Goal: Task Accomplishment & Management: Manage account settings

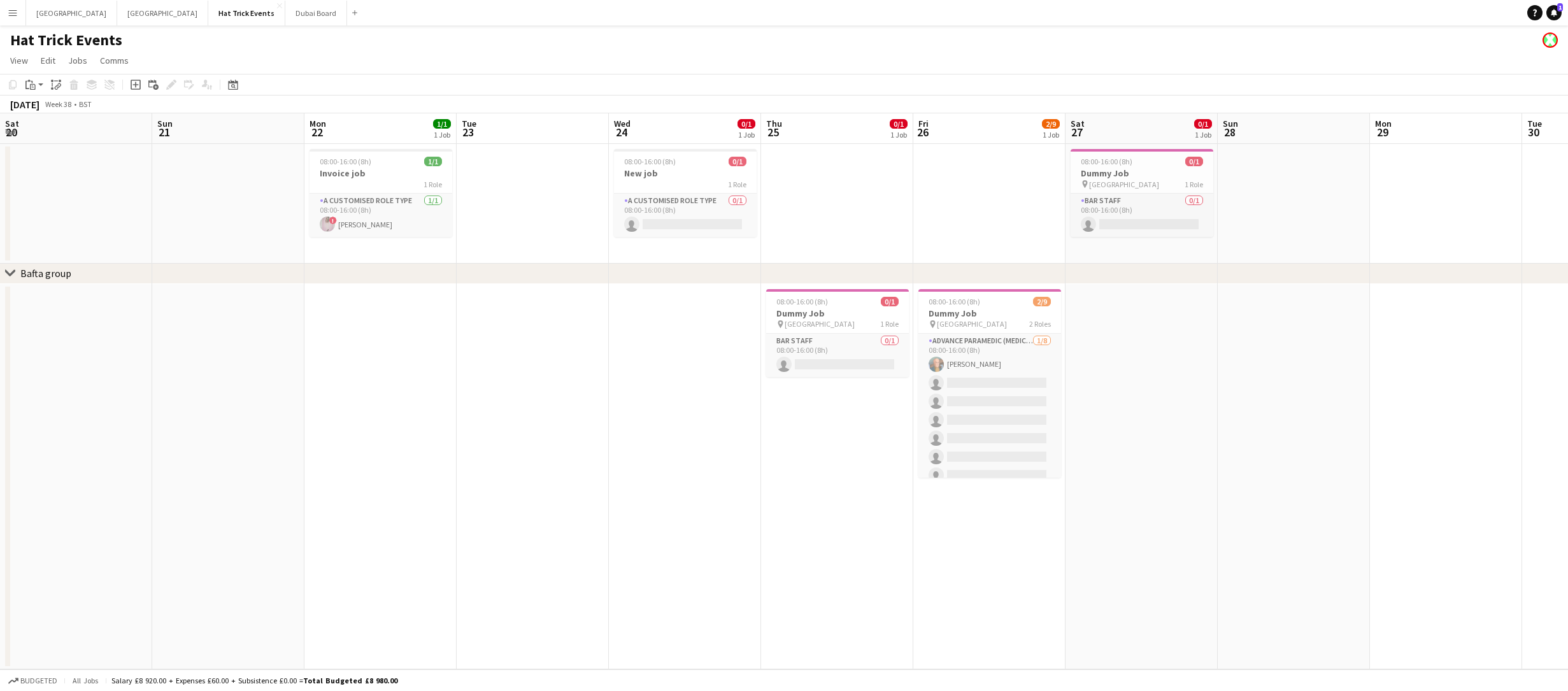
scroll to position [0, 282]
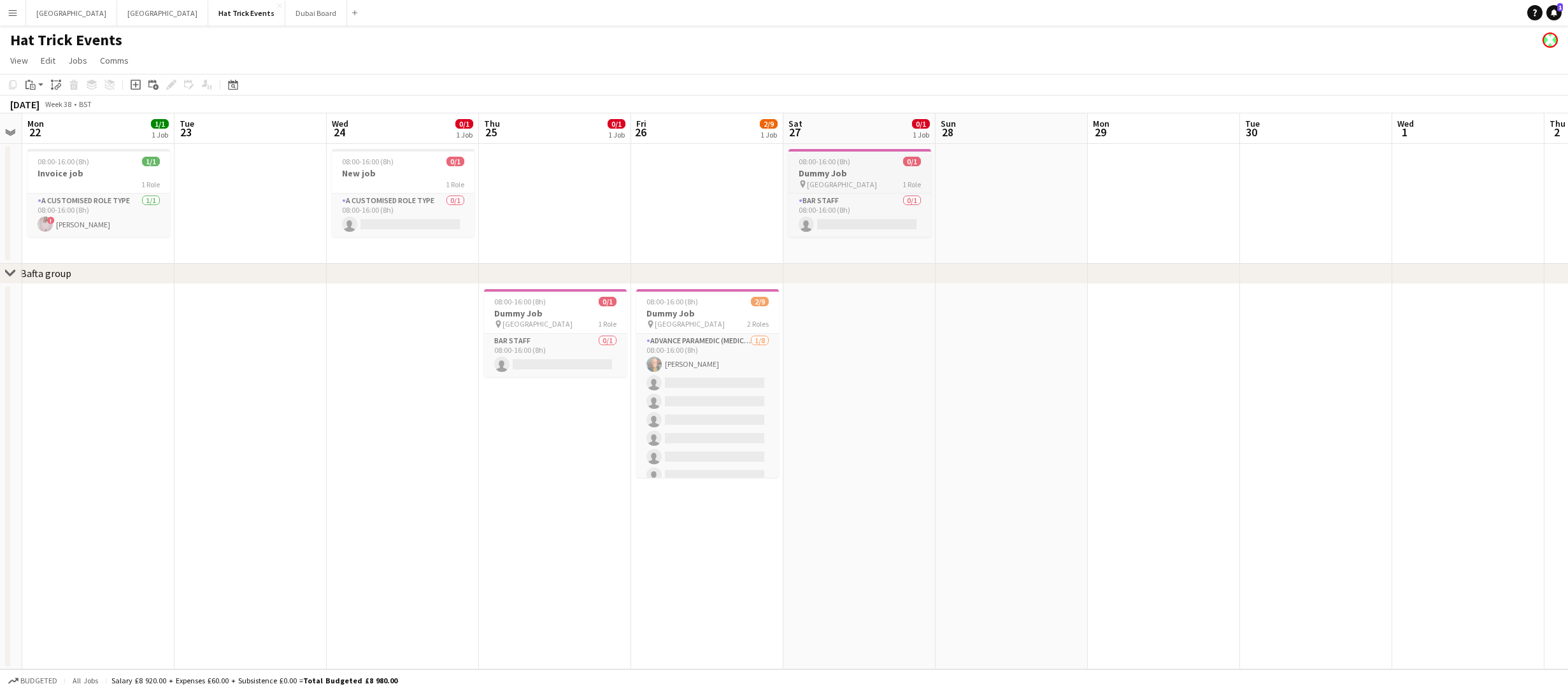
click at [848, 175] on h3 "Dummy Job" at bounding box center [860, 173] width 143 height 12
click at [851, 210] on app-card-role "Bar Staff 0/1 08:00-16:00 (8h) single-neutral-actions" at bounding box center [860, 217] width 140 height 44
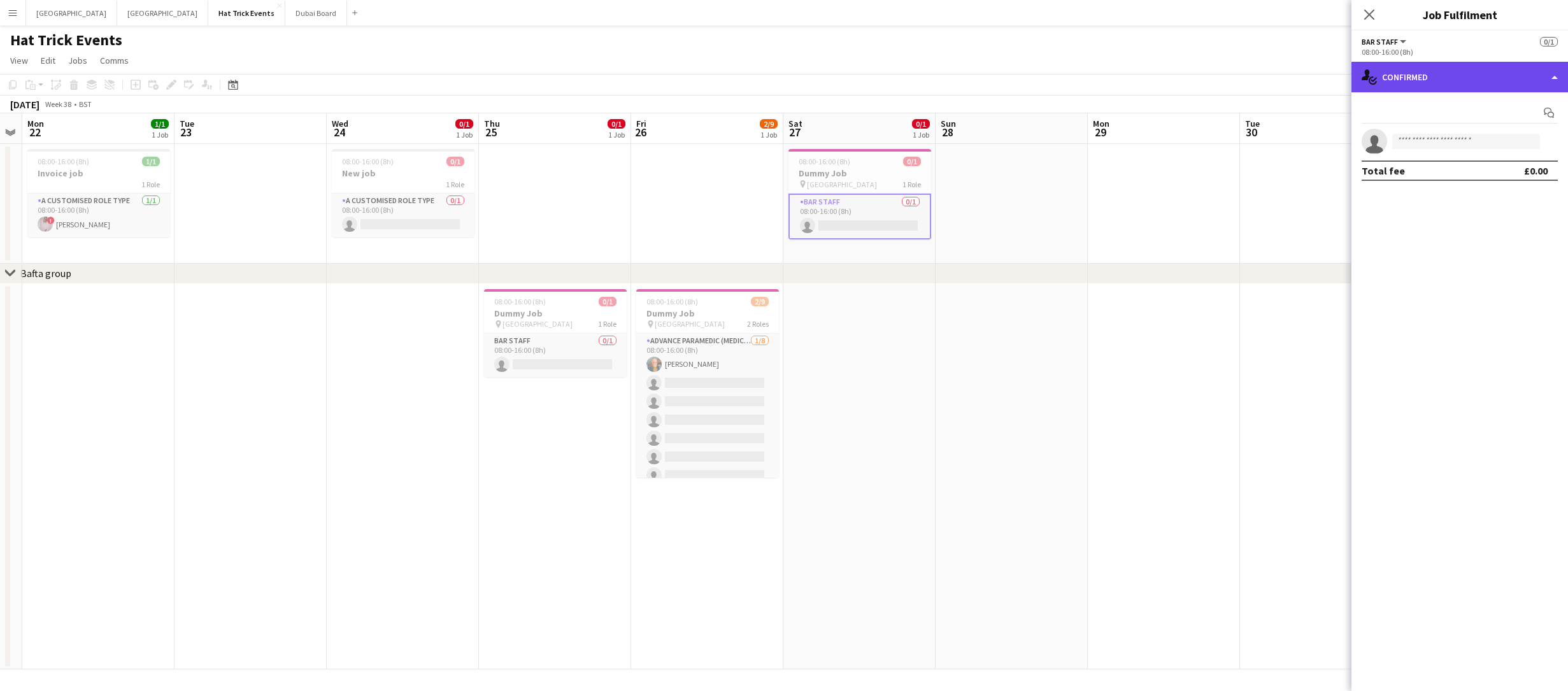
click at [1446, 81] on div "single-neutral-actions-check-2 Confirmed" at bounding box center [1459, 76] width 217 height 30
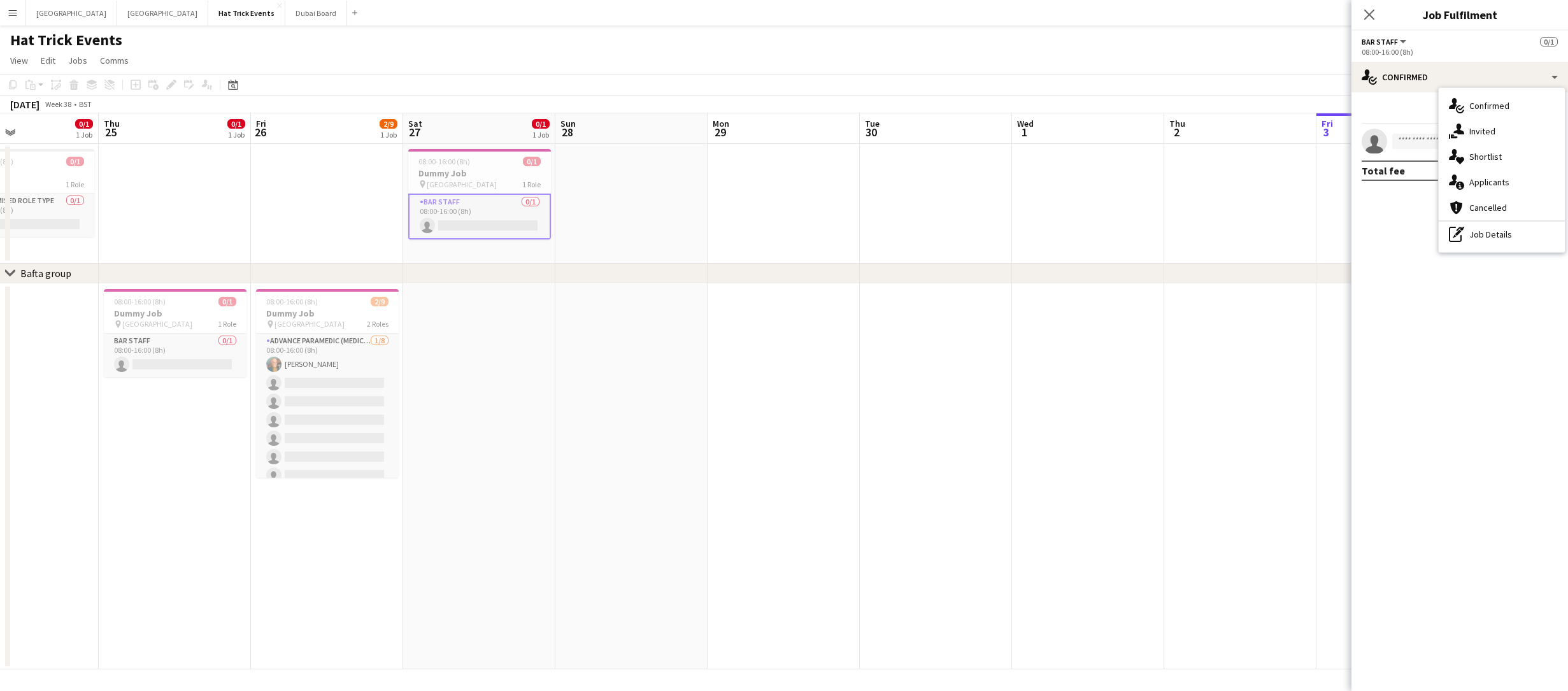
drag, startPoint x: 1102, startPoint y: 354, endPoint x: 587, endPoint y: 357, distance: 515.0
click at [594, 357] on app-calendar-viewport "Mon 22 1/1 1 Job Tue 23 Wed 24 0/1 1 Job Thu 25 0/1 1 Job Fri 26 2/9 1 Job Sat …" at bounding box center [784, 391] width 1568 height 556
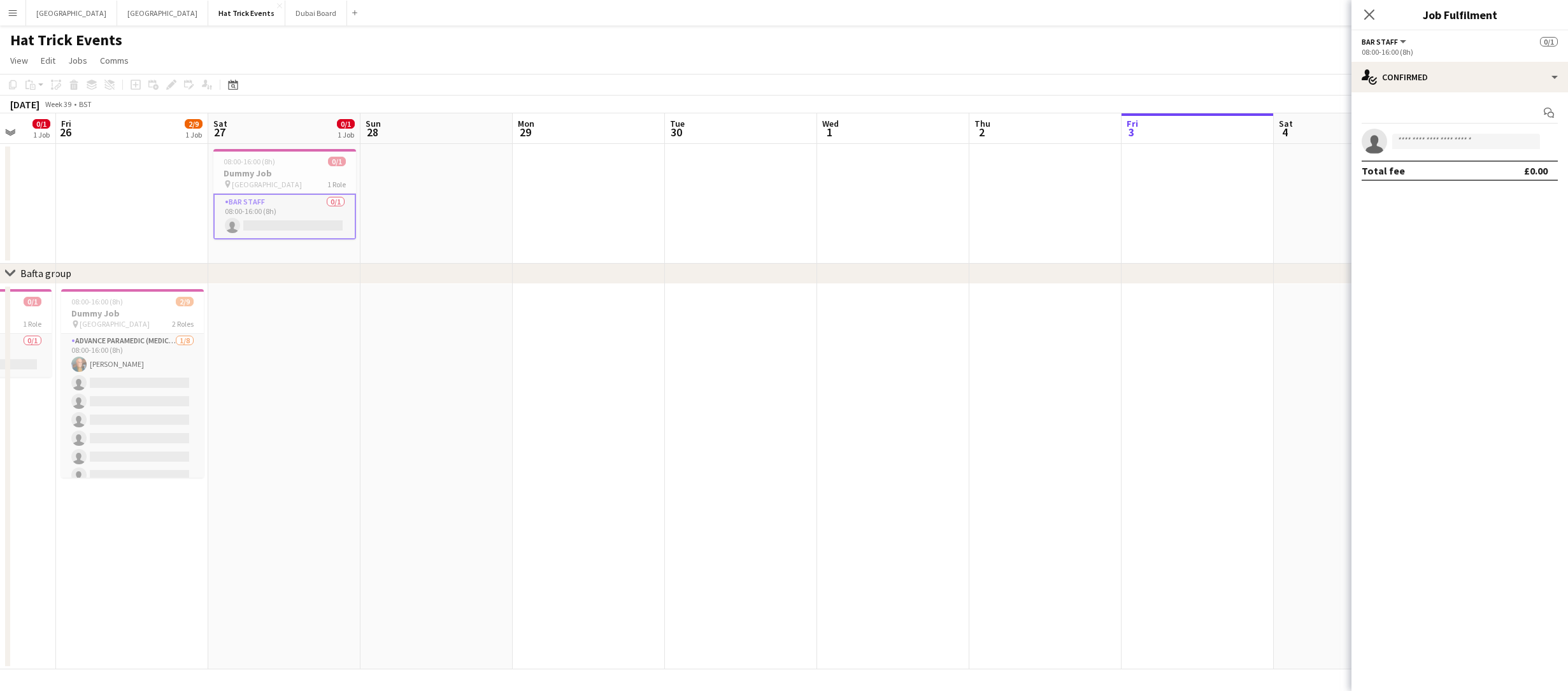
drag, startPoint x: 990, startPoint y: 353, endPoint x: 604, endPoint y: 361, distance: 386.1
click at [627, 360] on app-calendar-viewport "Mon 22 1/1 1 Job Tue 23 Wed 24 0/1 1 Job Thu 25 0/1 1 Job Fri 26 2/9 1 Job Sat …" at bounding box center [784, 391] width 1568 height 556
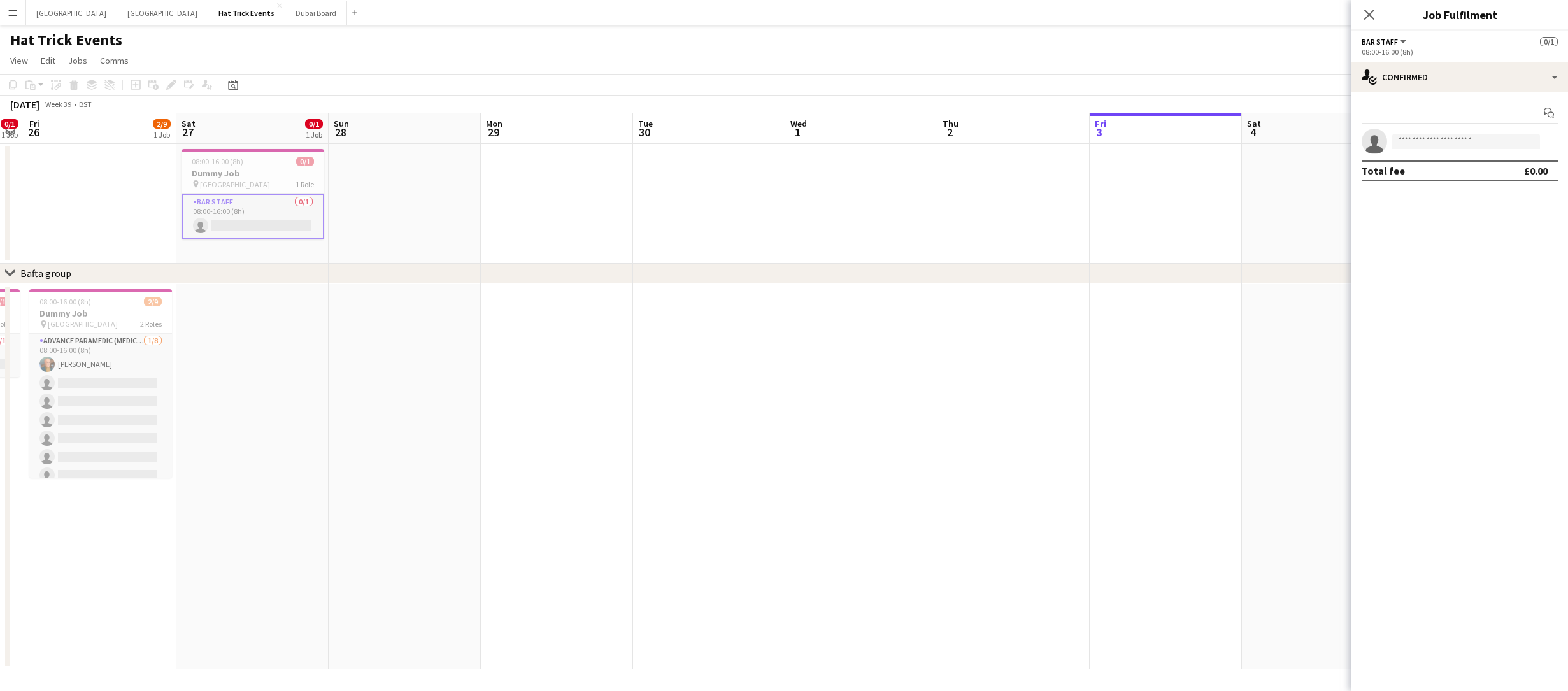
drag, startPoint x: 760, startPoint y: 359, endPoint x: 955, endPoint y: 344, distance: 195.6
click at [955, 344] on app-calendar-viewport "Wed 24 0/1 1 Job Thu 25 0/1 1 Job Fri 26 2/9 1 Job Sat 27 0/1 1 Job Sun 28 Mon …" at bounding box center [784, 391] width 1568 height 556
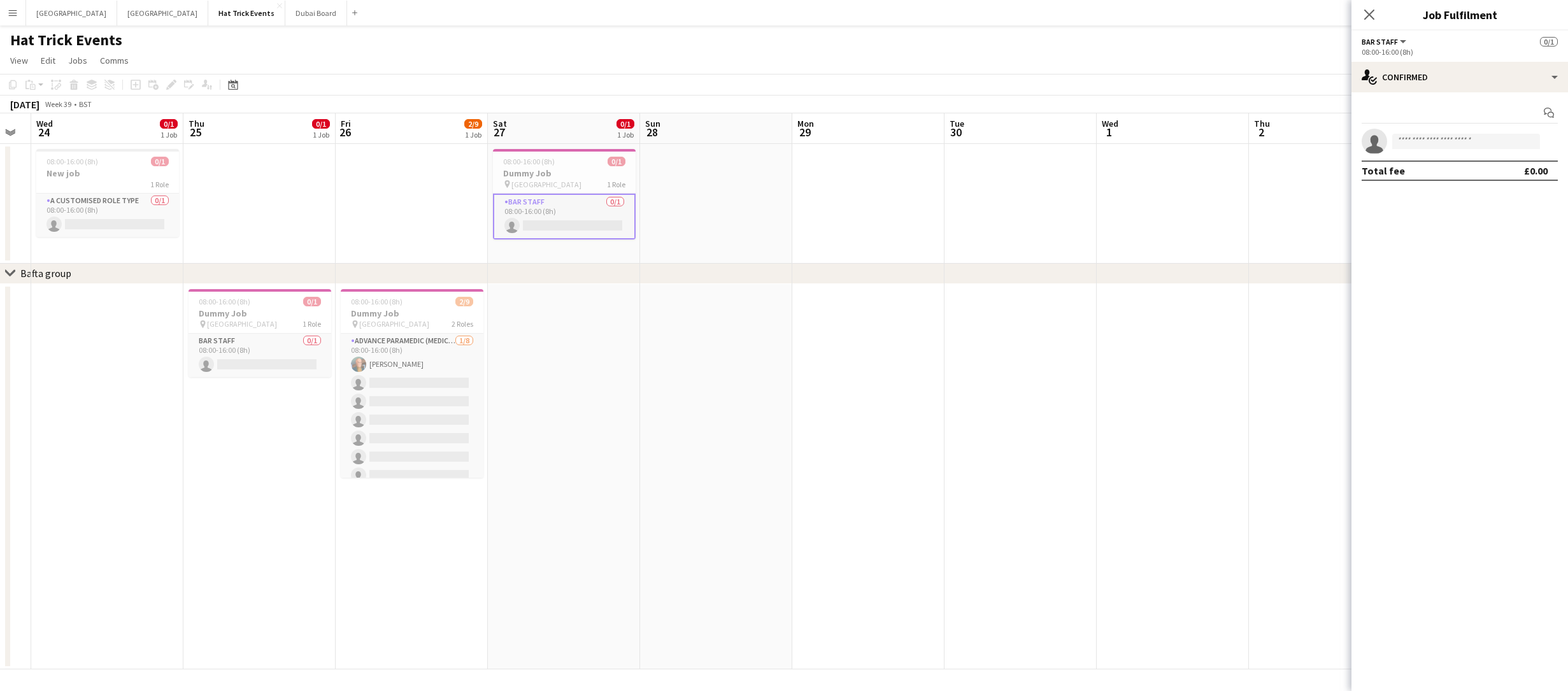
scroll to position [0, 365]
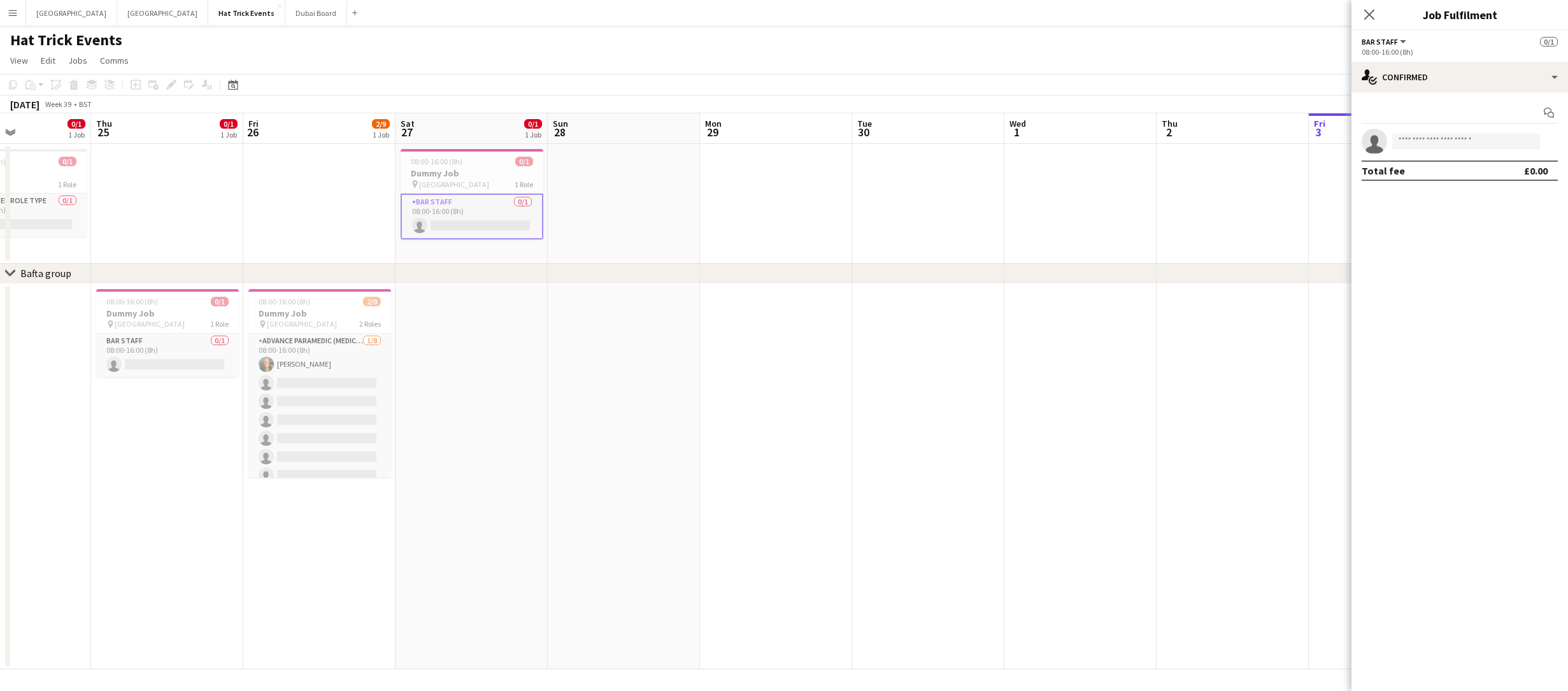
drag, startPoint x: 717, startPoint y: 341, endPoint x: 936, endPoint y: 329, distance: 219.3
click at [936, 329] on app-calendar-viewport "Mon 22 1/1 1 Job Tue 23 Wed 24 0/1 1 Job Thu 25 0/1 1 Job Fri 26 2/9 1 Job Sat …" at bounding box center [784, 391] width 1568 height 556
click at [469, 176] on h3 "Dummy Job" at bounding box center [472, 173] width 143 height 12
click at [12, 88] on icon at bounding box center [12, 84] width 8 height 9
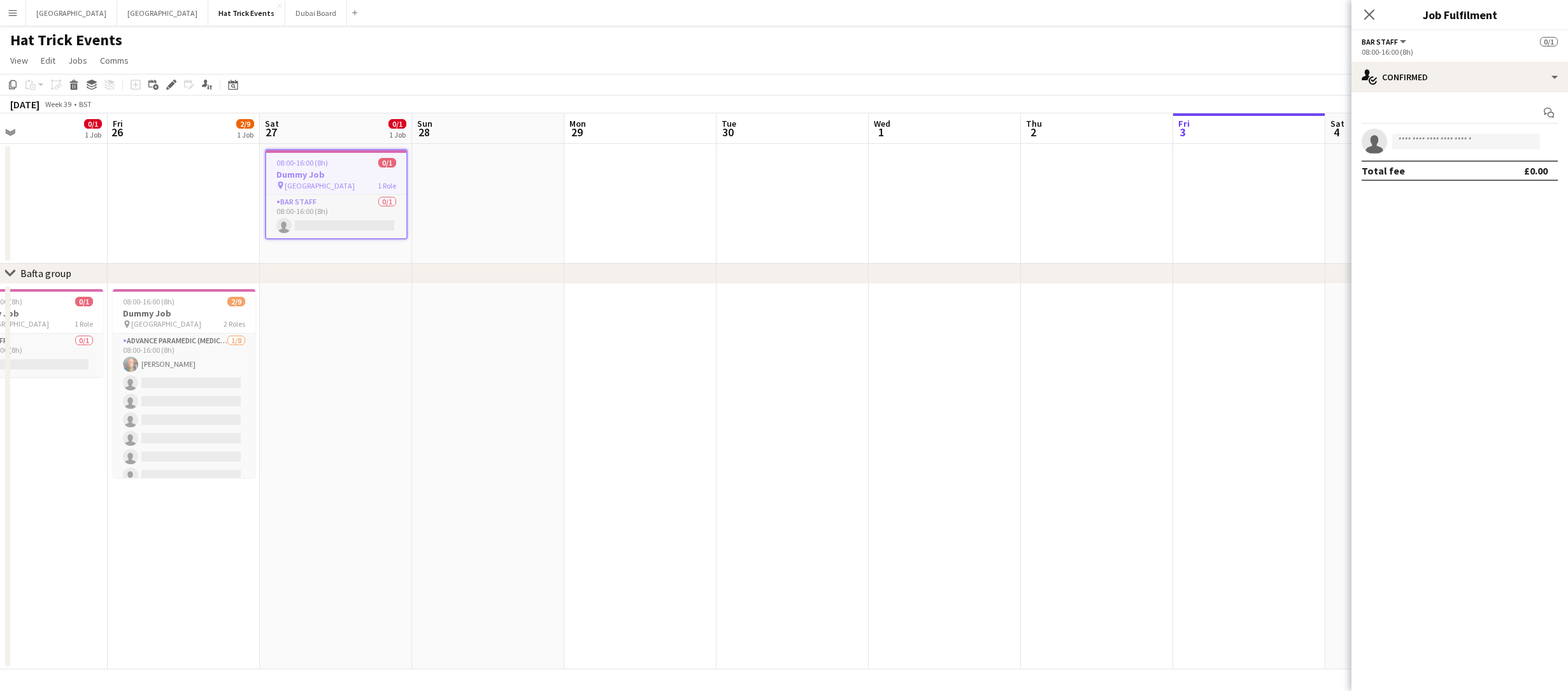
drag, startPoint x: 951, startPoint y: 370, endPoint x: 636, endPoint y: 385, distance: 315.4
click at [683, 385] on app-calendar-viewport "Mon 22 1/1 1 Job Tue 23 Wed 24 0/1 1 Job Thu 25 0/1 1 Job Fri 26 2/9 1 Job Sat …" at bounding box center [784, 391] width 1568 height 556
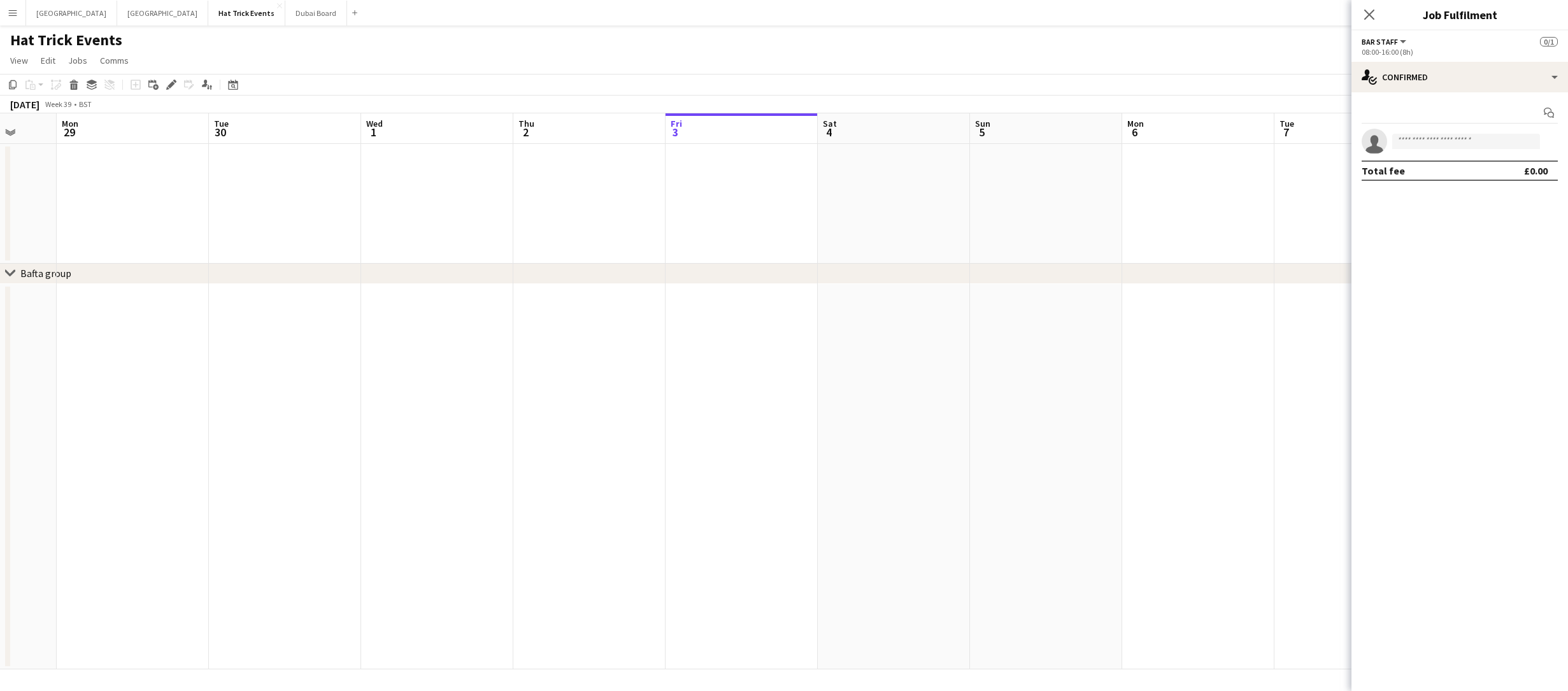
drag, startPoint x: 1046, startPoint y: 385, endPoint x: 635, endPoint y: 399, distance: 411.2
click at [653, 397] on app-calendar-viewport "Fri 26 2/9 1 Job Sat 27 0/1 1 Job Sun 28 Mon 29 Tue 30 Wed 1 Thu 2 Fri 3 Sat 4 …" at bounding box center [784, 391] width 1568 height 556
drag, startPoint x: 889, startPoint y: 389, endPoint x: 735, endPoint y: 396, distance: 154.2
click at [736, 396] on app-calendar-viewport "Fri 26 2/9 1 Job Sat 27 0/1 1 Job Sun 28 Mon 29 Tue 30 Wed 1 Thu 2 Fri 3 Sat 4 …" at bounding box center [784, 391] width 1568 height 556
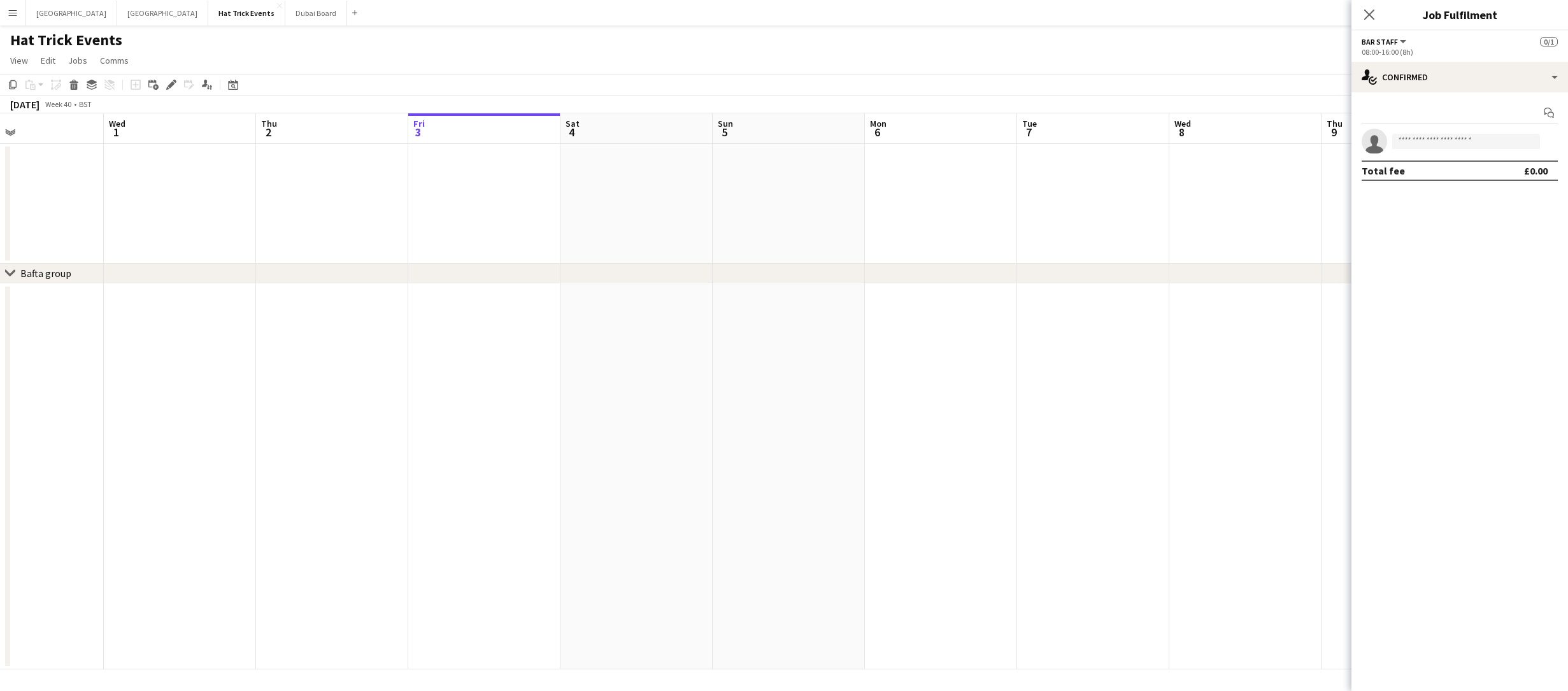
click at [902, 216] on app-date-cell at bounding box center [941, 204] width 152 height 120
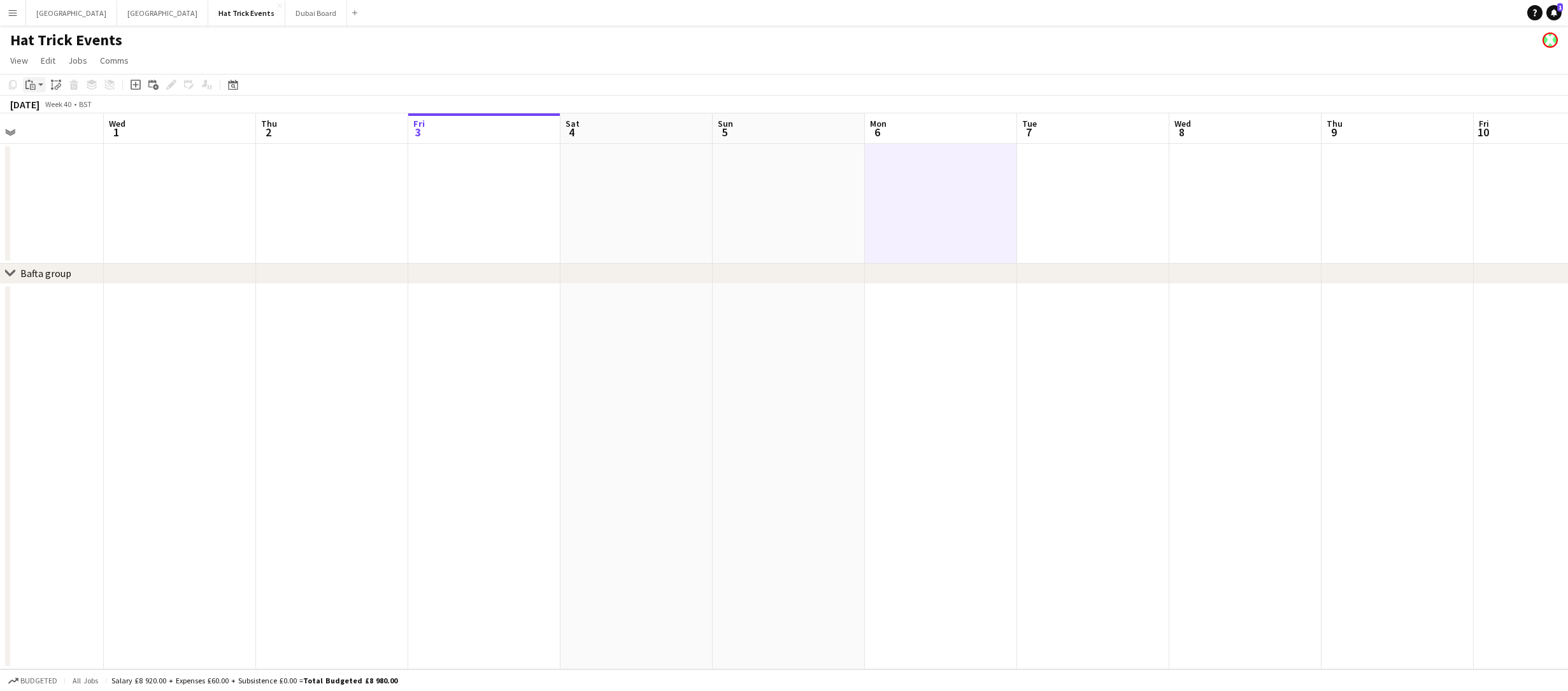
click at [38, 86] on app-action-btn "Paste" at bounding box center [33, 85] width 23 height 16
click at [41, 106] on link "Paste Command V" at bounding box center [83, 109] width 100 height 12
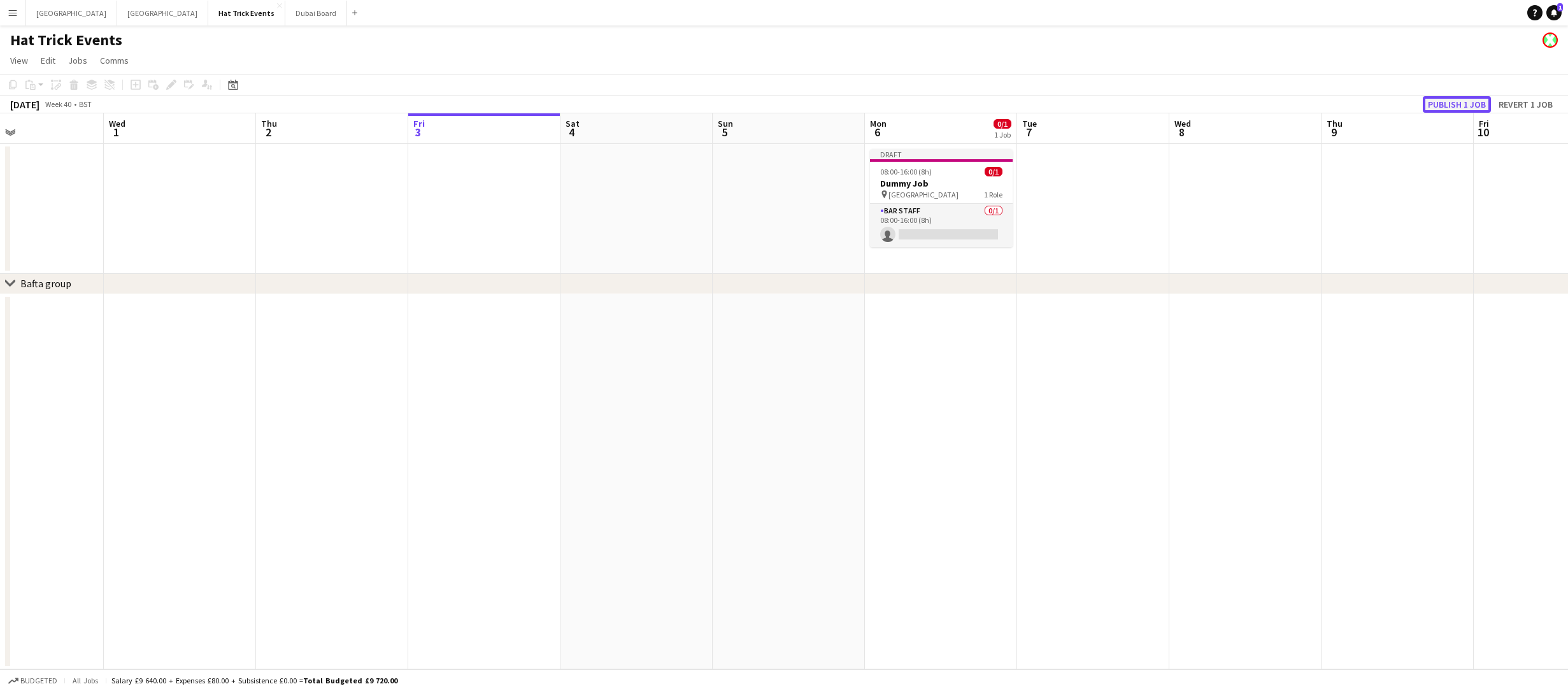
click at [1452, 104] on button "Publish 1 job" at bounding box center [1457, 104] width 68 height 16
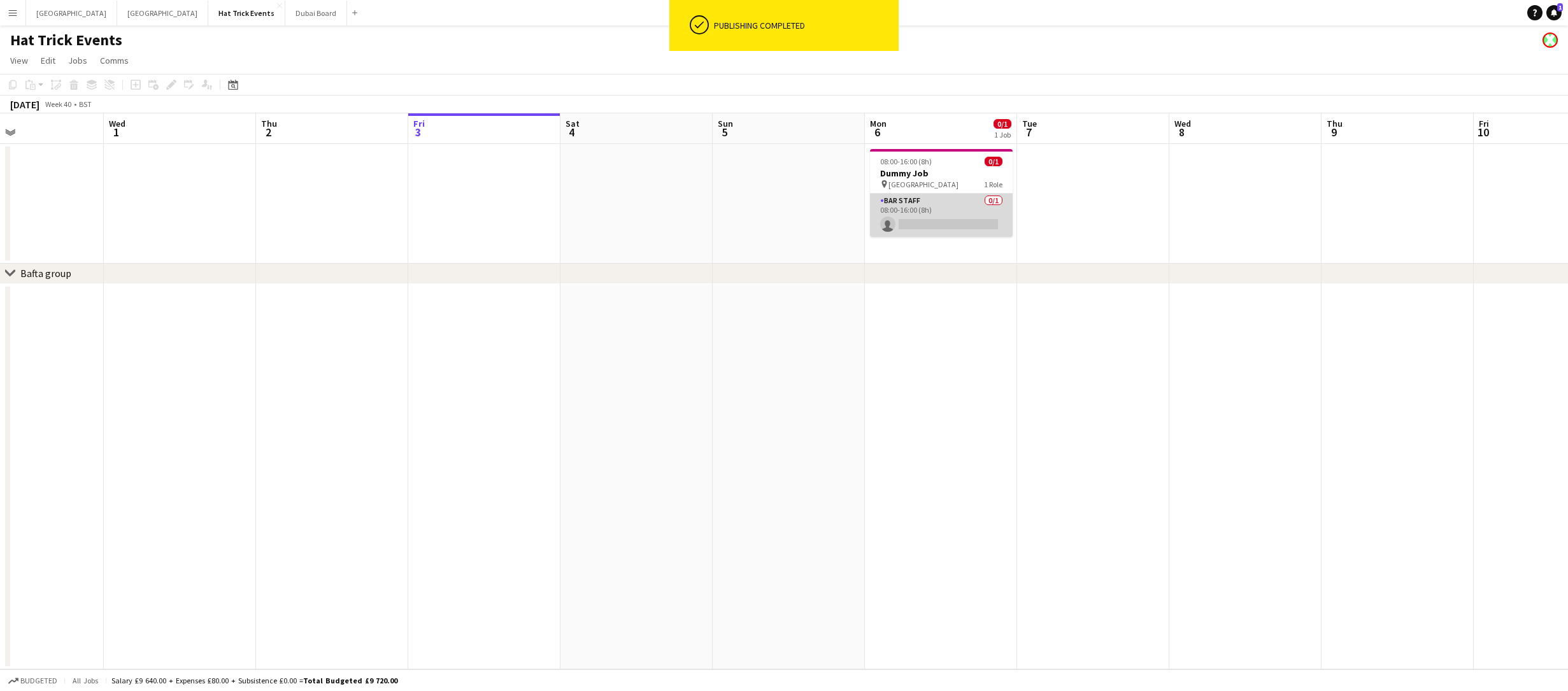
click at [931, 213] on app-card-role "Bar Staff 0/1 08:00-16:00 (8h) single-neutral-actions" at bounding box center [941, 215] width 143 height 44
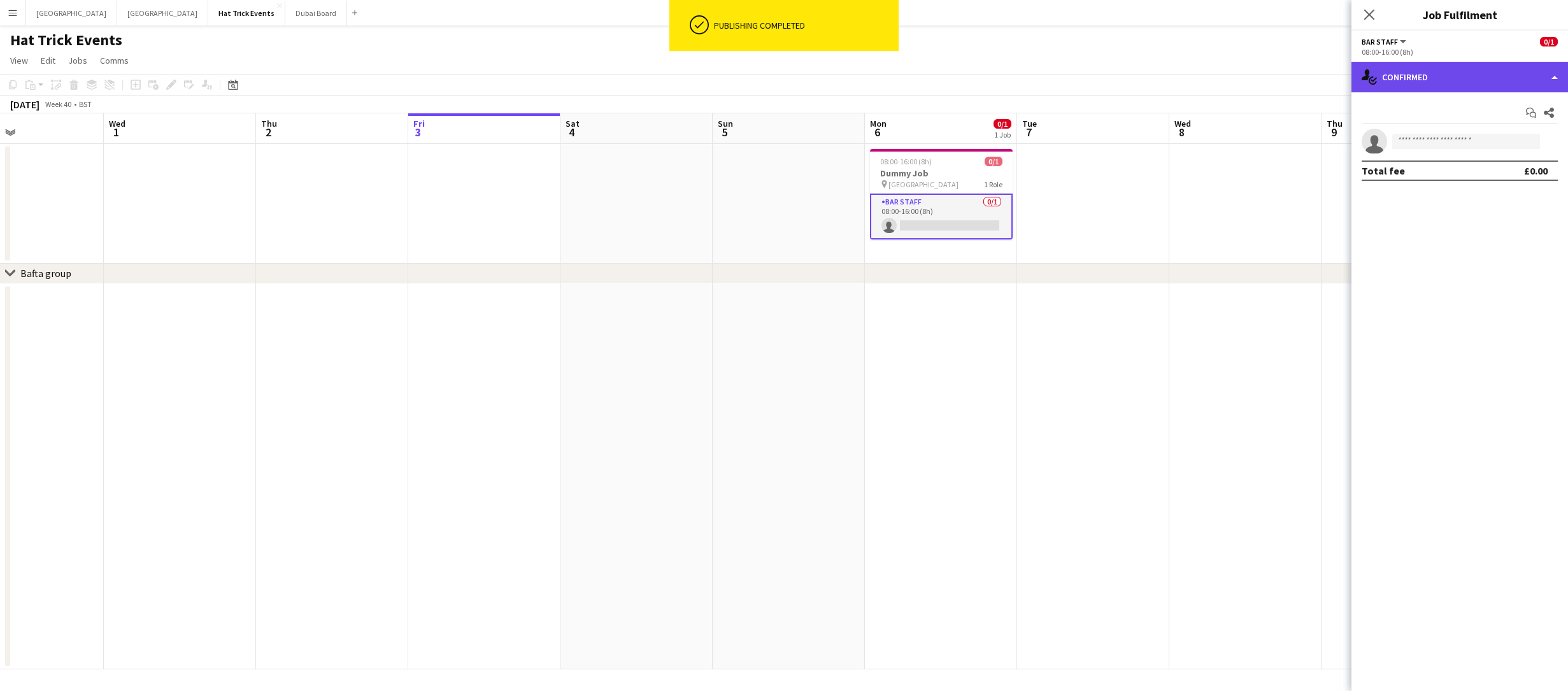
click at [1445, 79] on div "single-neutral-actions-check-2 Confirmed" at bounding box center [1459, 76] width 217 height 30
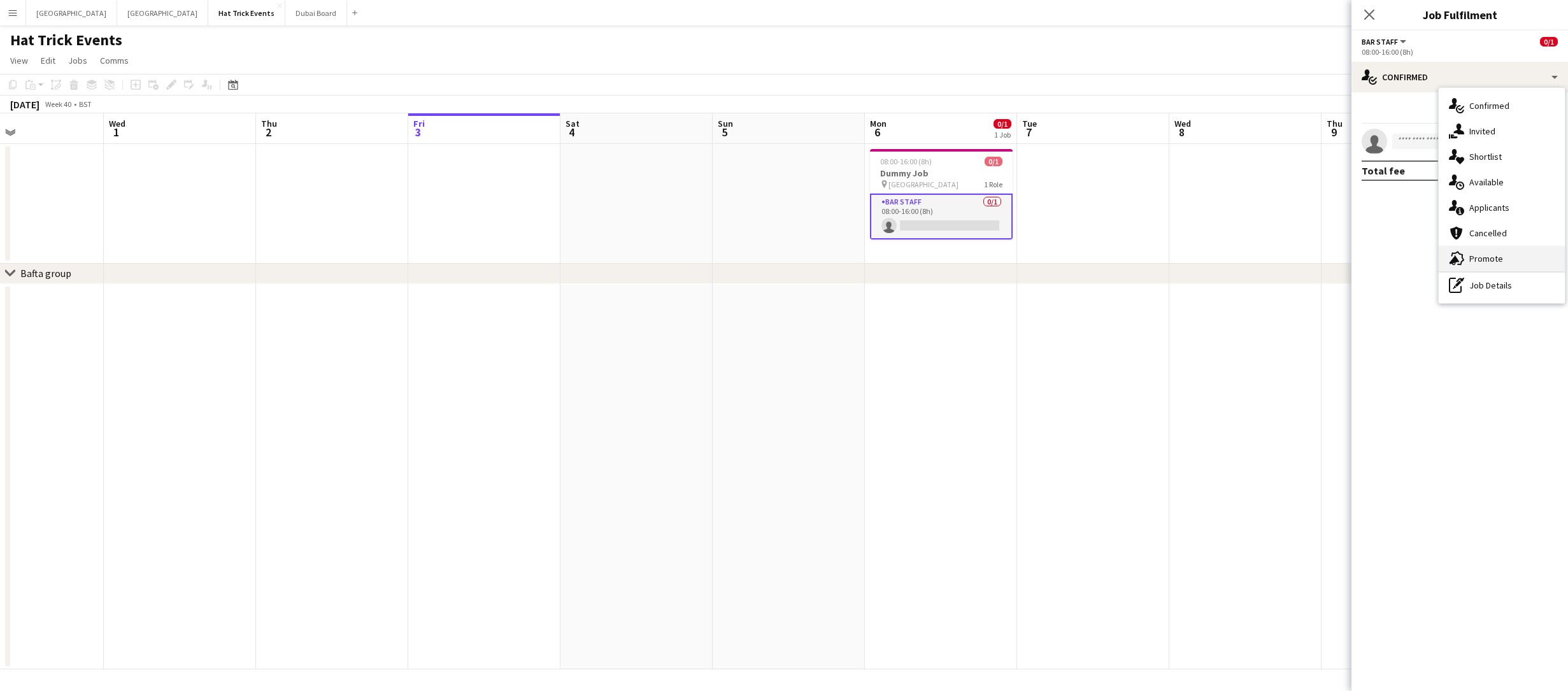
click at [1489, 254] on span "Promote" at bounding box center [1486, 258] width 33 height 12
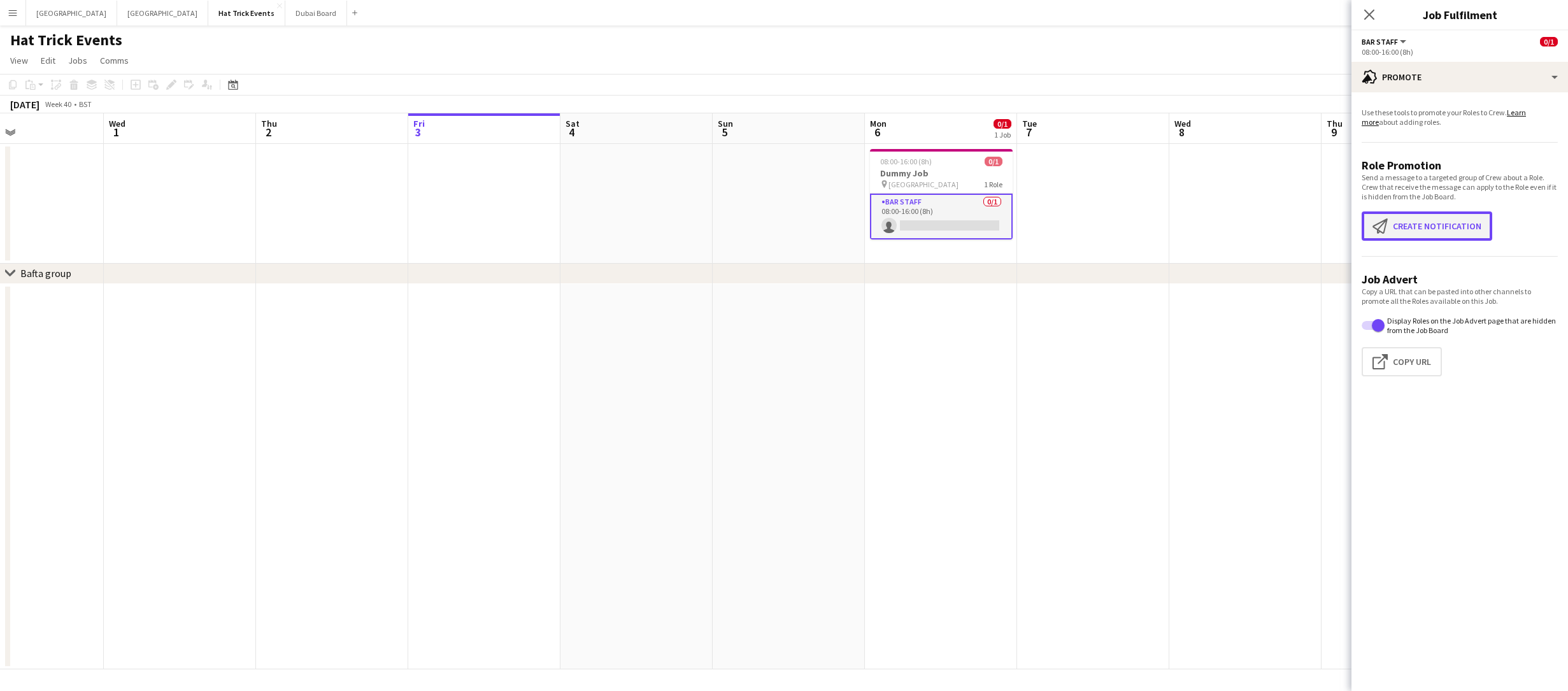
click at [1454, 228] on button "Create notification Create notification" at bounding box center [1427, 226] width 131 height 30
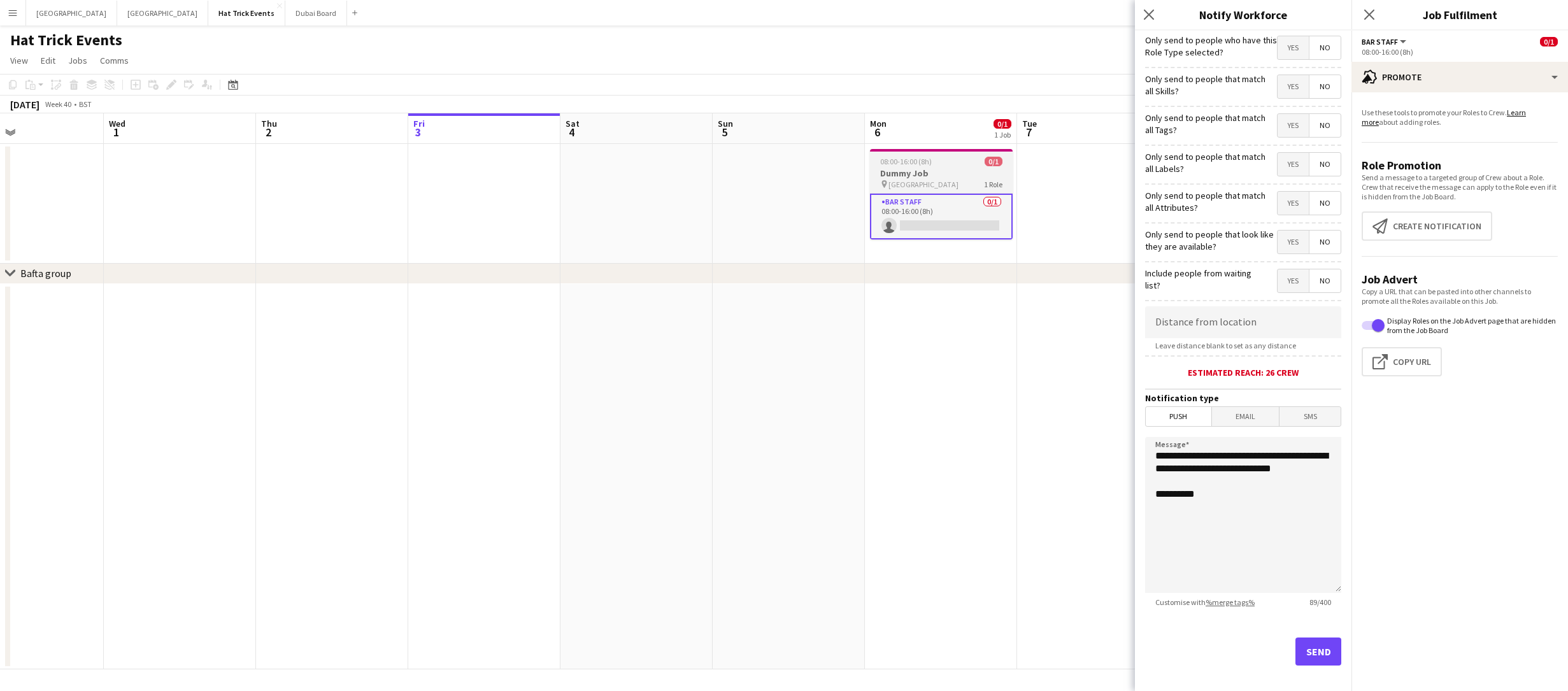
click at [945, 169] on h3 "Dummy Job" at bounding box center [941, 173] width 143 height 12
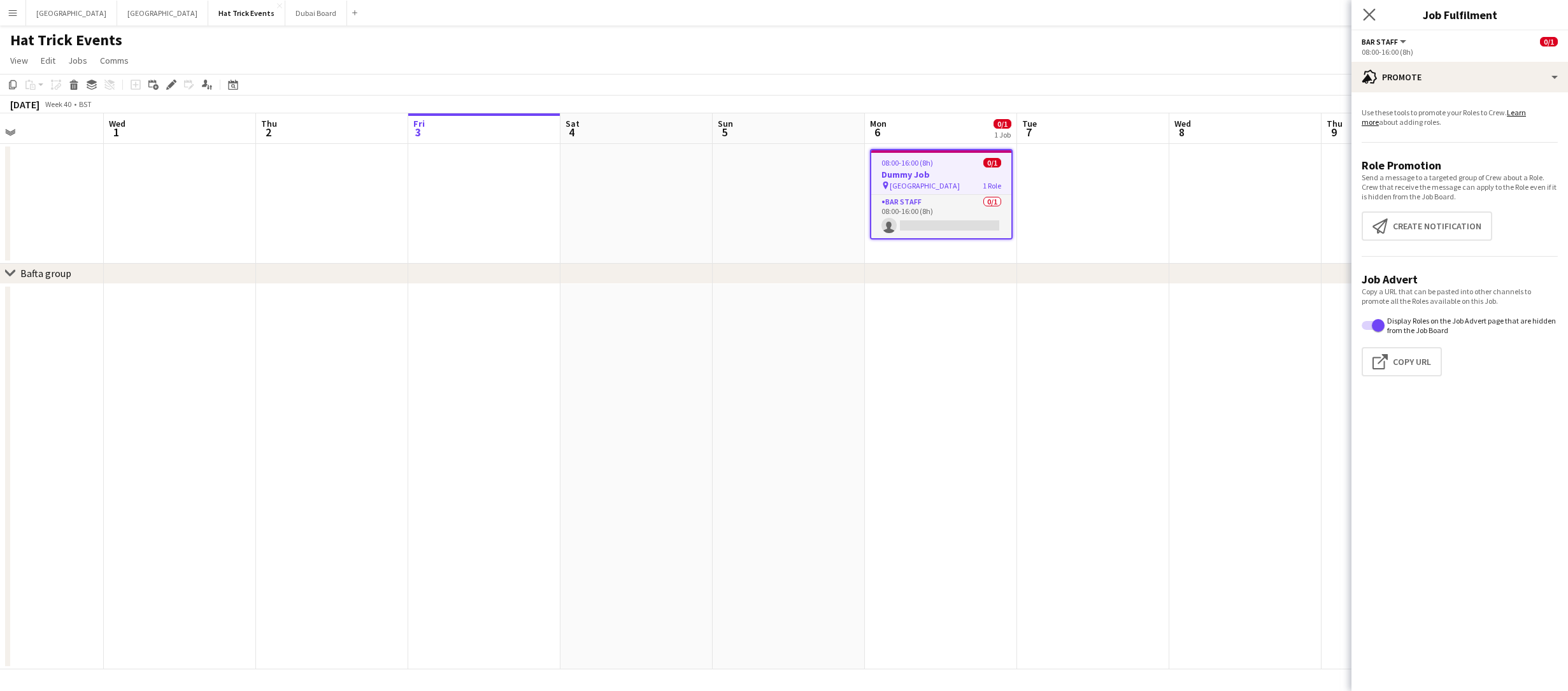
click at [1373, 22] on app-icon "Close pop-in" at bounding box center [1370, 15] width 19 height 19
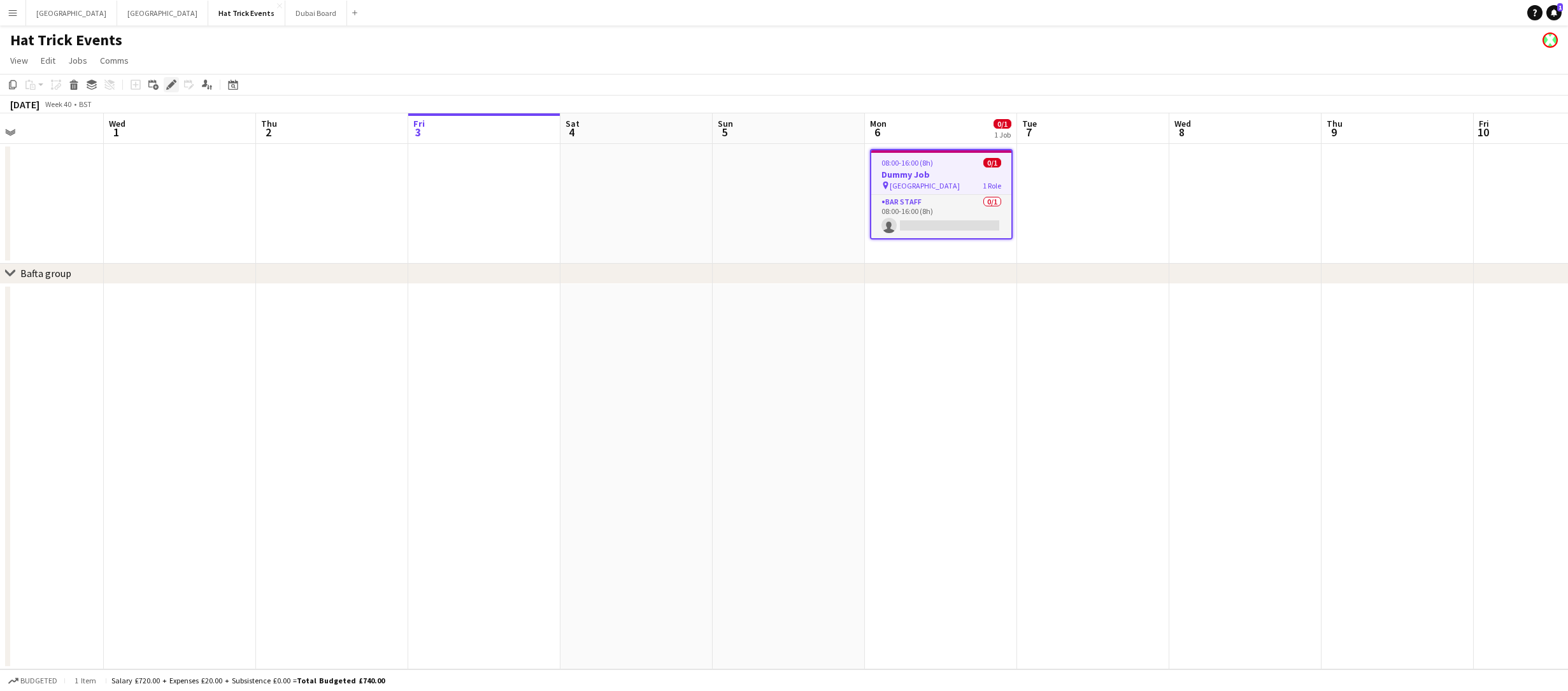
click at [173, 86] on icon "Edit" at bounding box center [171, 84] width 10 height 10
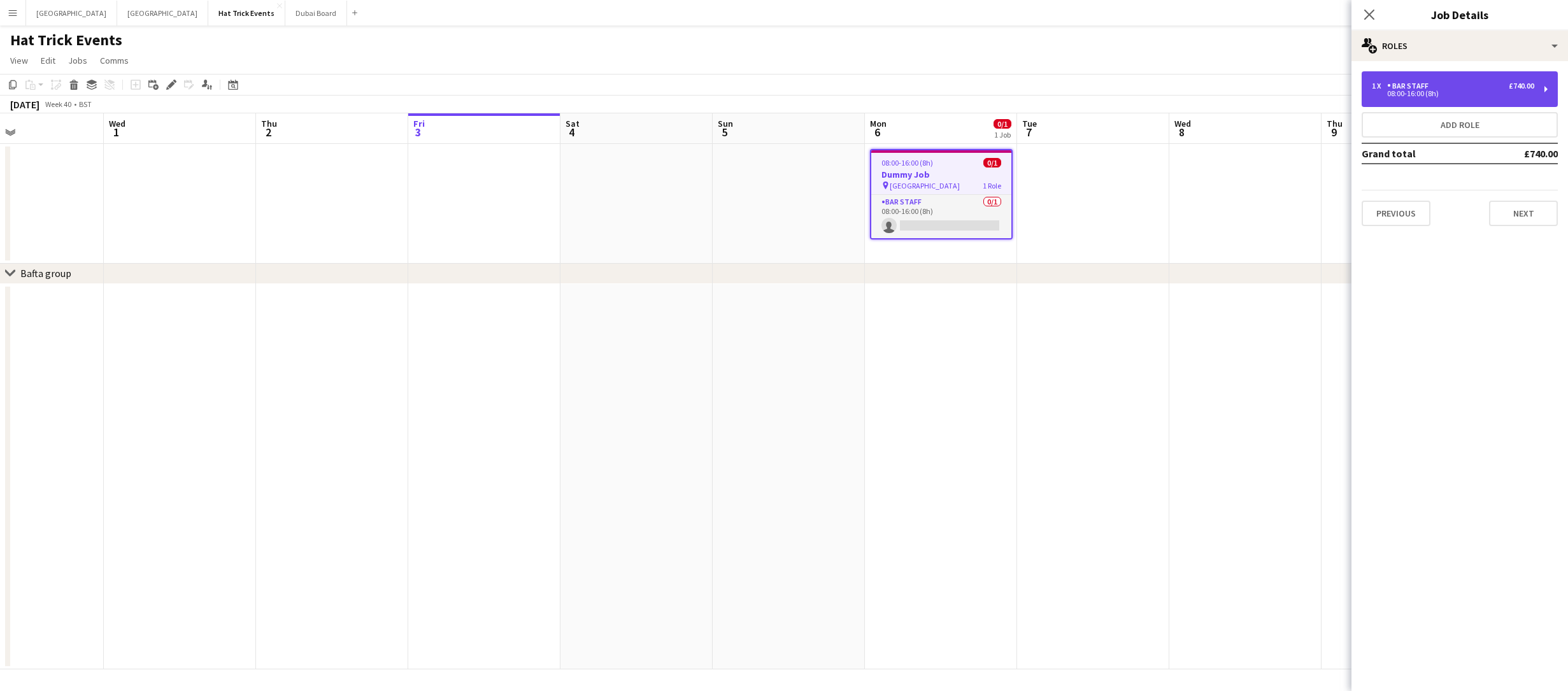
click at [1532, 92] on div "08:00-16:00 (8h)" at bounding box center [1453, 93] width 162 height 6
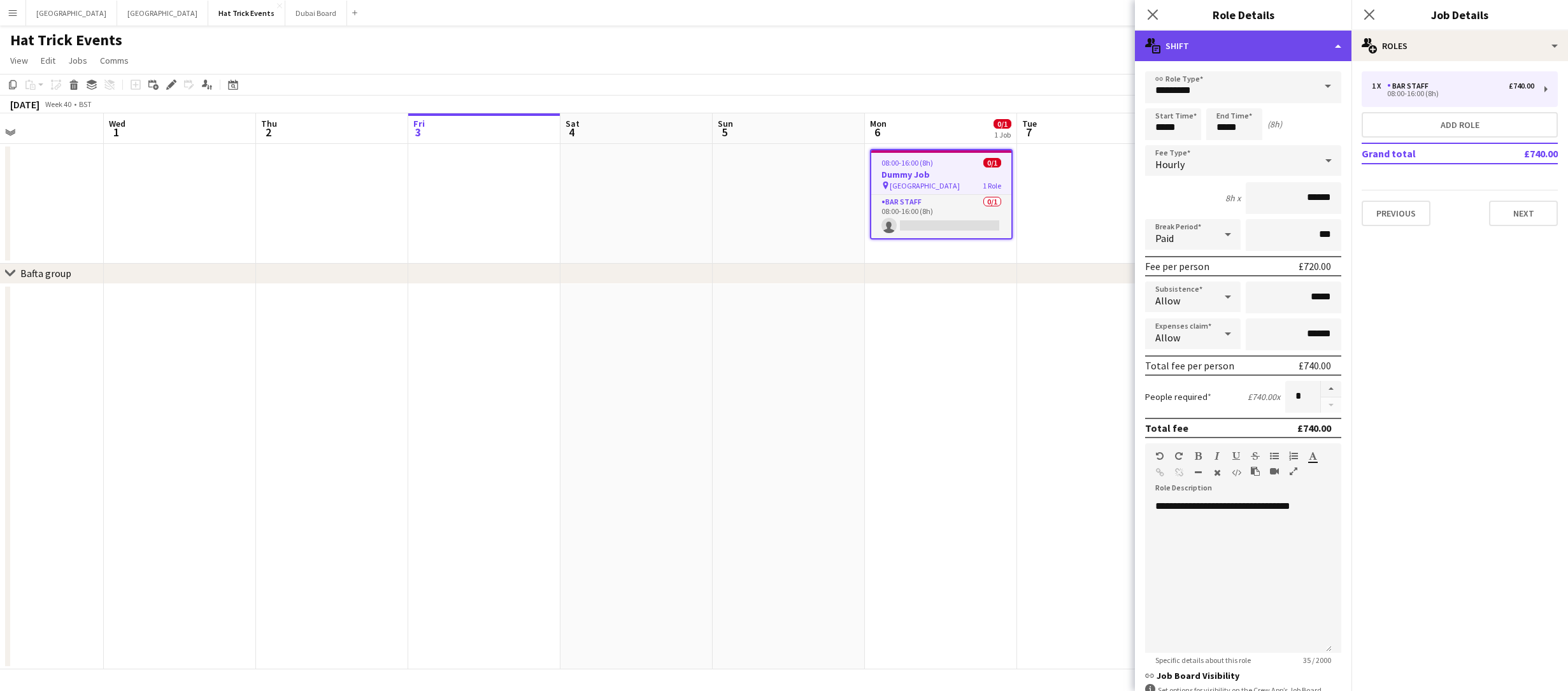
click at [1260, 44] on div "multiple-actions-text Shift" at bounding box center [1243, 45] width 217 height 30
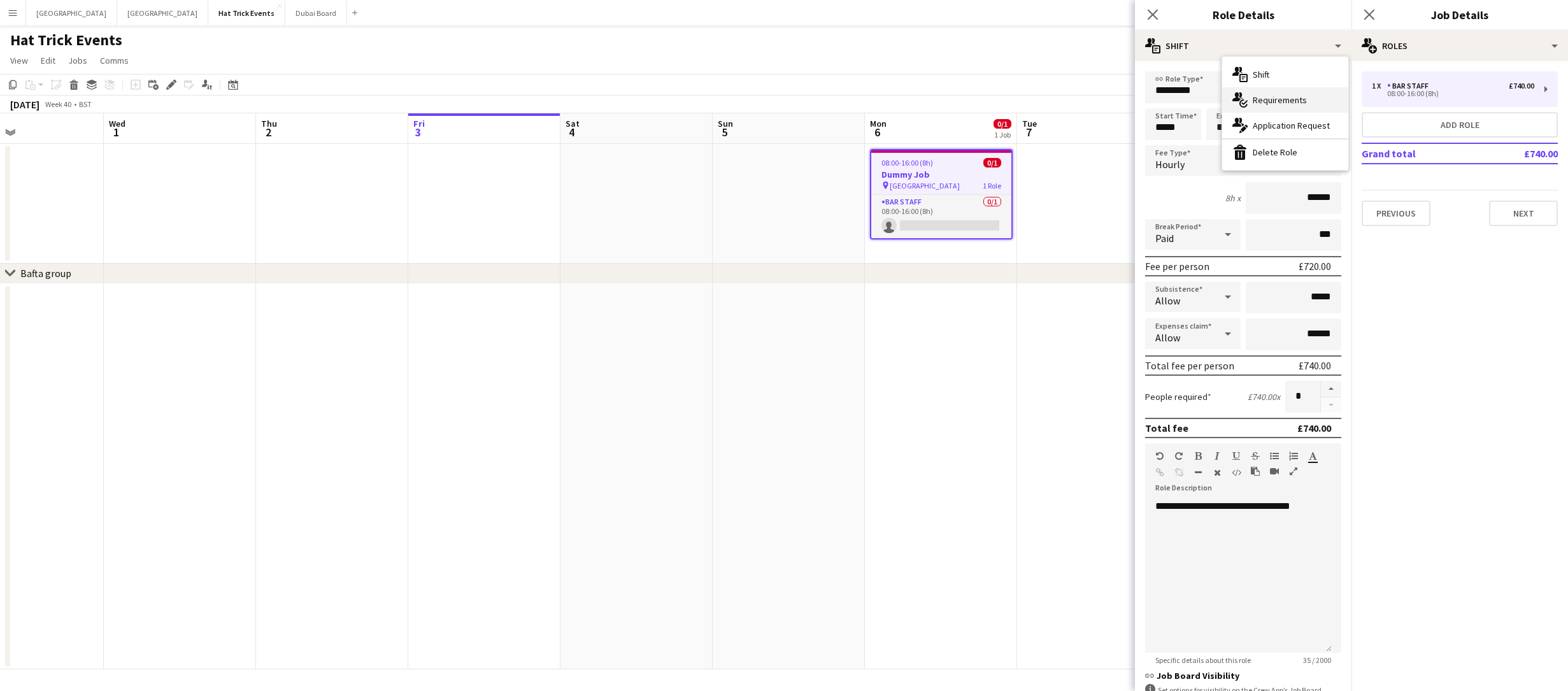
click at [1276, 94] on span "Requirements" at bounding box center [1280, 99] width 54 height 12
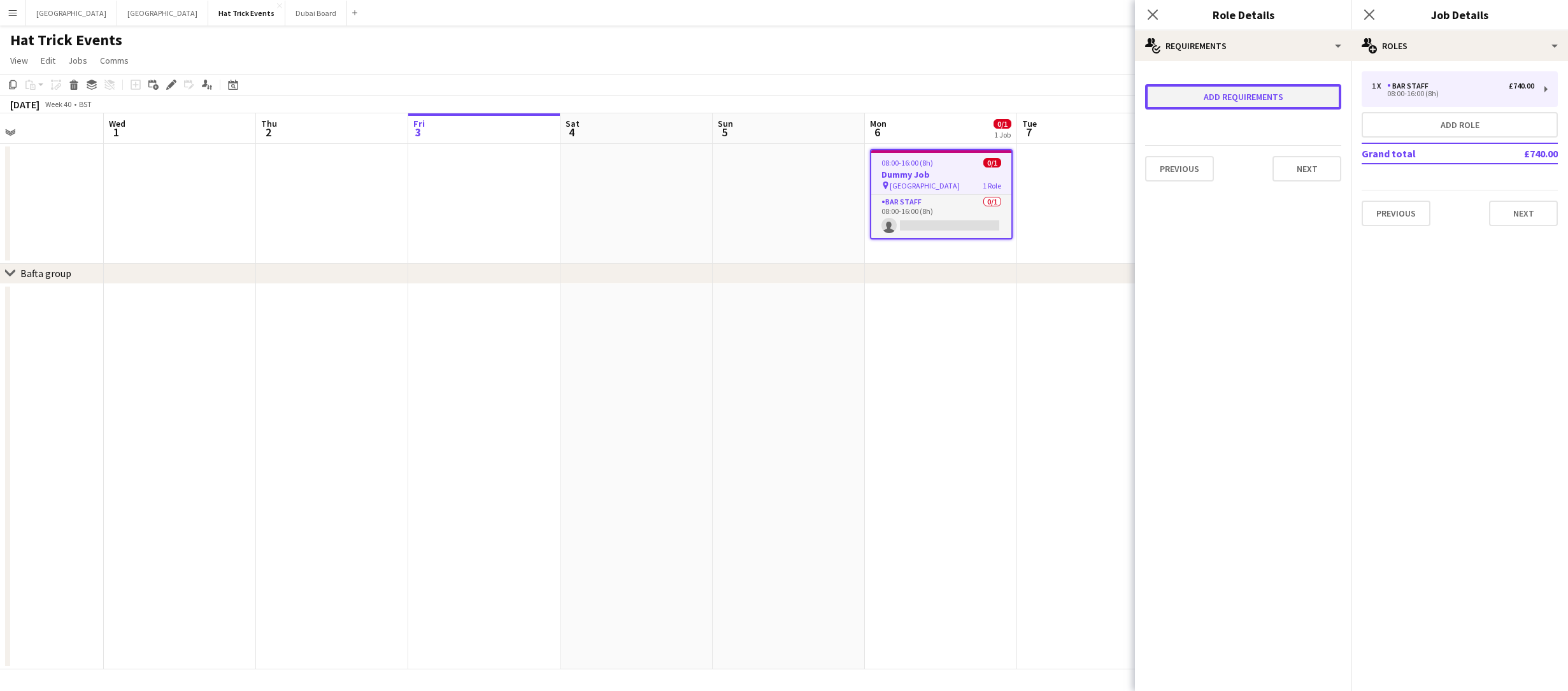
click at [1270, 96] on button "Add requirements" at bounding box center [1243, 96] width 196 height 26
click at [1316, 110] on icon at bounding box center [1321, 109] width 16 height 26
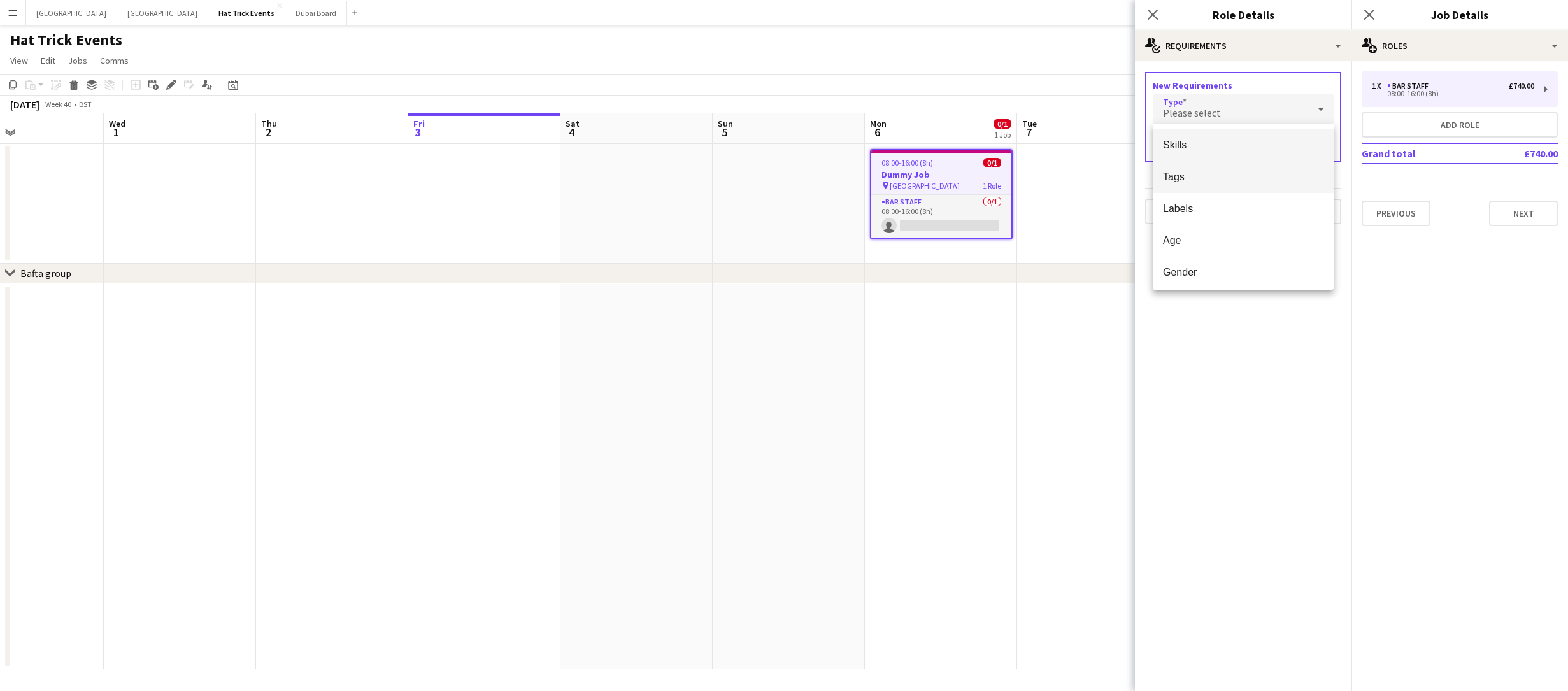
click at [1242, 172] on span "Tags" at bounding box center [1243, 177] width 160 height 12
click at [1235, 146] on input "text" at bounding box center [1243, 146] width 181 height 32
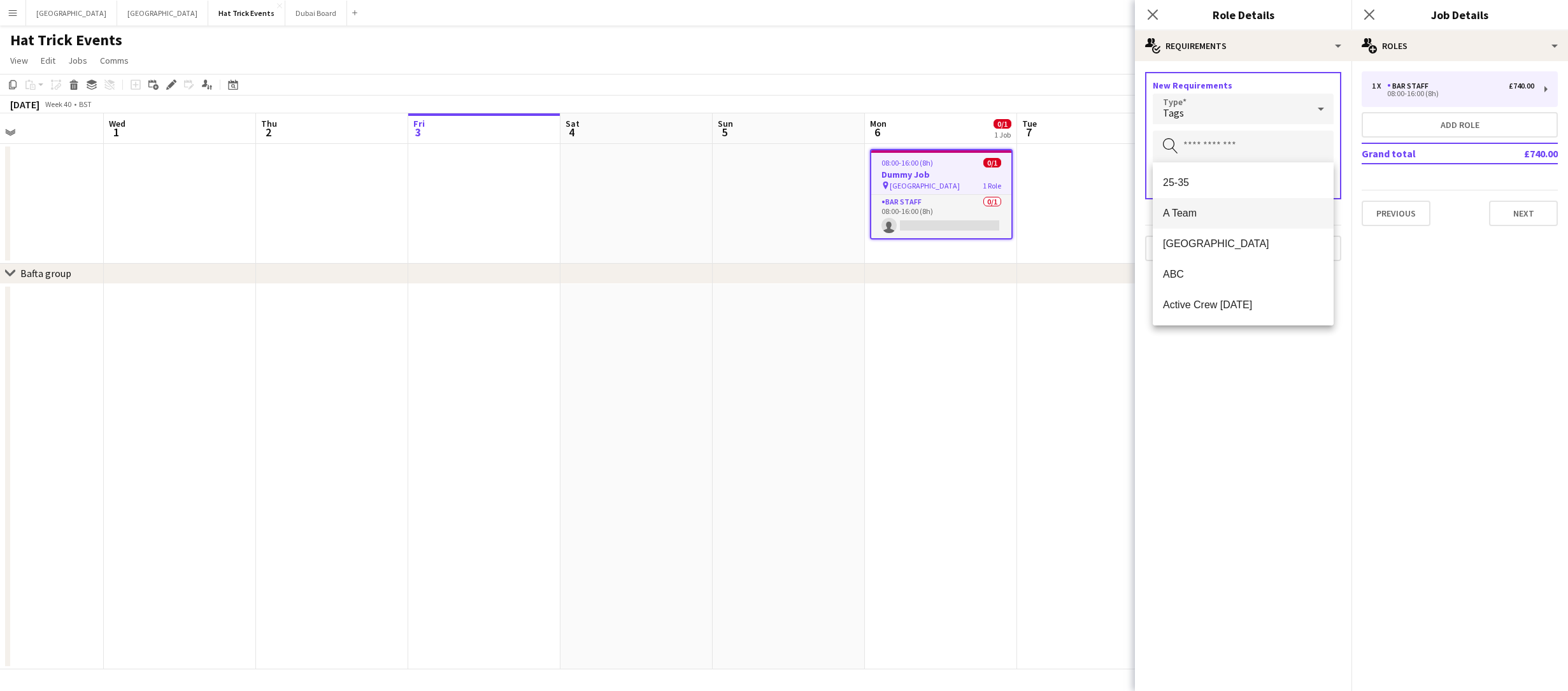
click at [1197, 208] on span "A Team" at bounding box center [1243, 213] width 160 height 12
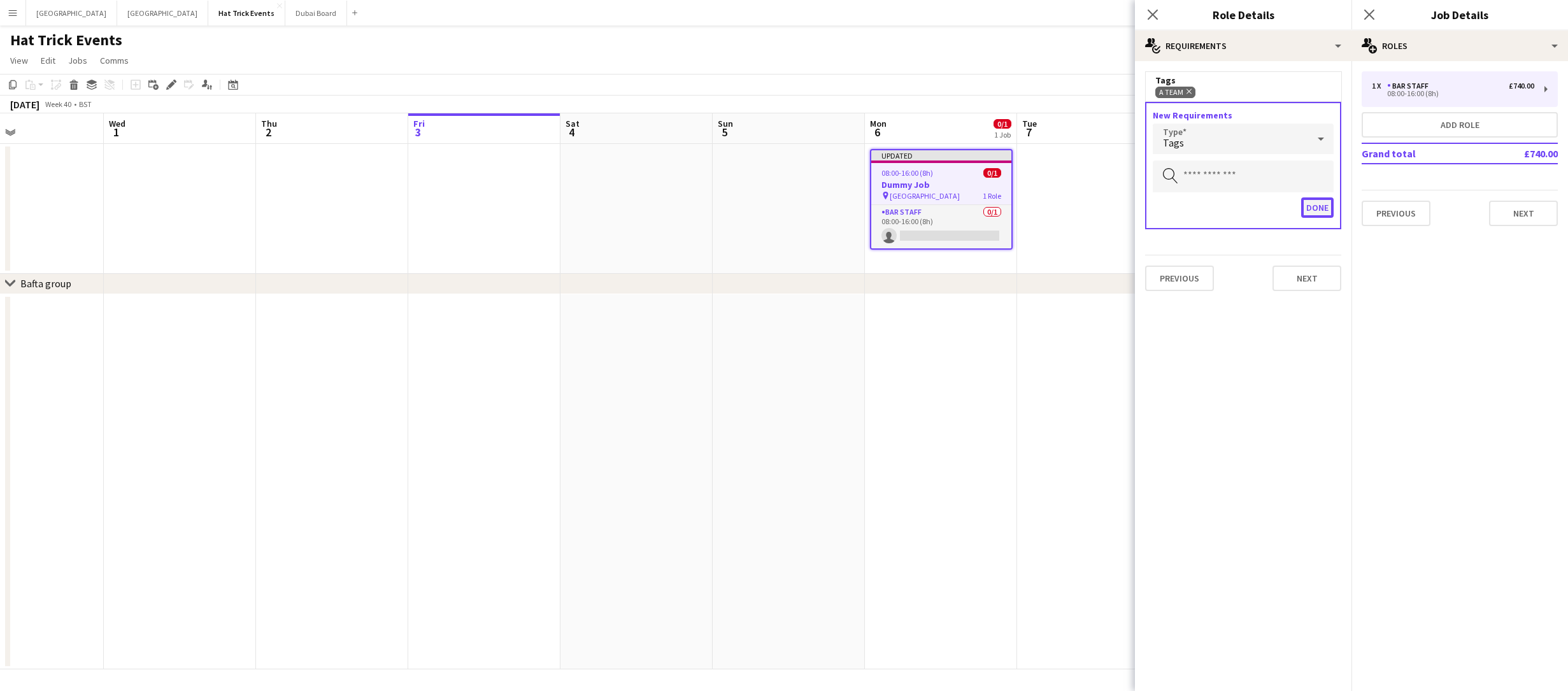
click at [1322, 204] on button "Done" at bounding box center [1318, 208] width 33 height 20
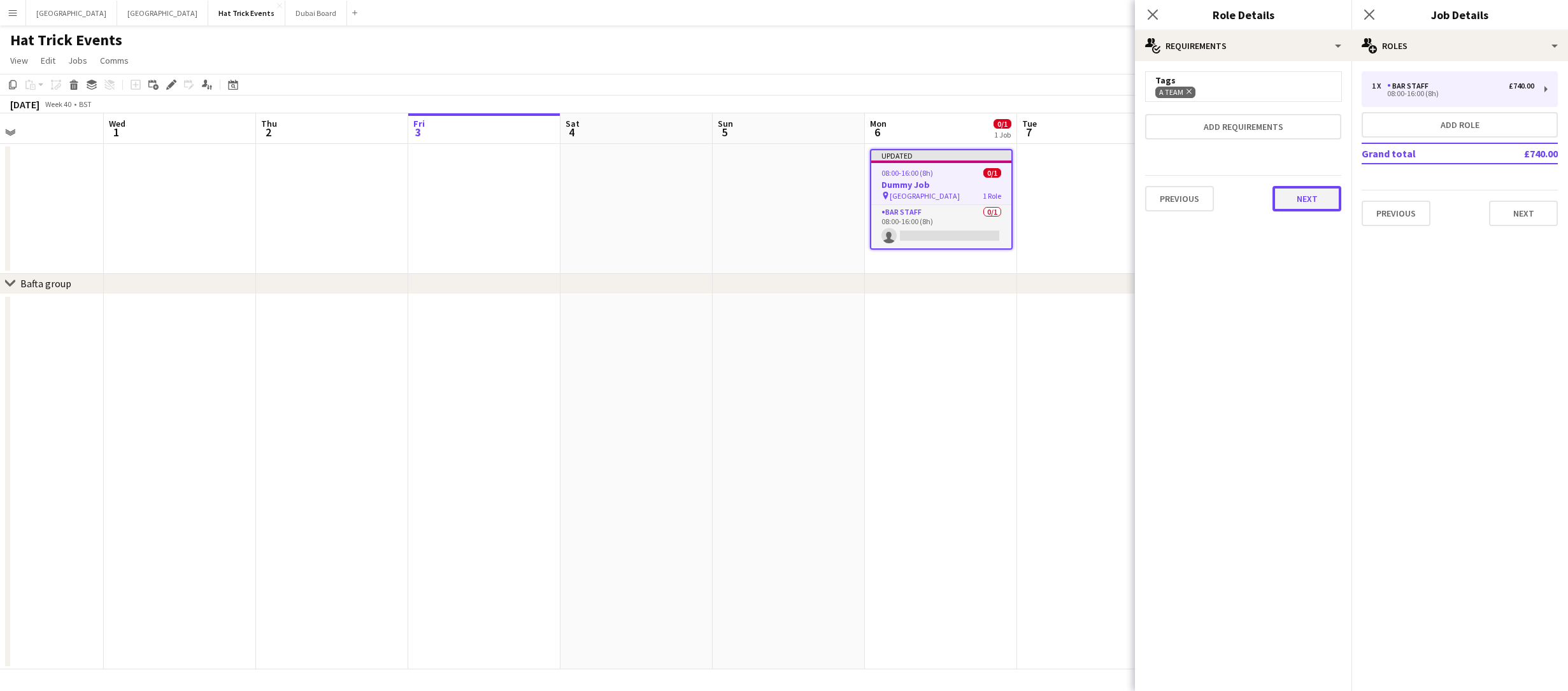
click at [1320, 204] on button "Next" at bounding box center [1307, 198] width 68 height 26
click at [1318, 174] on button "Finish" at bounding box center [1317, 170] width 47 height 26
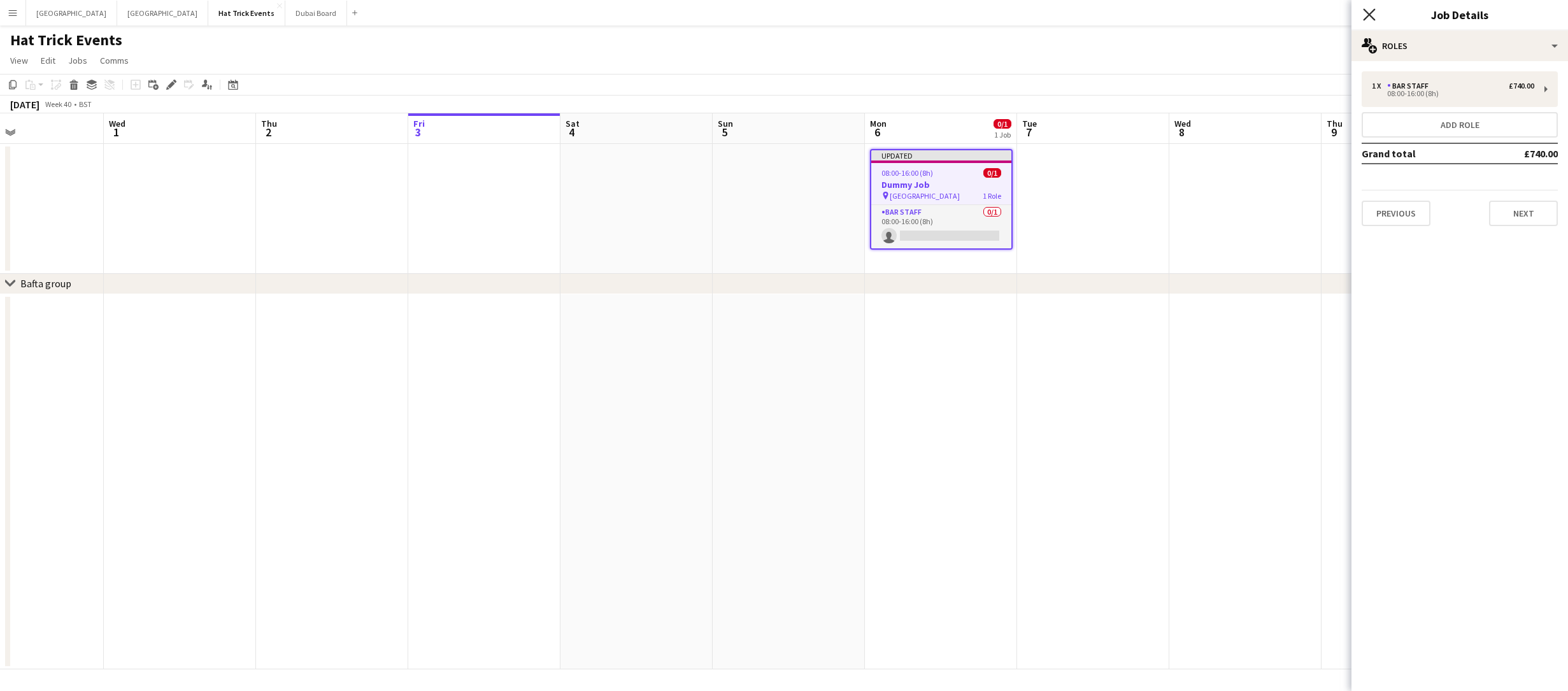
click at [1370, 18] on icon "Close pop-in" at bounding box center [1369, 15] width 12 height 12
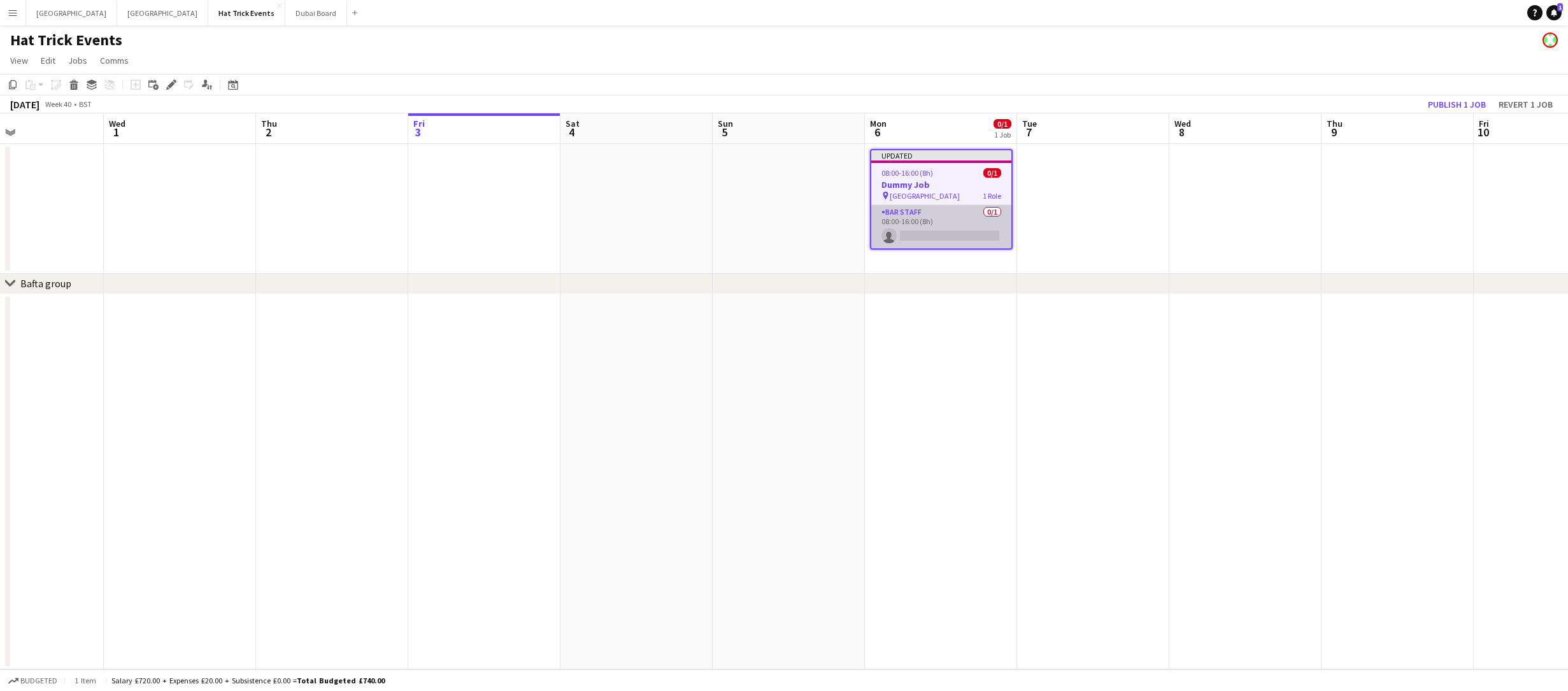
click at [965, 224] on app-card-role "Bar Staff 0/1 08:00-16:00 (8h) single-neutral-actions" at bounding box center [941, 227] width 140 height 44
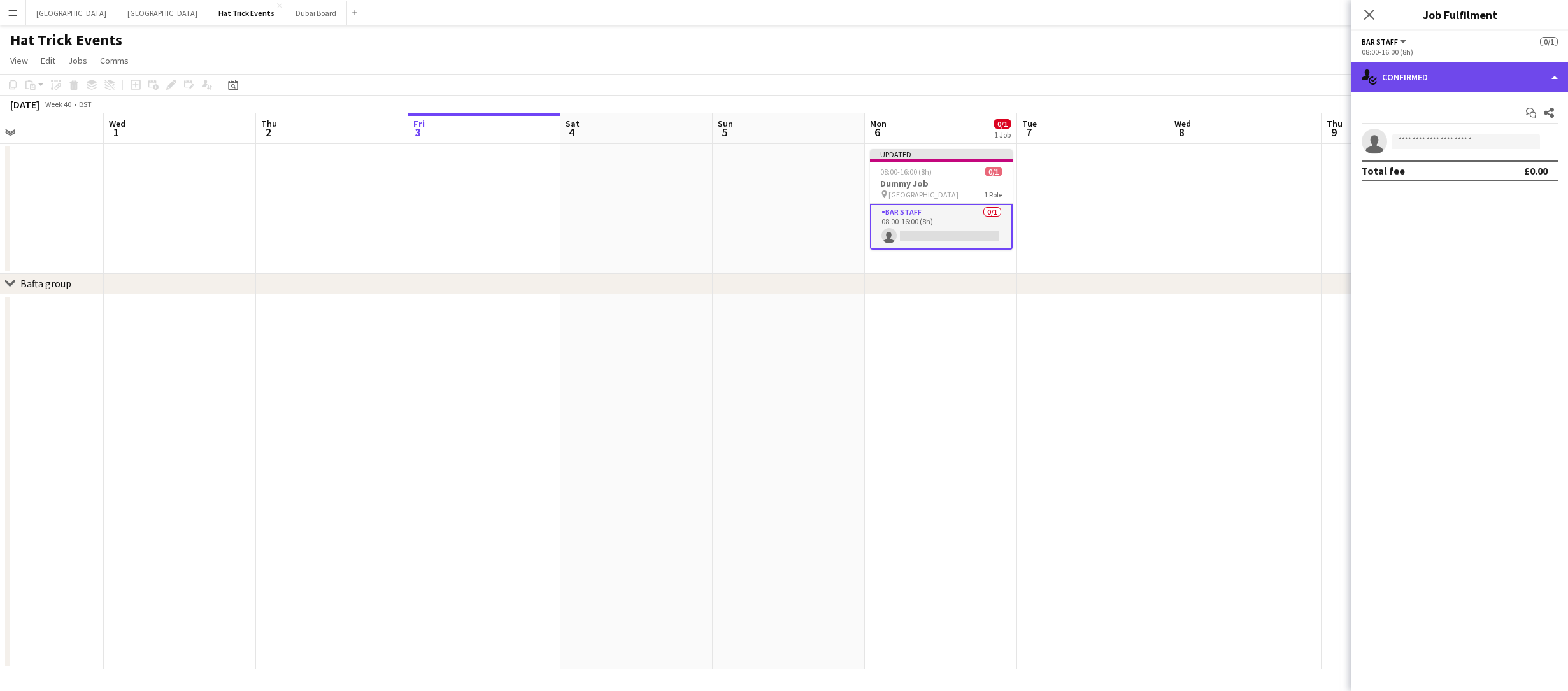
click at [1448, 83] on div "single-neutral-actions-check-2 Confirmed" at bounding box center [1459, 76] width 217 height 30
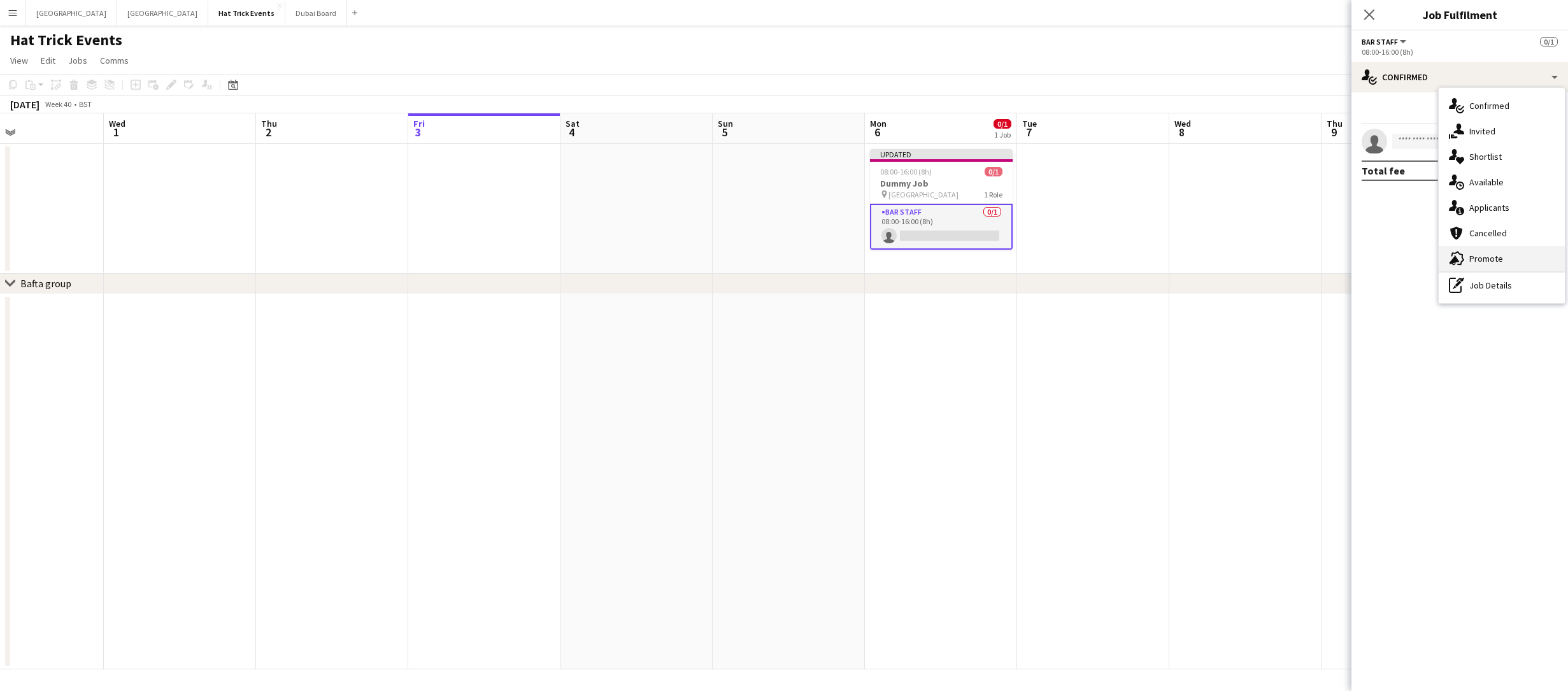
click at [1483, 253] on span "Promote" at bounding box center [1486, 258] width 33 height 12
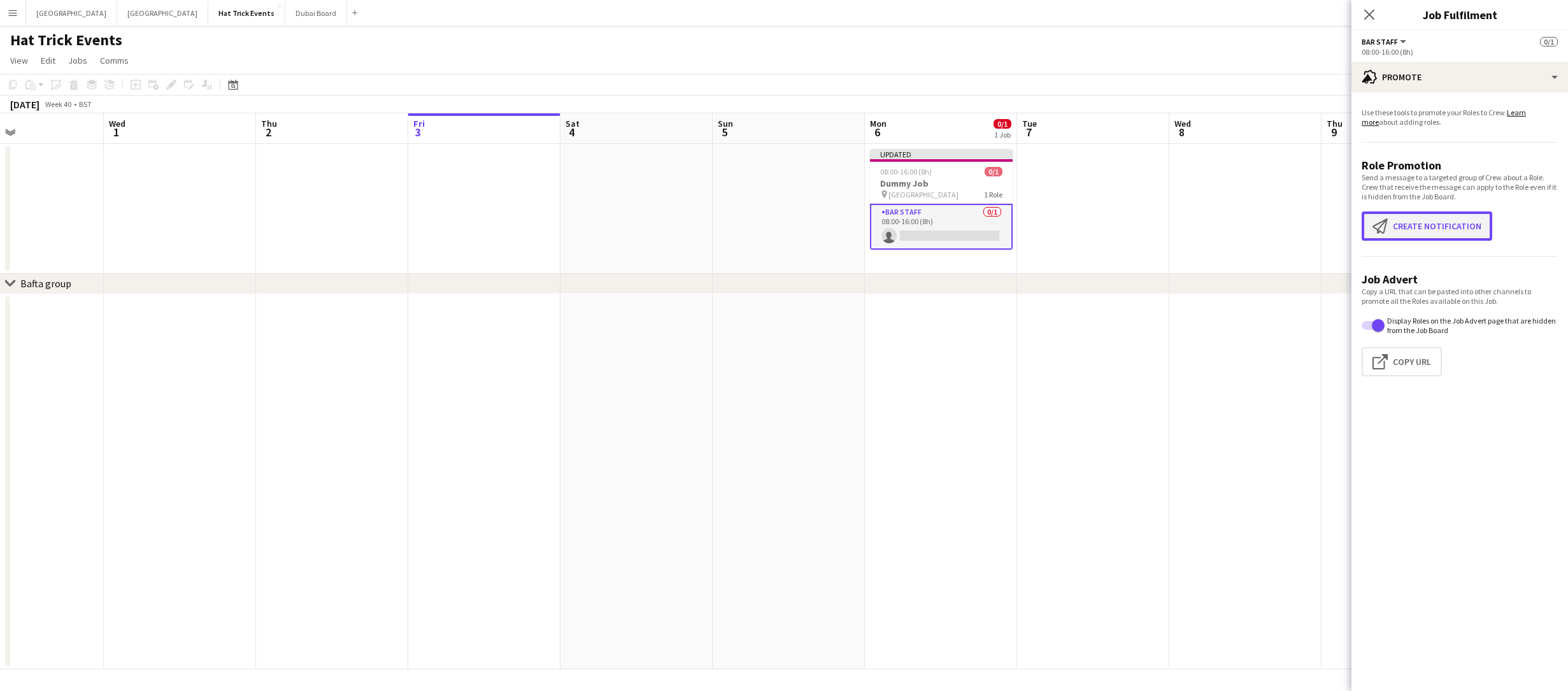
click at [1443, 228] on button "Create notification Create notification" at bounding box center [1427, 226] width 131 height 30
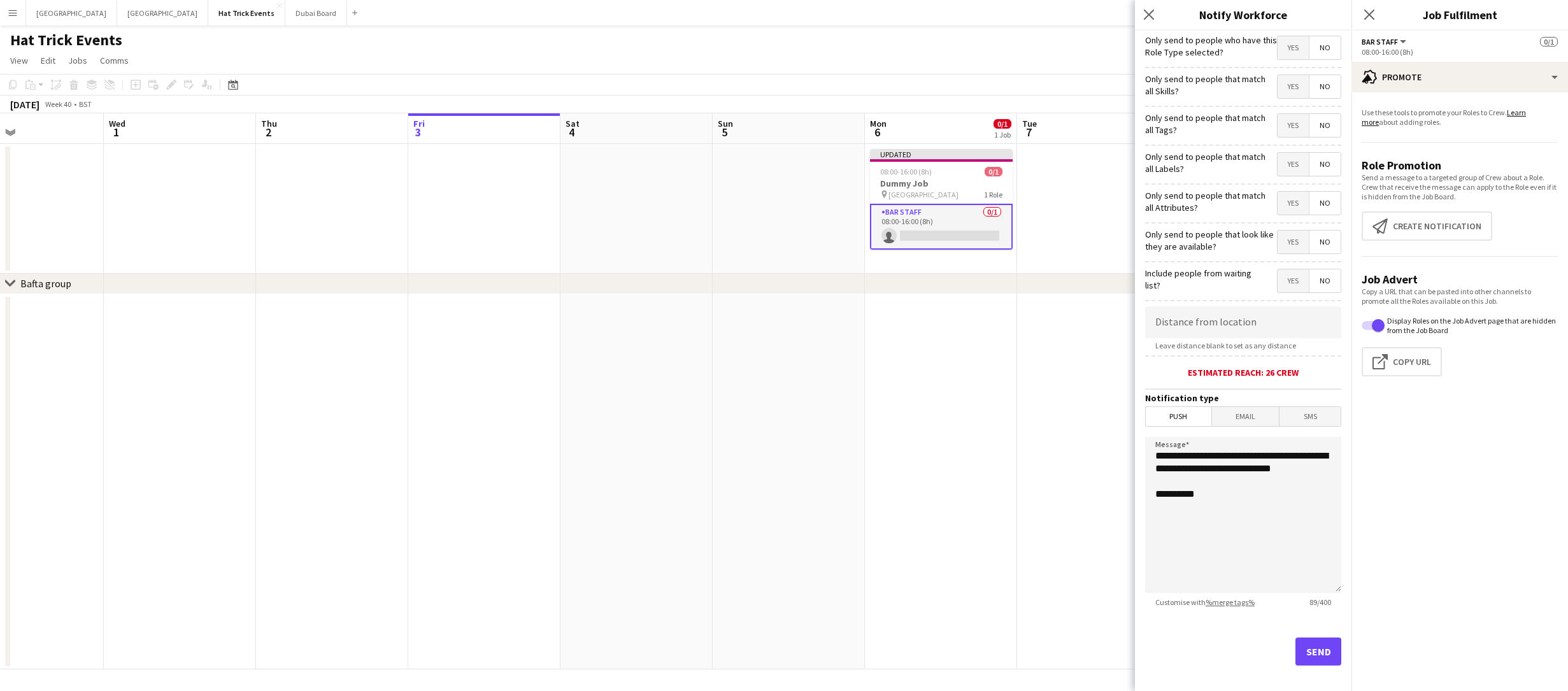
click at [1277, 128] on span "Yes" at bounding box center [1293, 125] width 31 height 23
click at [1284, 241] on span "Yes" at bounding box center [1293, 242] width 31 height 23
click at [1283, 277] on span "Yes" at bounding box center [1293, 281] width 31 height 23
click at [1312, 281] on span "No" at bounding box center [1325, 281] width 31 height 23
click at [1284, 208] on span "Yes" at bounding box center [1293, 203] width 31 height 23
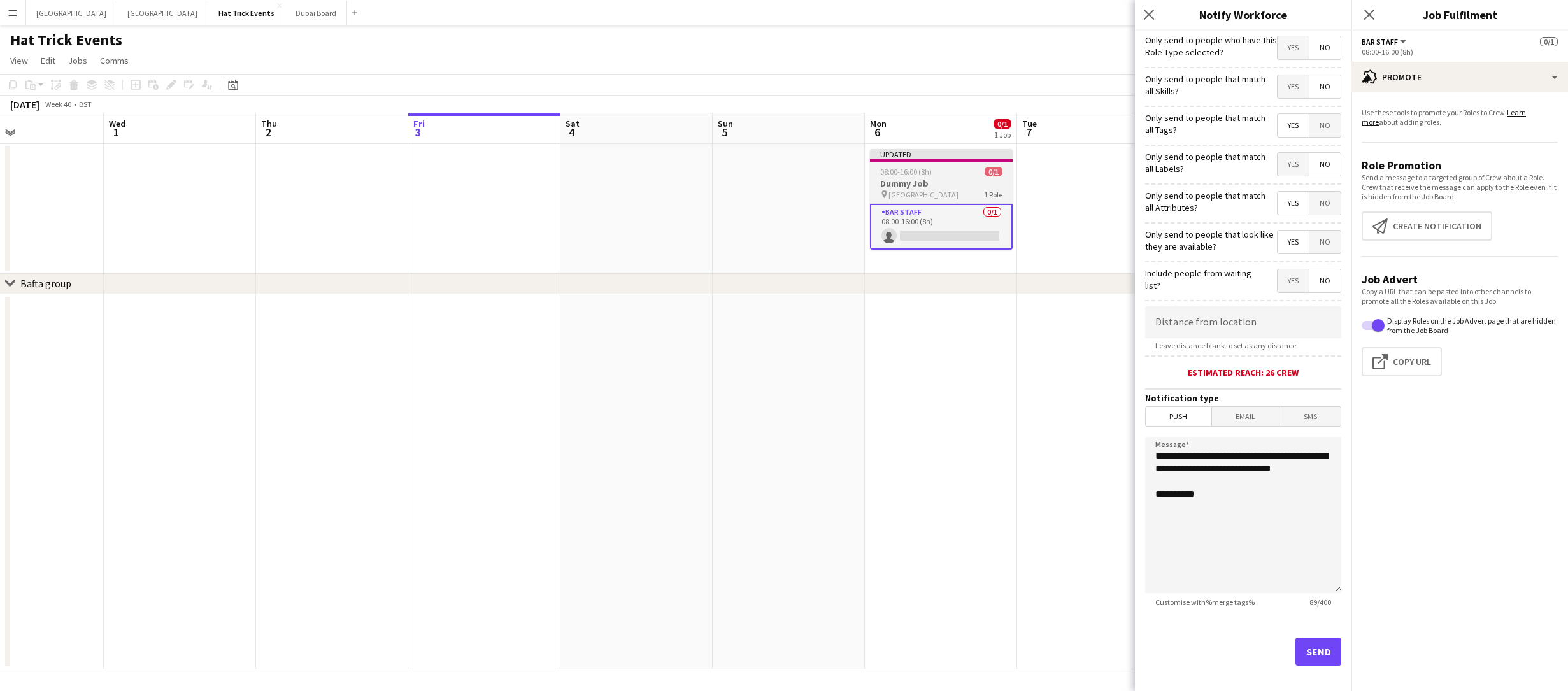
click at [948, 180] on h3 "Dummy Job" at bounding box center [941, 183] width 143 height 12
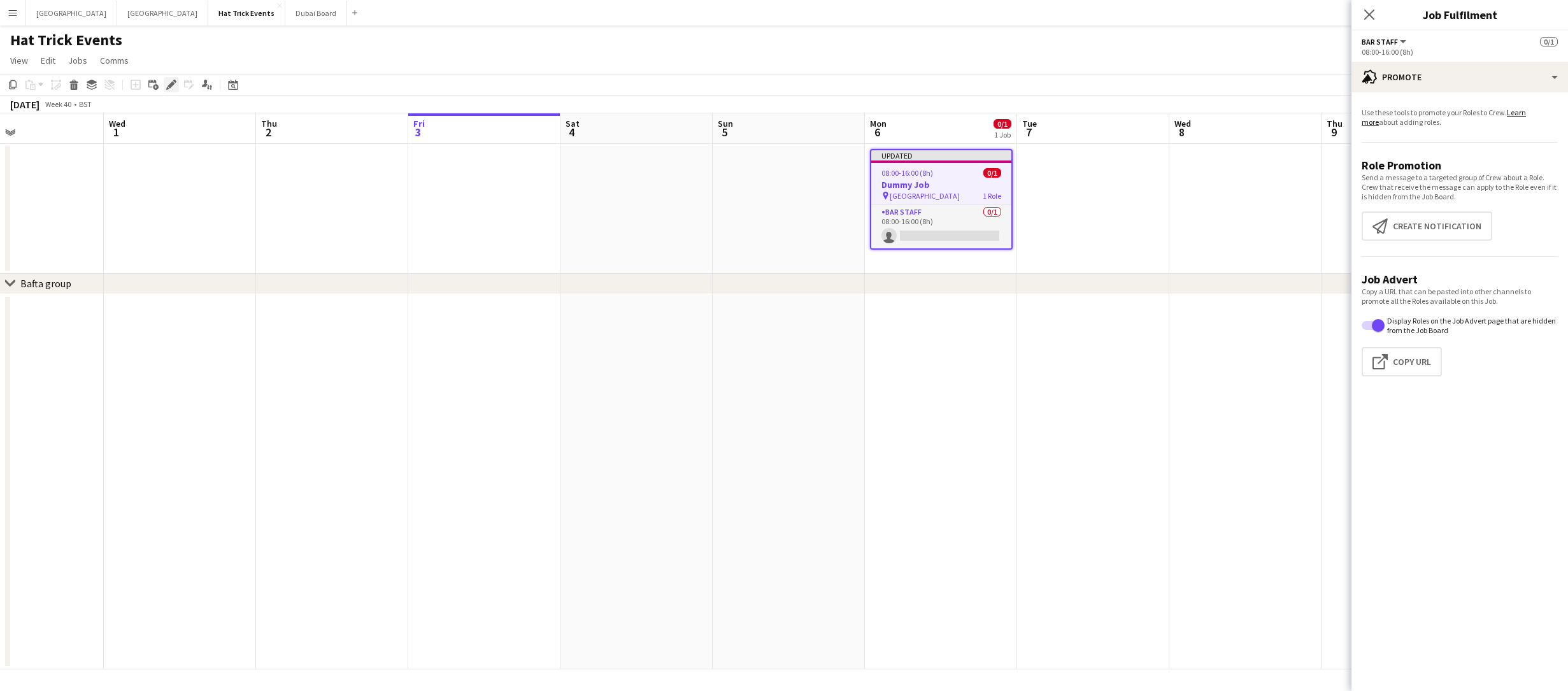
click at [168, 85] on icon "Edit" at bounding box center [171, 84] width 10 height 10
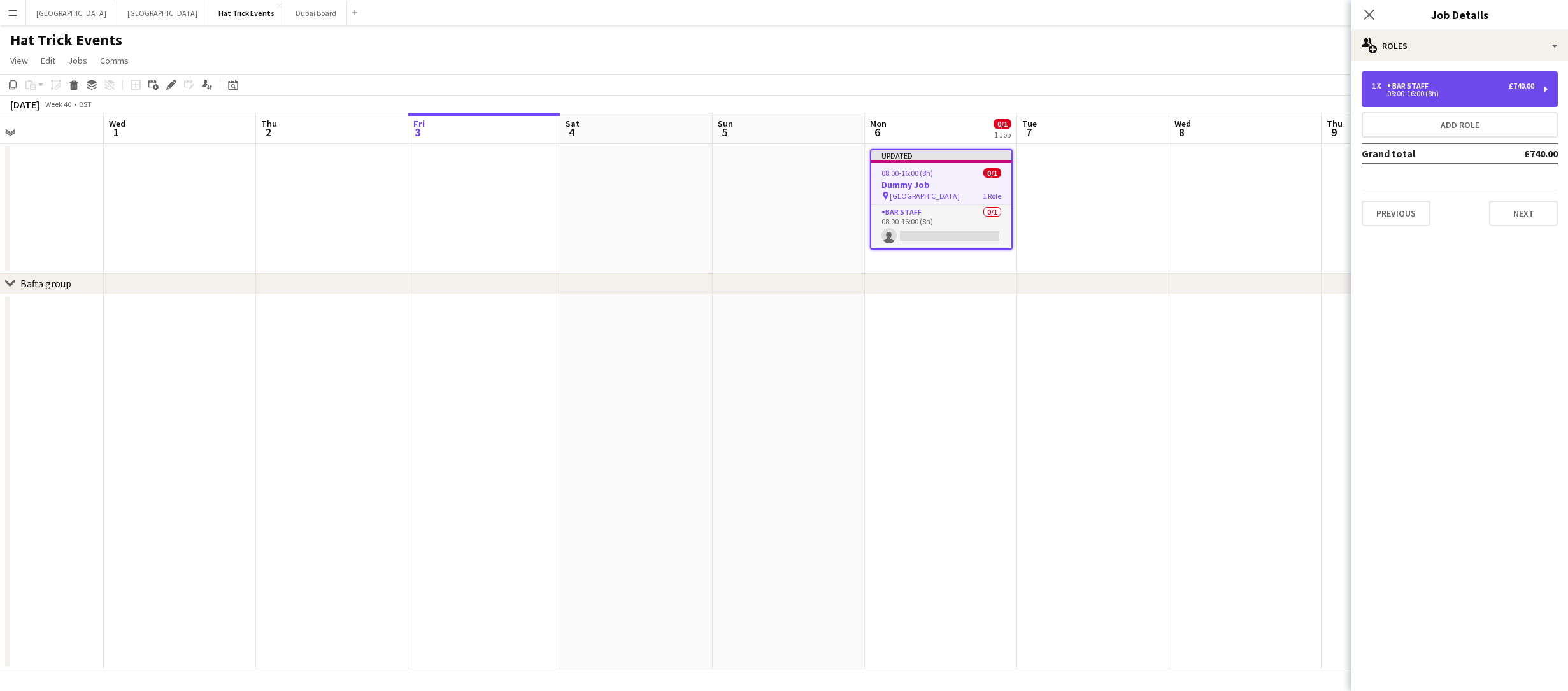
click at [1461, 91] on div "08:00-16:00 (8h)" at bounding box center [1453, 93] width 162 height 6
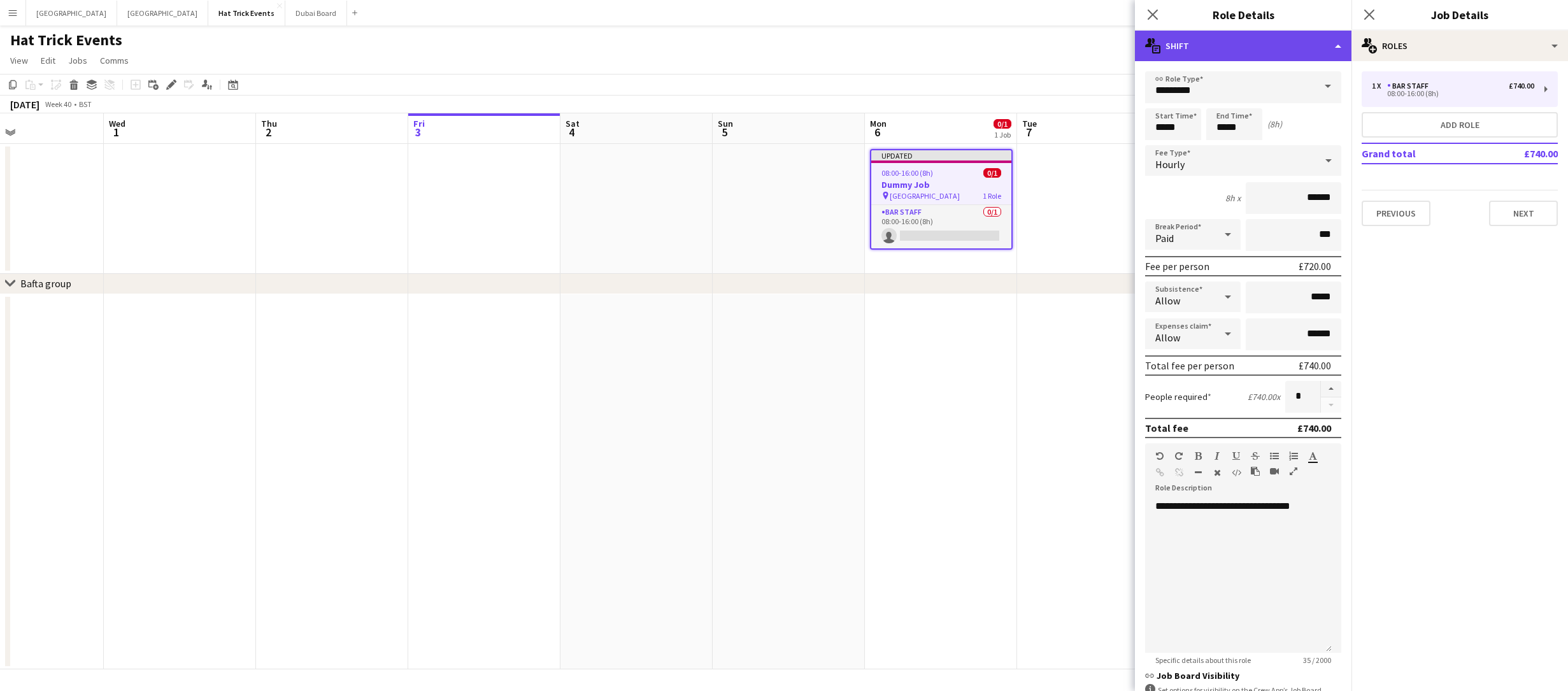
click at [1221, 54] on div "multiple-actions-text Shift" at bounding box center [1243, 45] width 217 height 30
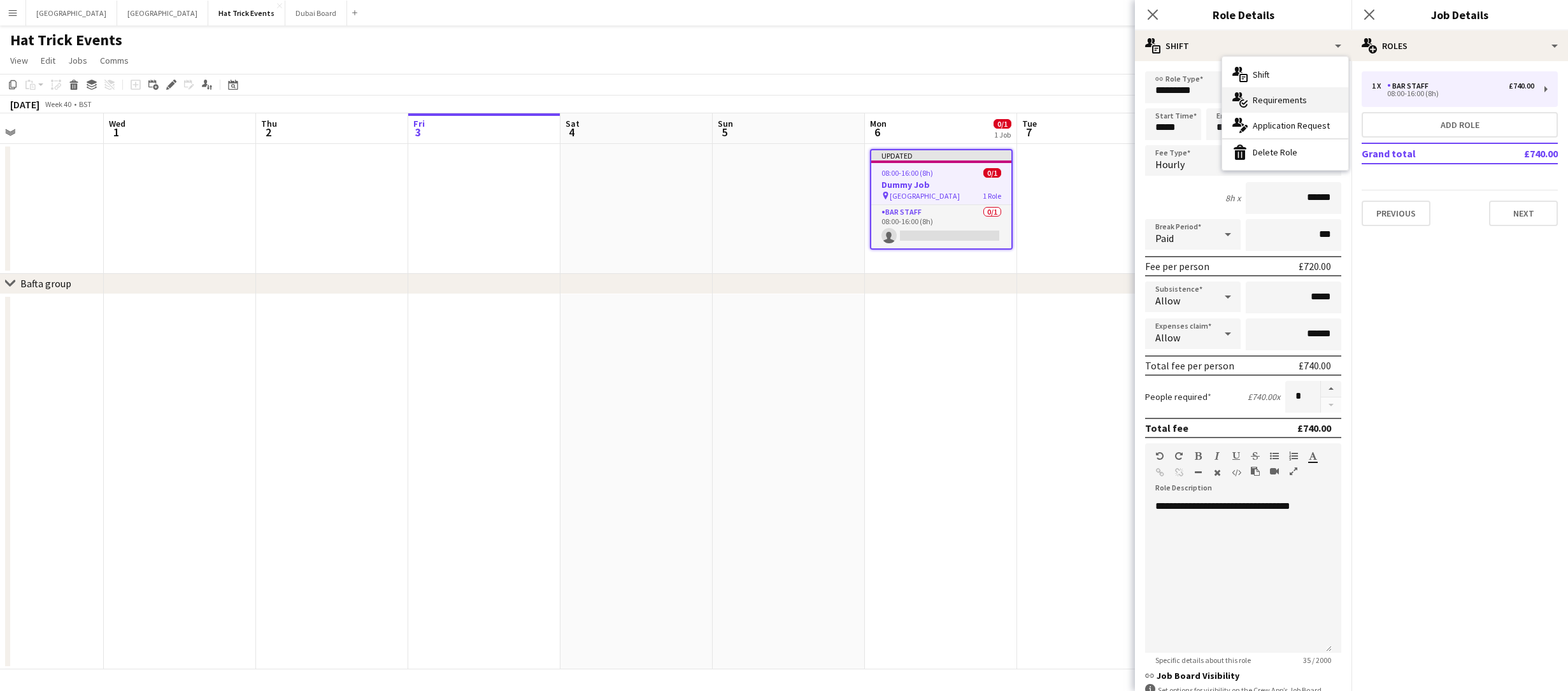
click at [1273, 99] on span "Requirements" at bounding box center [1280, 99] width 54 height 12
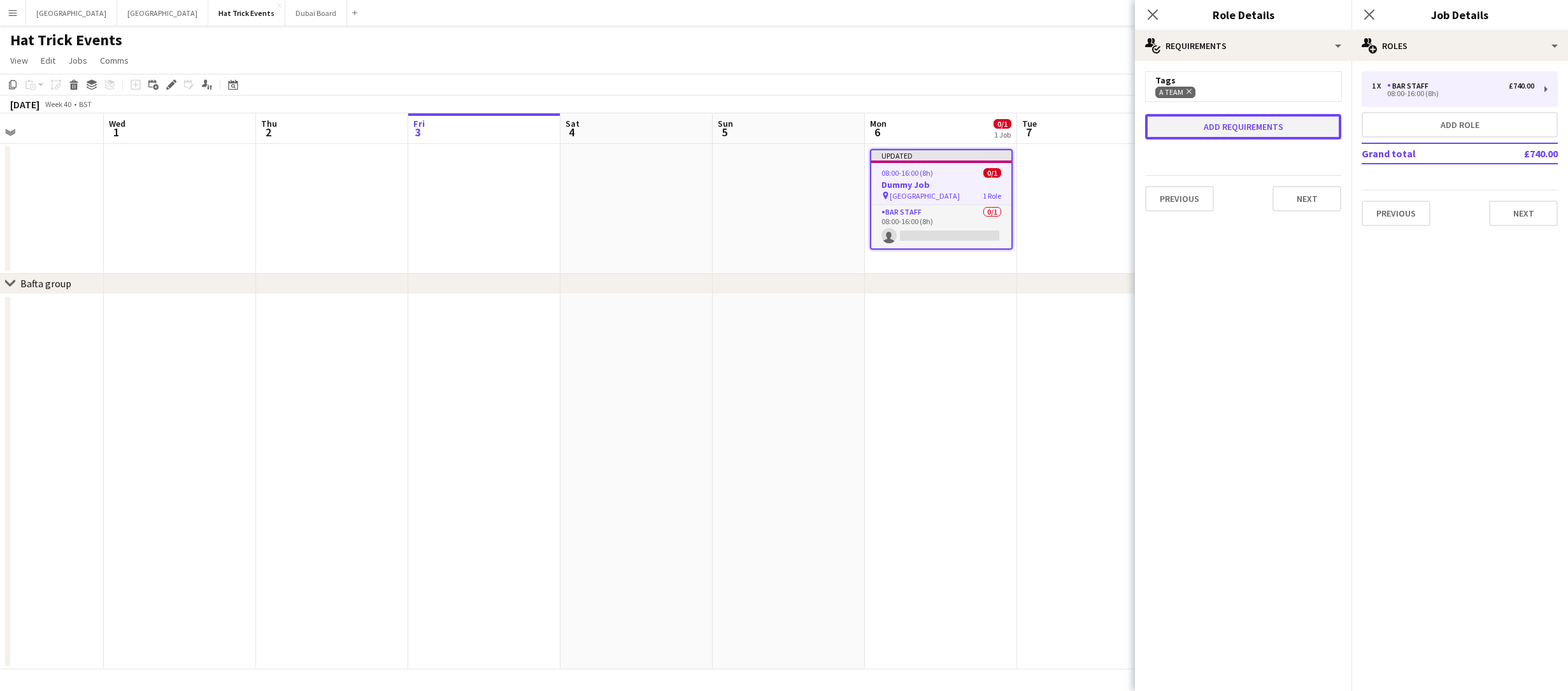
click at [1255, 124] on button "Add requirements" at bounding box center [1243, 127] width 196 height 26
click at [1255, 139] on div "Please select" at bounding box center [1231, 138] width 155 height 30
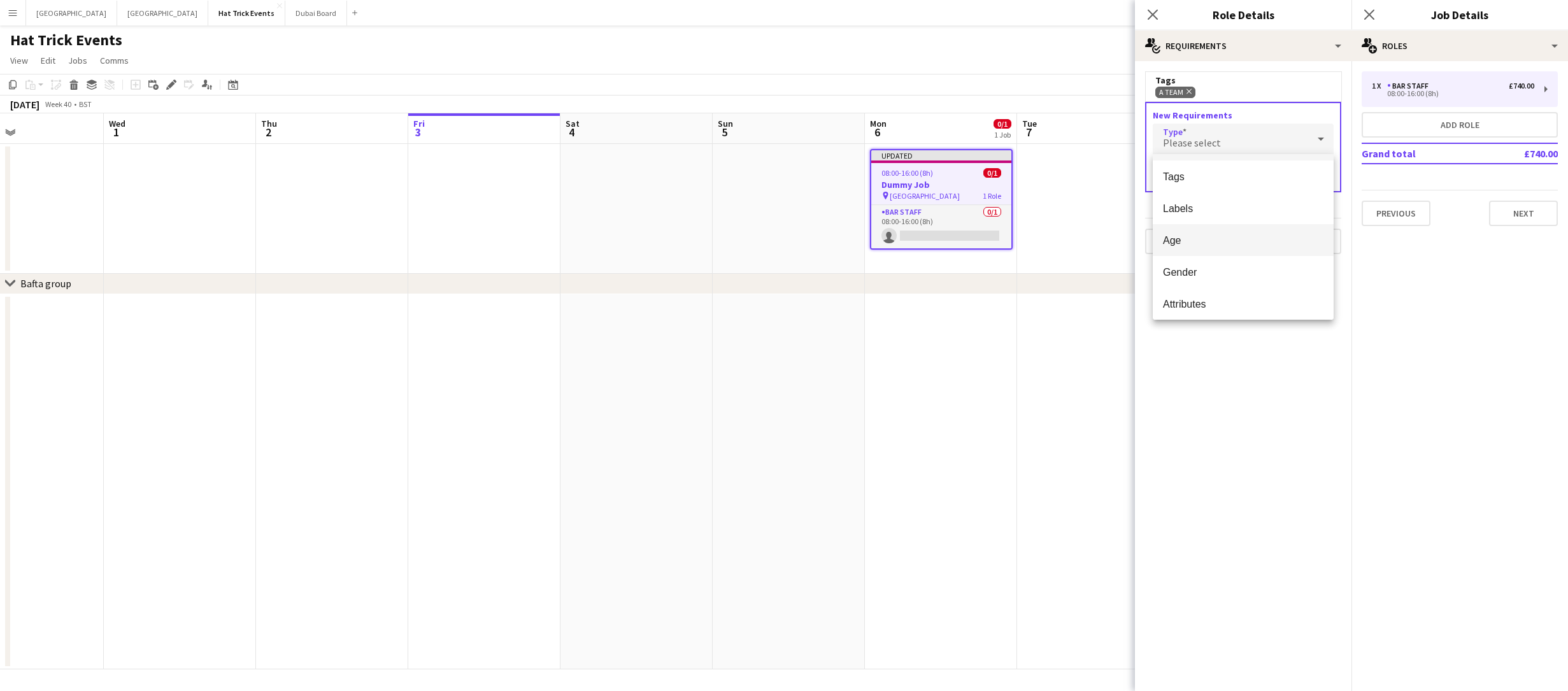
scroll to position [36, 0]
click at [1231, 295] on span "Attributes" at bounding box center [1243, 299] width 160 height 12
click at [1231, 176] on div "Please select" at bounding box center [1231, 175] width 155 height 30
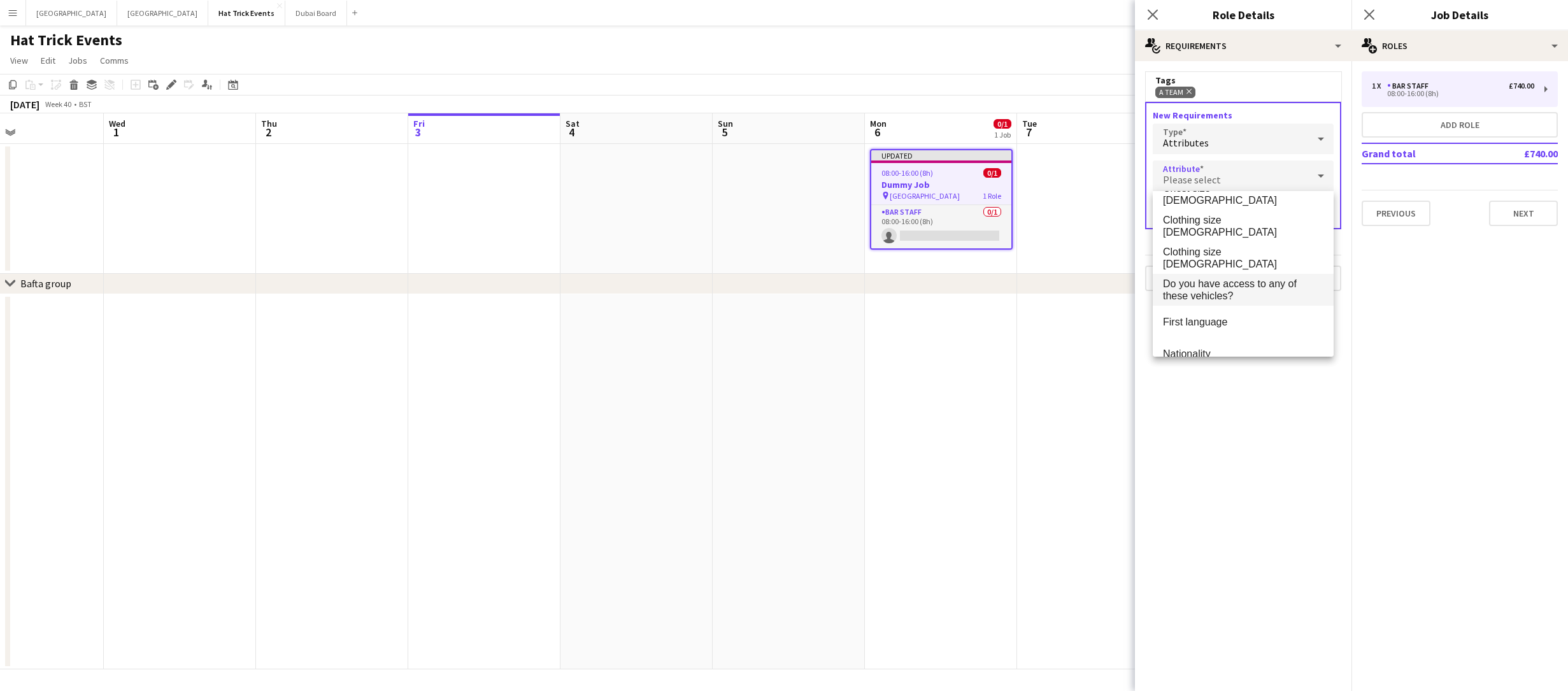
scroll to position [61, 0]
click at [1267, 269] on span "Do you have access to any of these vehicles?" at bounding box center [1243, 277] width 160 height 24
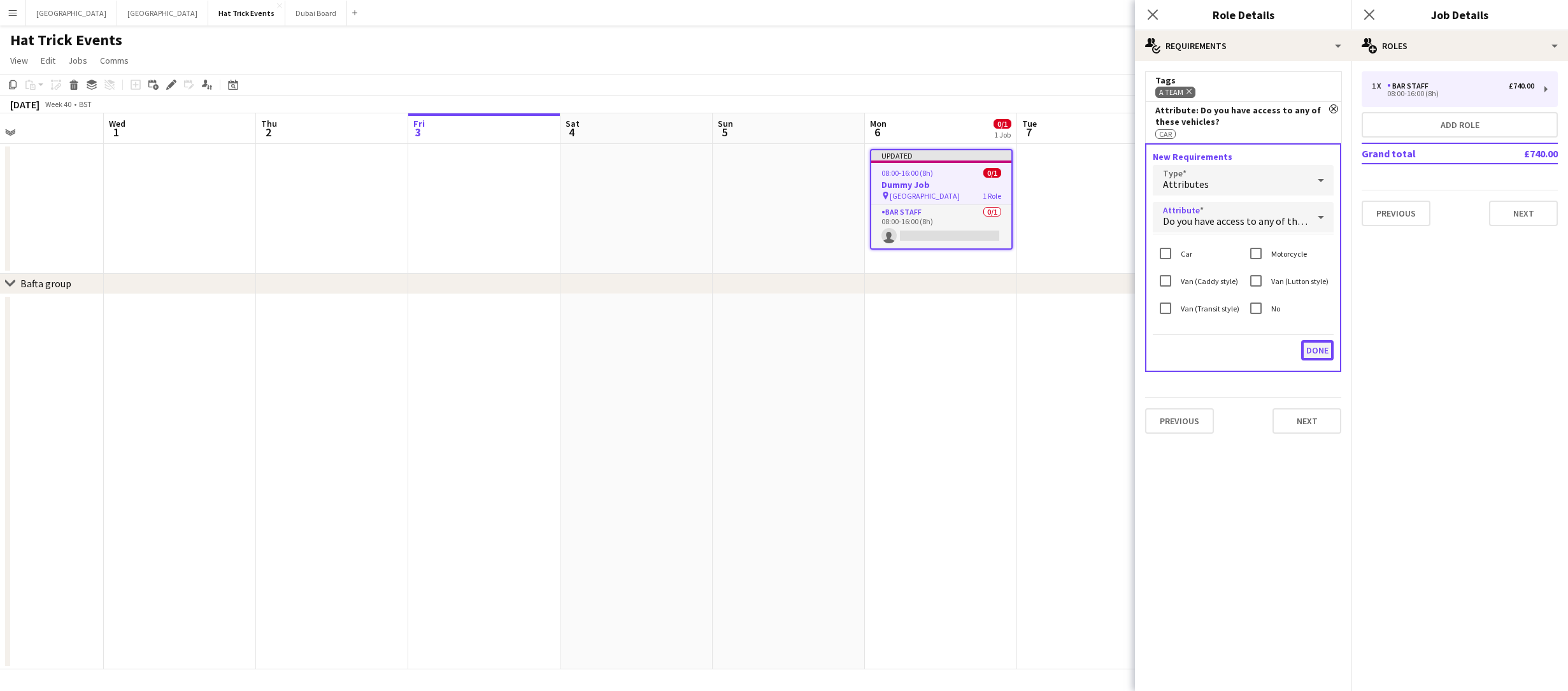
click at [1304, 347] on button "Done" at bounding box center [1318, 350] width 33 height 20
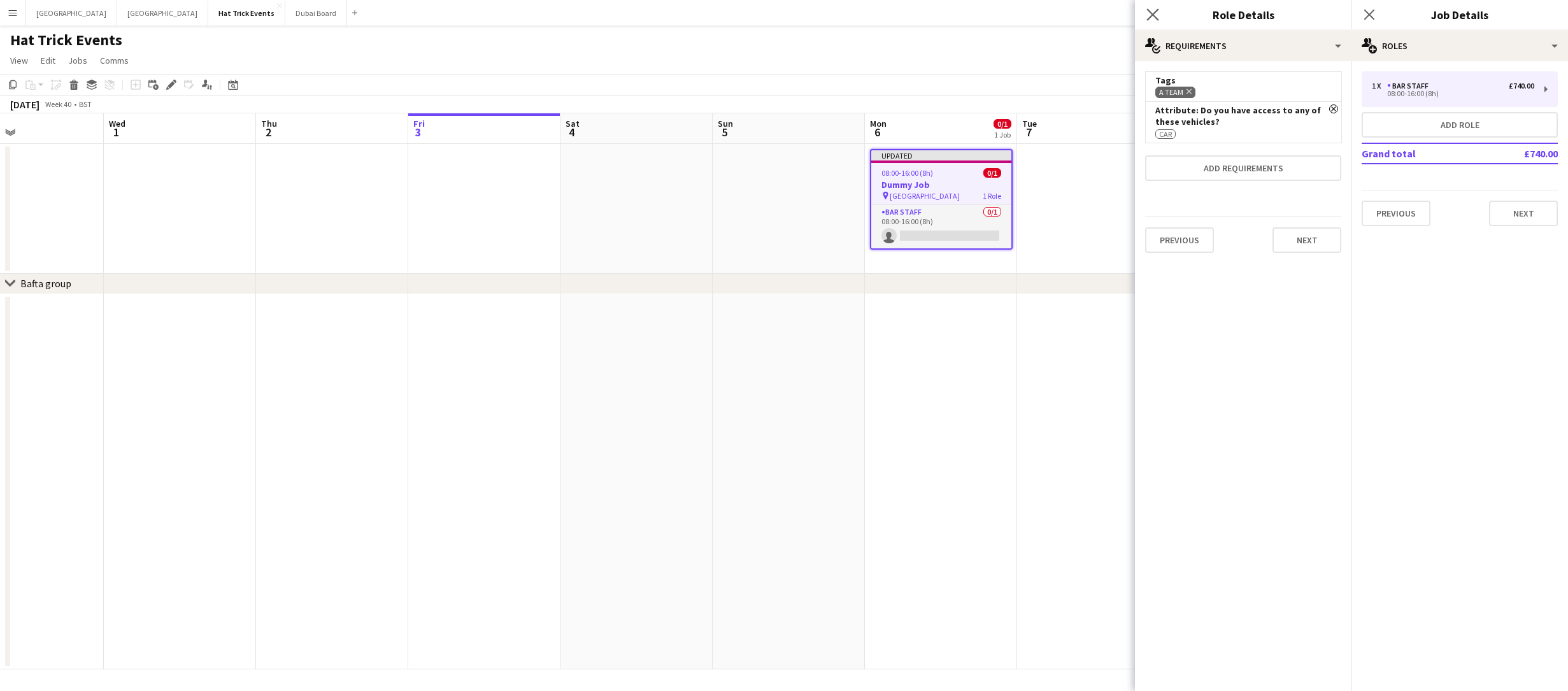
click at [1154, 20] on app-icon "Close pop-in" at bounding box center [1153, 15] width 19 height 19
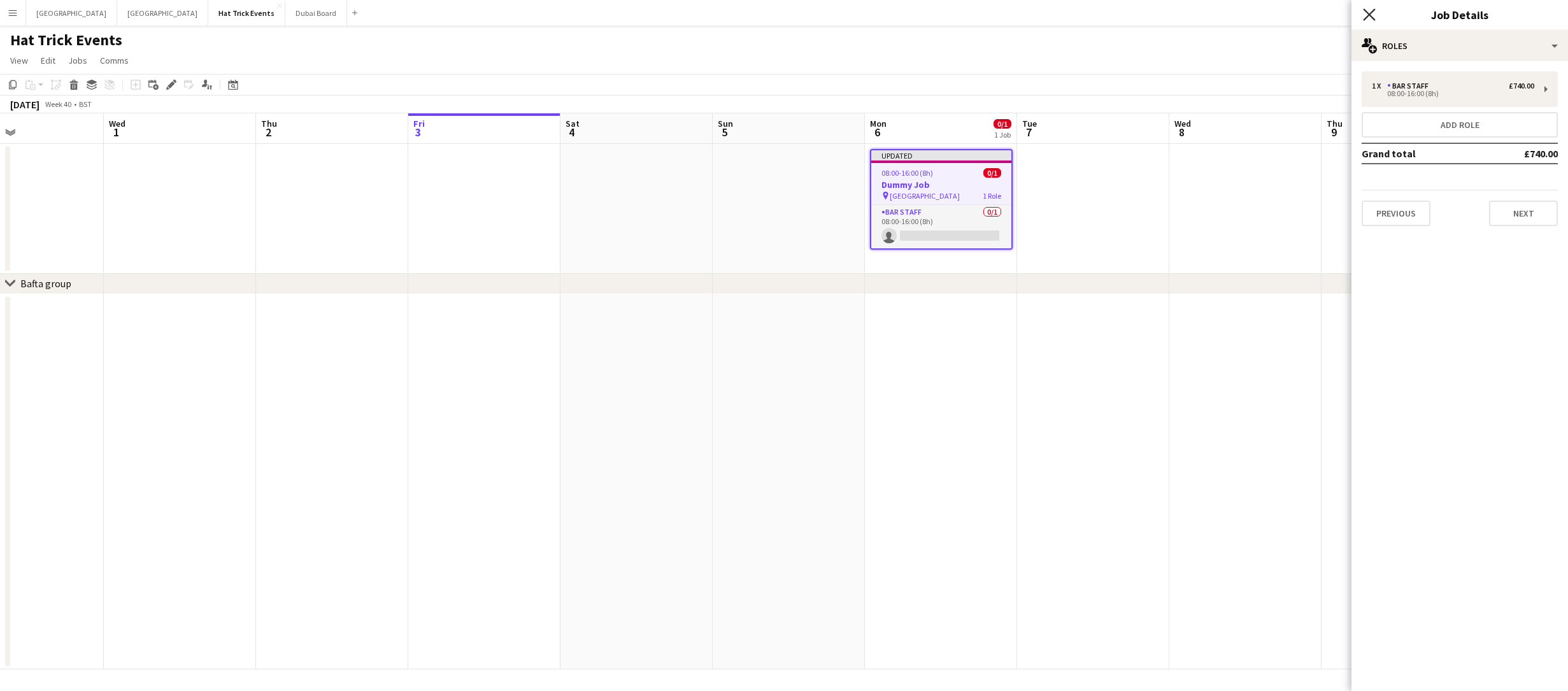
click at [1374, 18] on icon "Close pop-in" at bounding box center [1369, 15] width 12 height 12
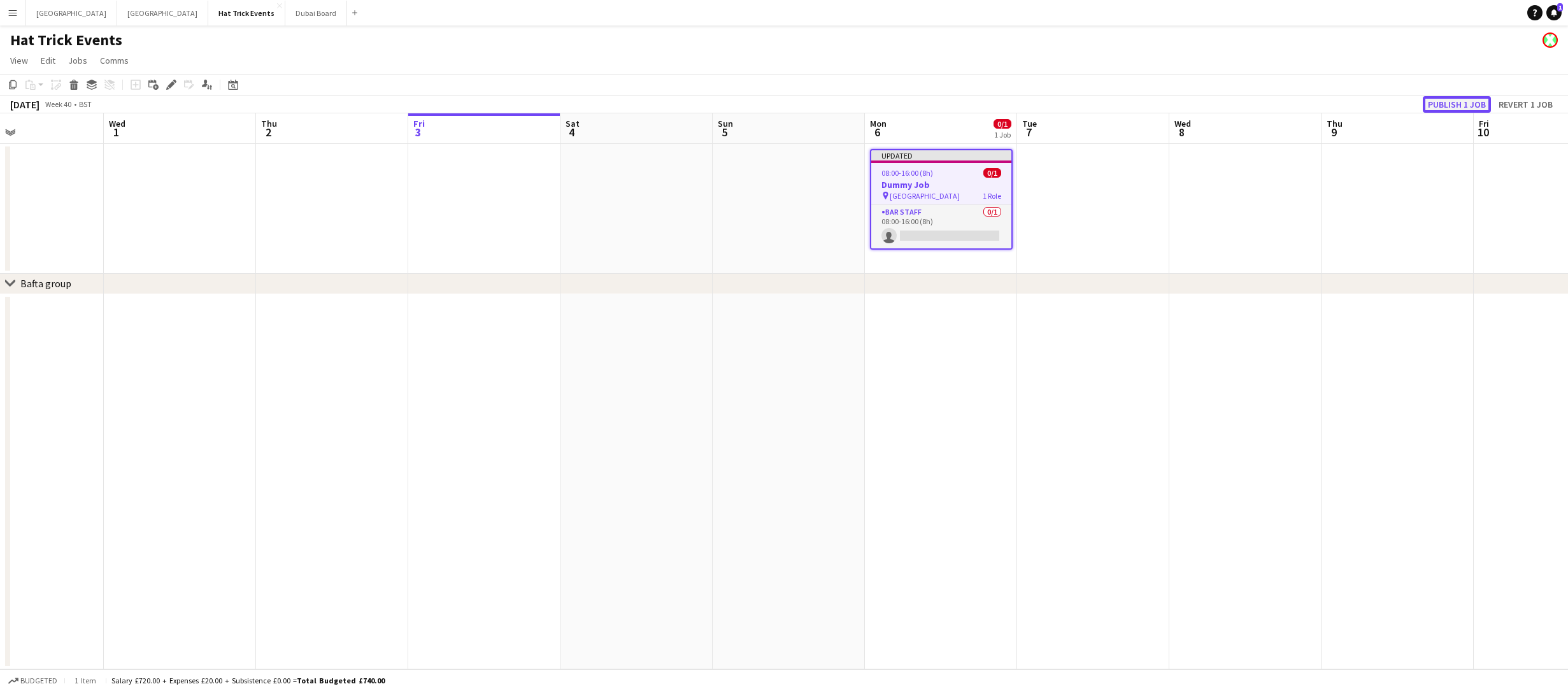
click at [1451, 107] on button "Publish 1 job" at bounding box center [1457, 104] width 68 height 16
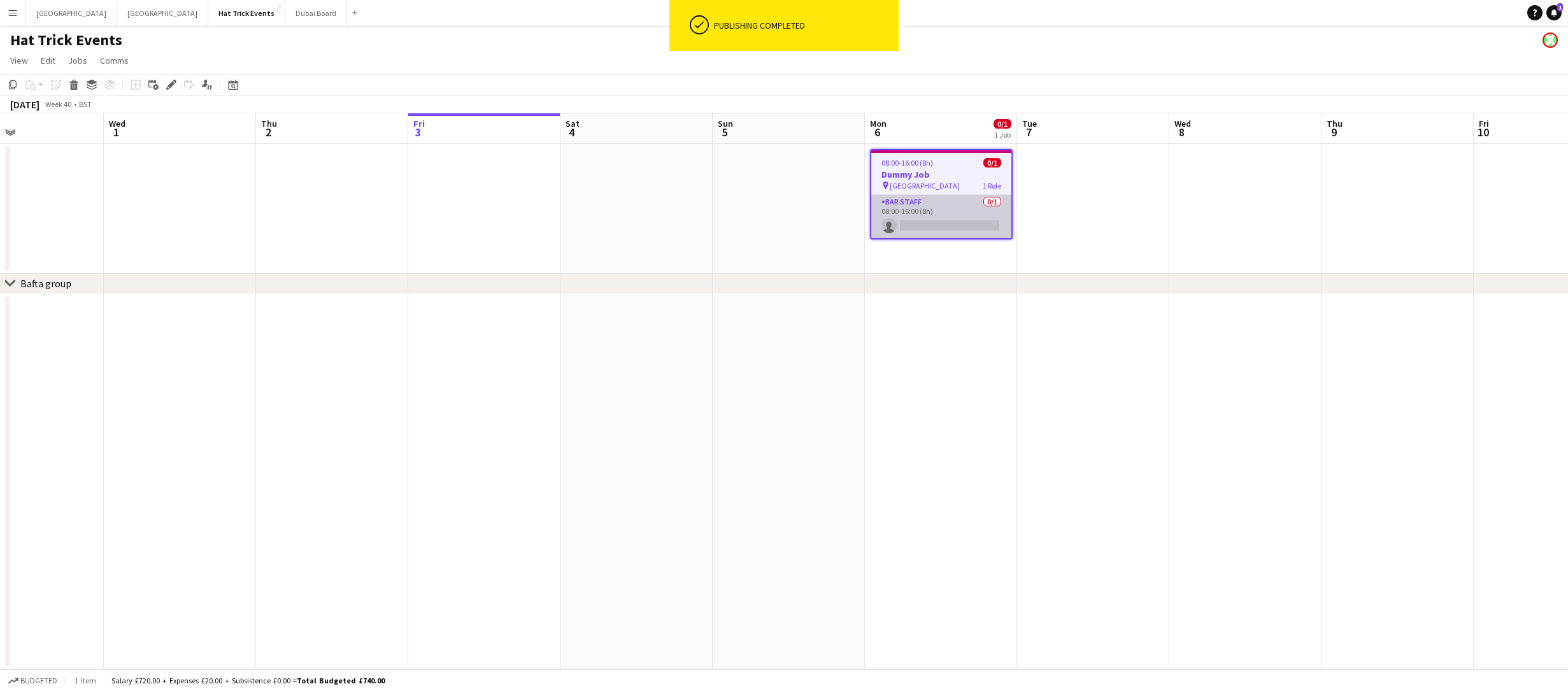
click at [952, 206] on app-card-role "Bar Staff 0/1 08:00-16:00 (8h) single-neutral-actions" at bounding box center [941, 217] width 140 height 44
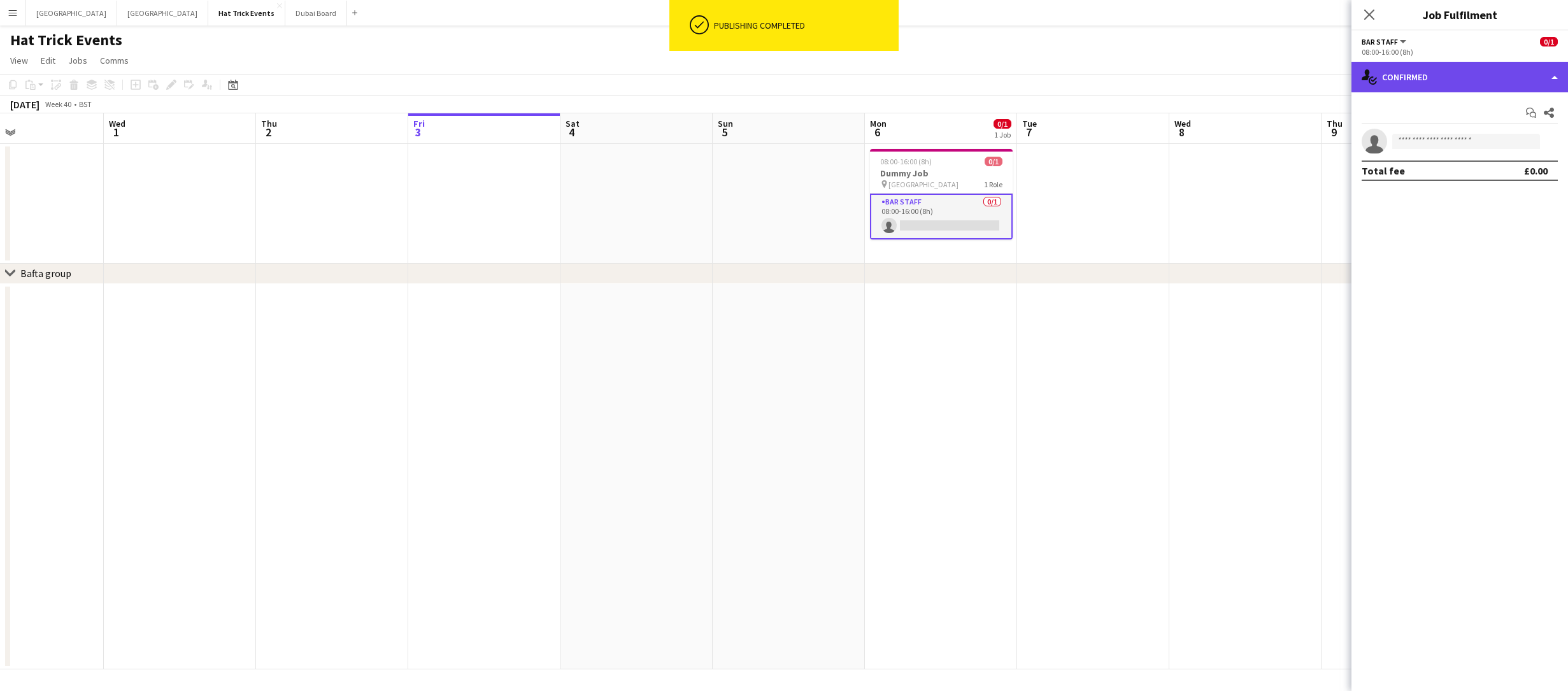
click at [1471, 84] on div "single-neutral-actions-check-2 Confirmed" at bounding box center [1459, 76] width 217 height 30
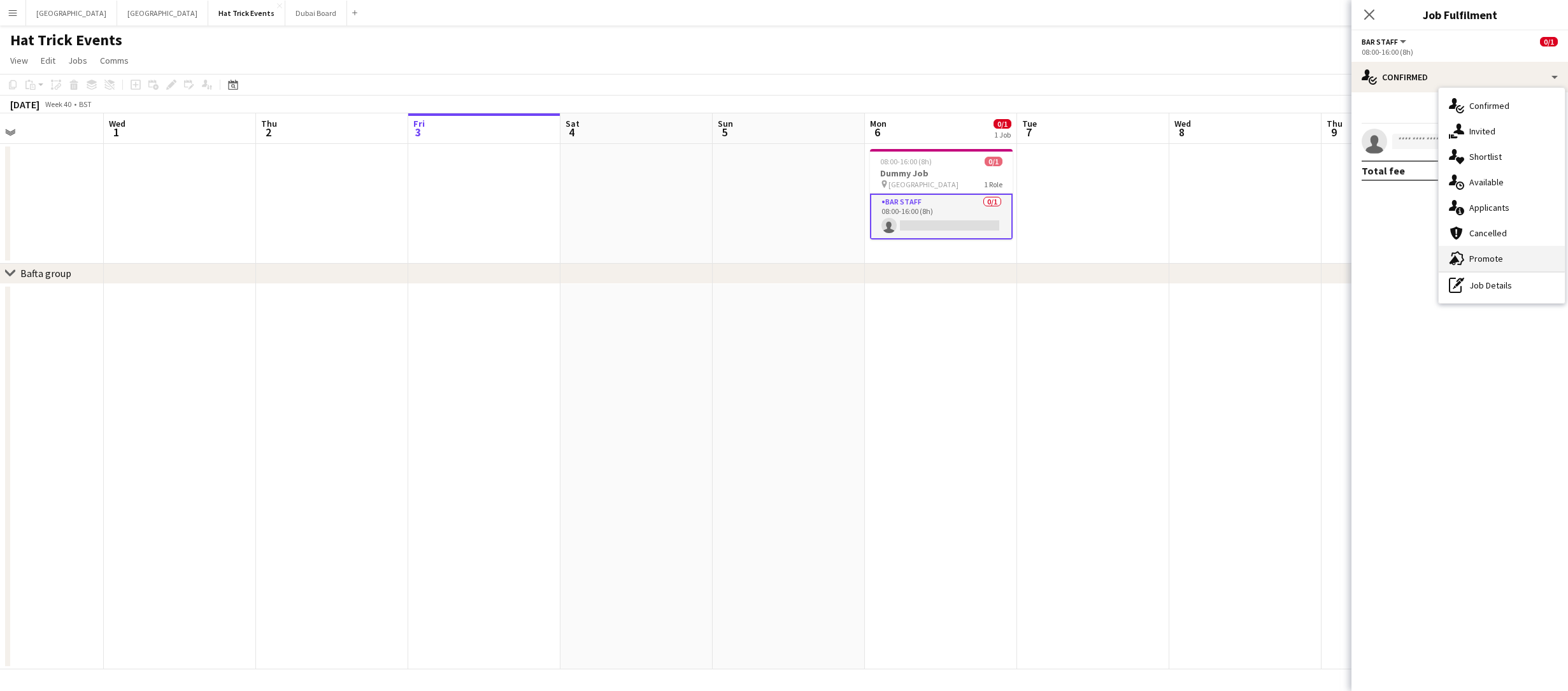
click at [1483, 254] on span "Promote" at bounding box center [1486, 258] width 33 height 12
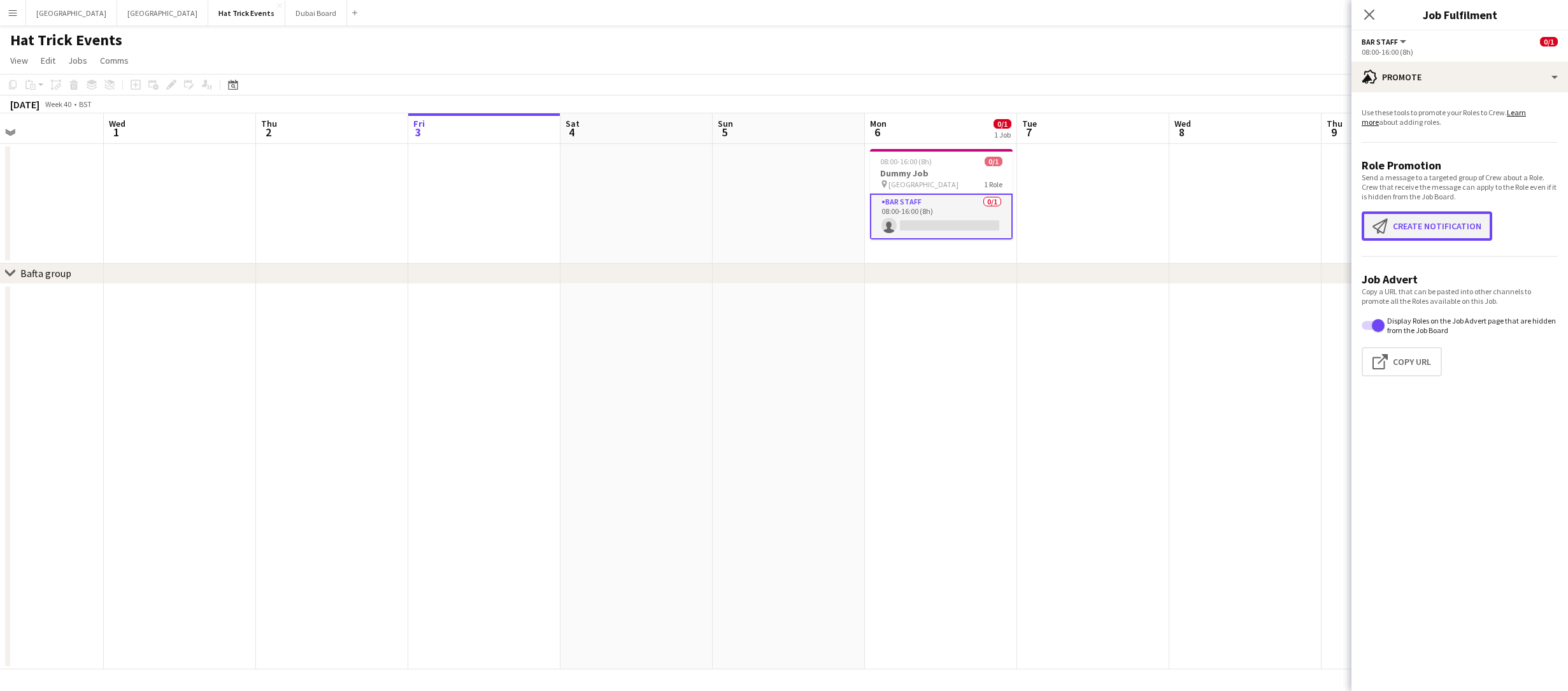
click at [1437, 229] on button "Create notification Create notification" at bounding box center [1427, 226] width 131 height 30
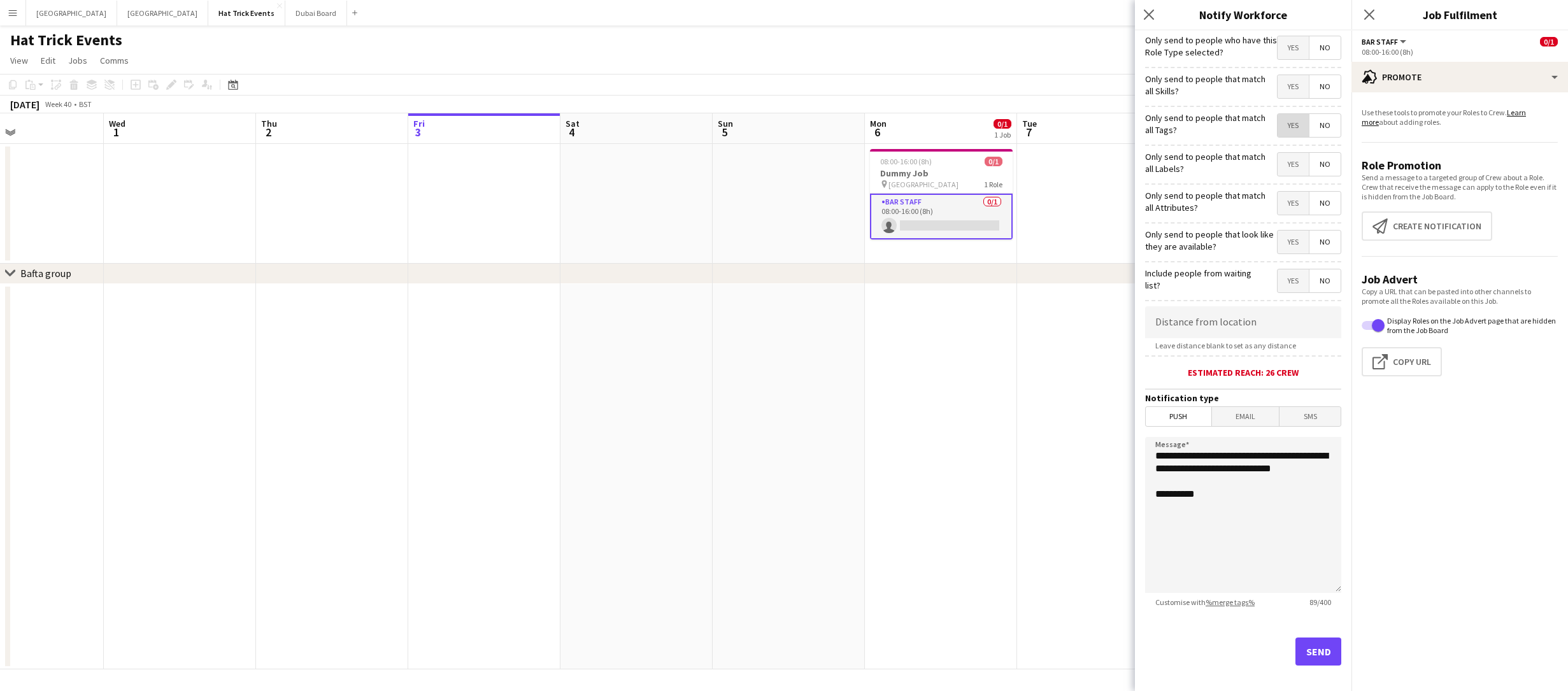
click at [1281, 128] on span "Yes" at bounding box center [1293, 125] width 31 height 23
click at [1284, 203] on span "Yes" at bounding box center [1293, 203] width 31 height 23
click at [1285, 242] on span "Yes" at bounding box center [1293, 242] width 31 height 23
click at [1309, 242] on span "No" at bounding box center [1325, 242] width 31 height 23
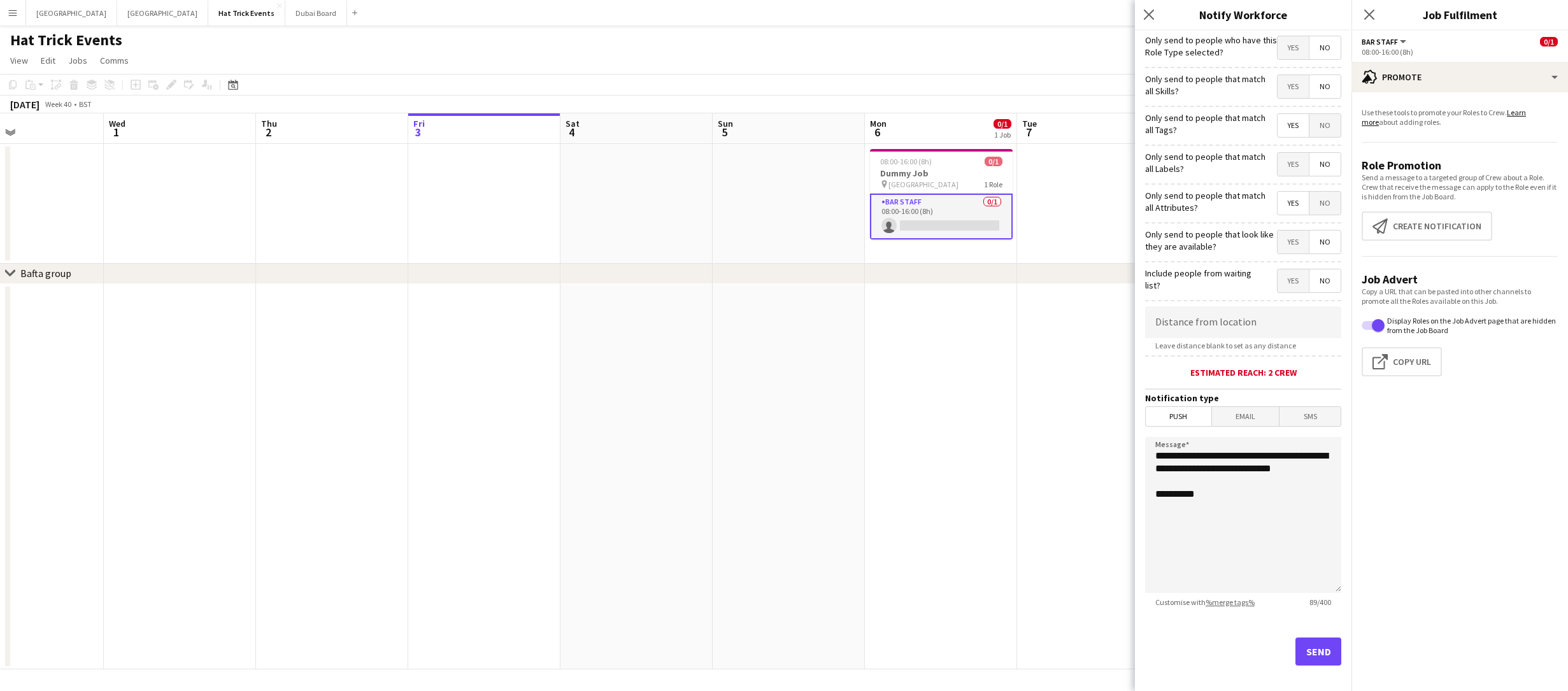
scroll to position [10, 0]
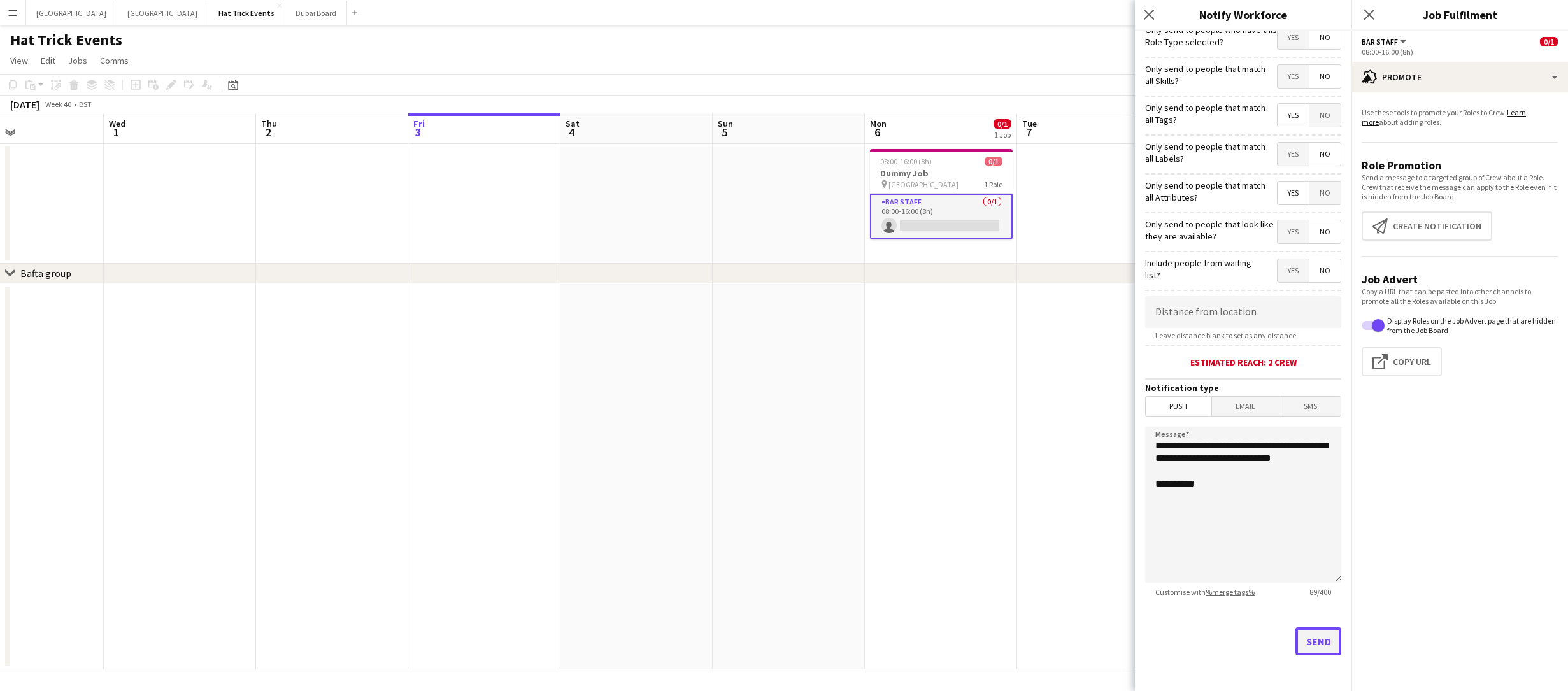
click at [1320, 649] on button "Send" at bounding box center [1318, 641] width 46 height 28
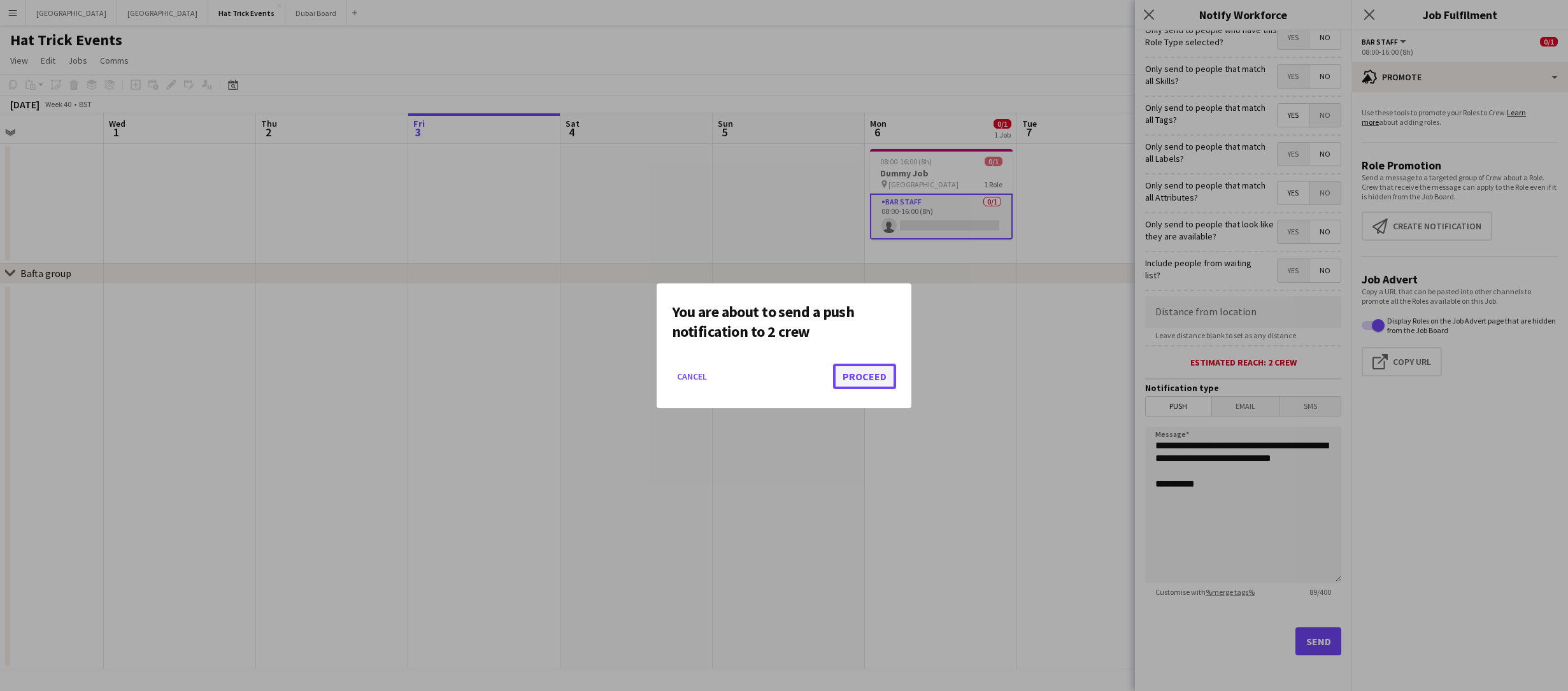
click at [865, 374] on button "Proceed" at bounding box center [864, 376] width 63 height 26
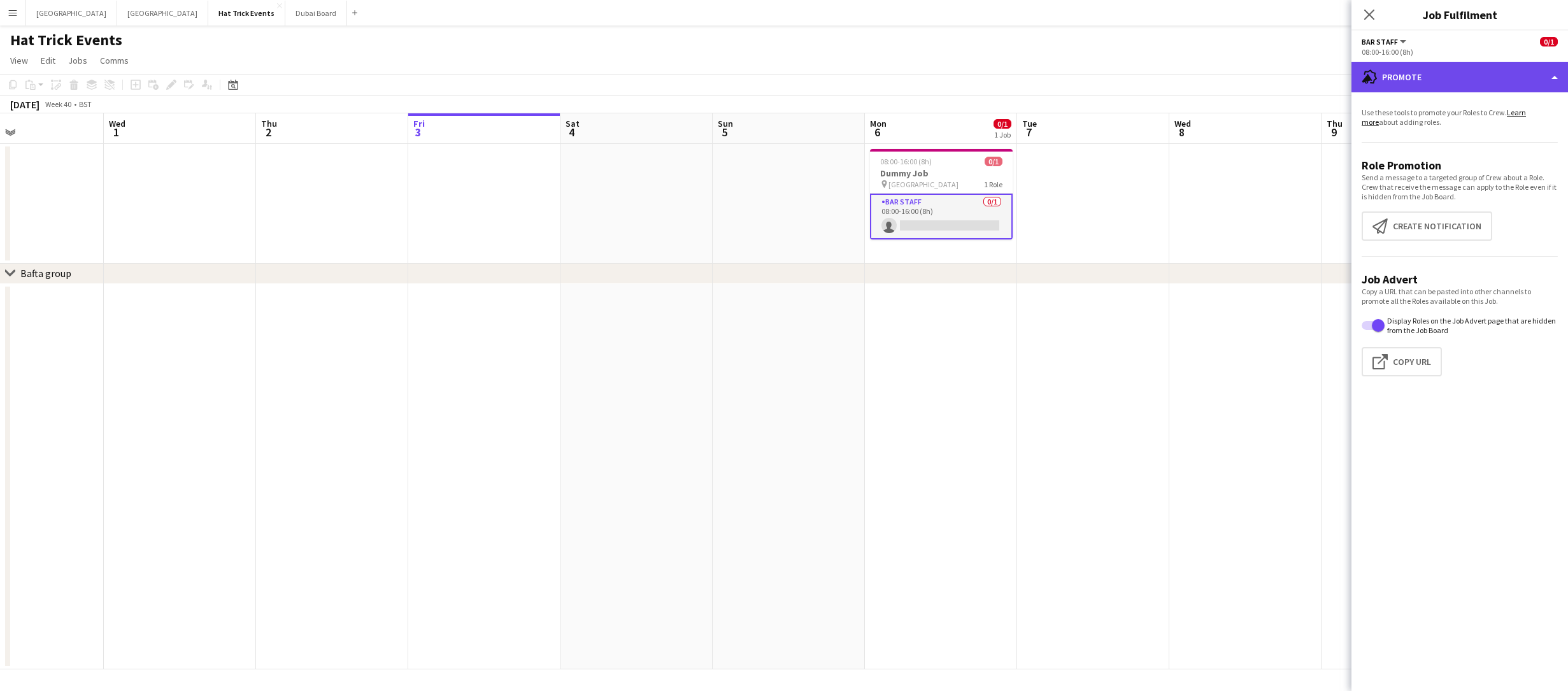
click at [1467, 84] on div "advertising-megaphone Promote" at bounding box center [1459, 76] width 217 height 30
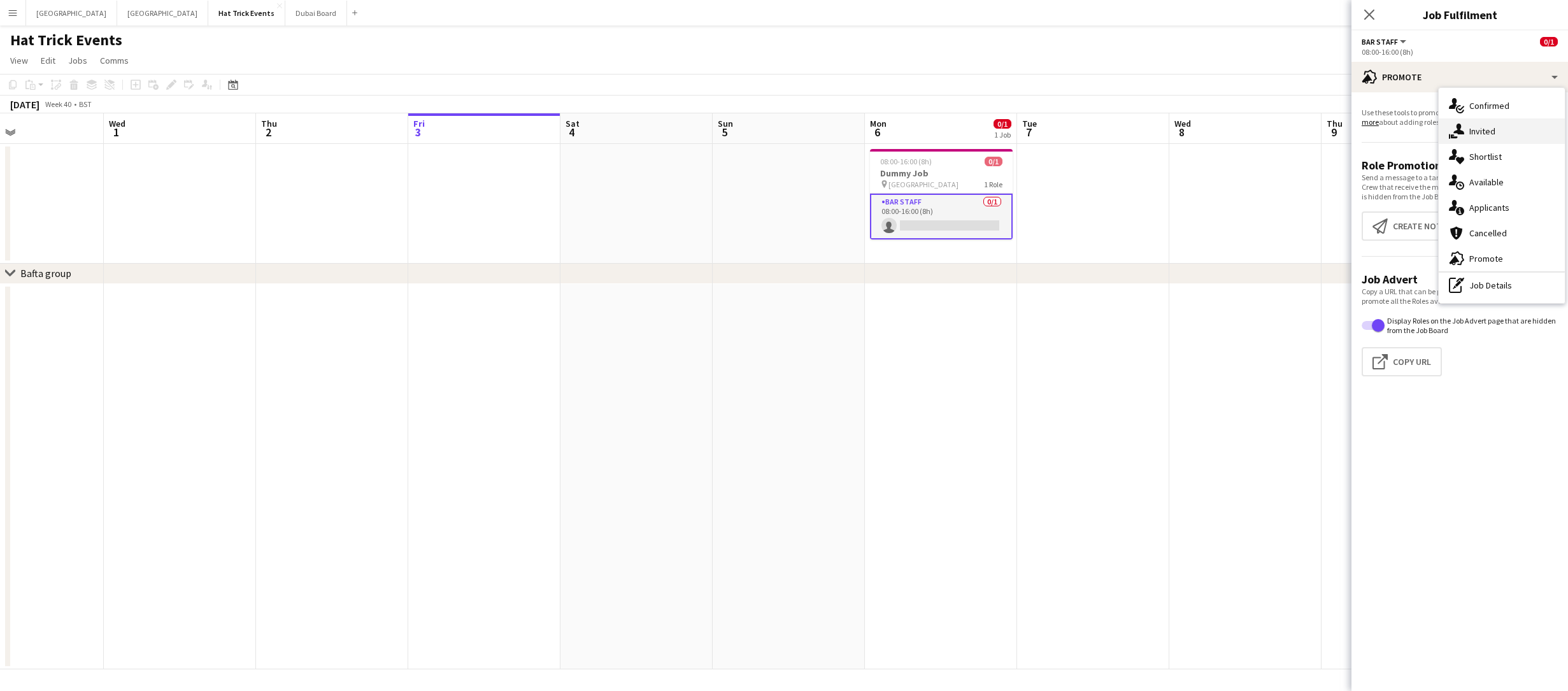
click at [1486, 129] on span "Invited" at bounding box center [1482, 131] width 26 height 12
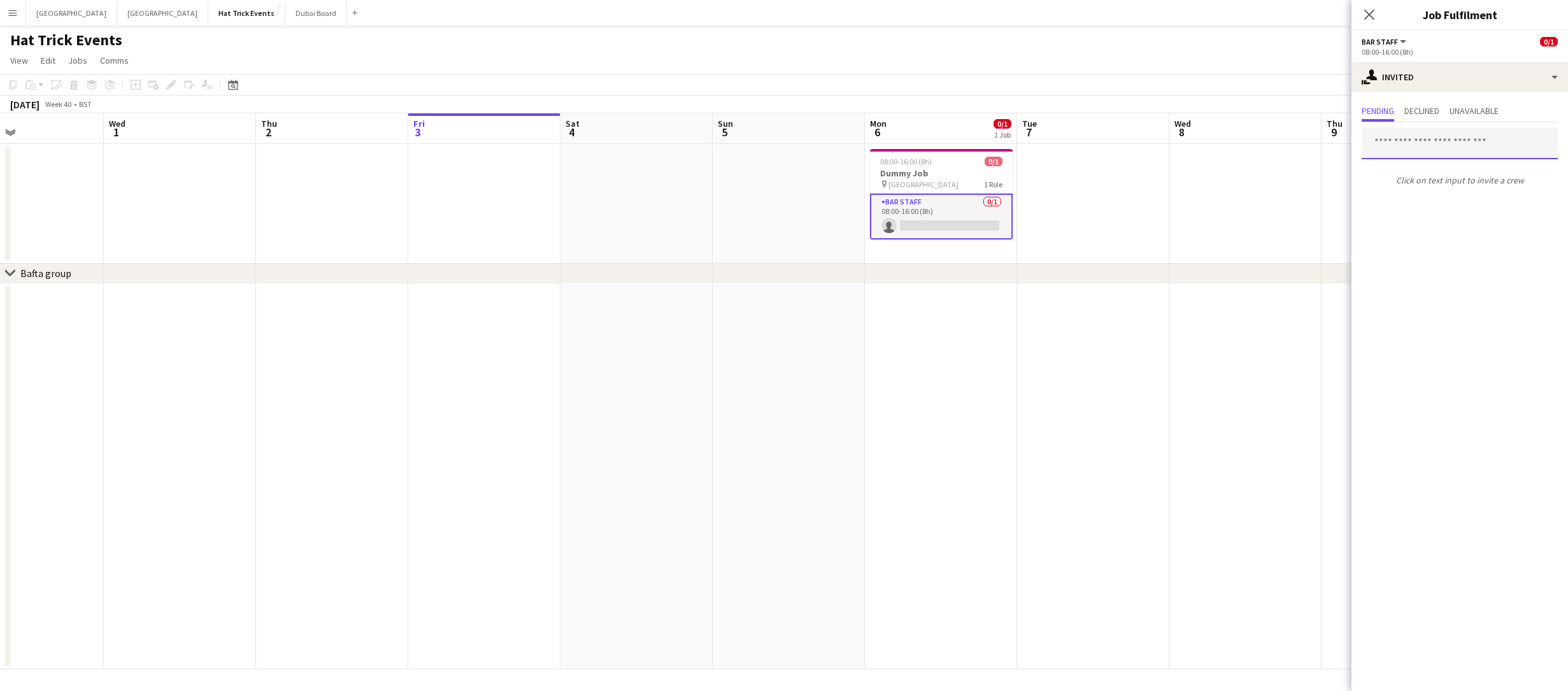
click at [1433, 139] on input "text" at bounding box center [1460, 143] width 196 height 32
type input "*"
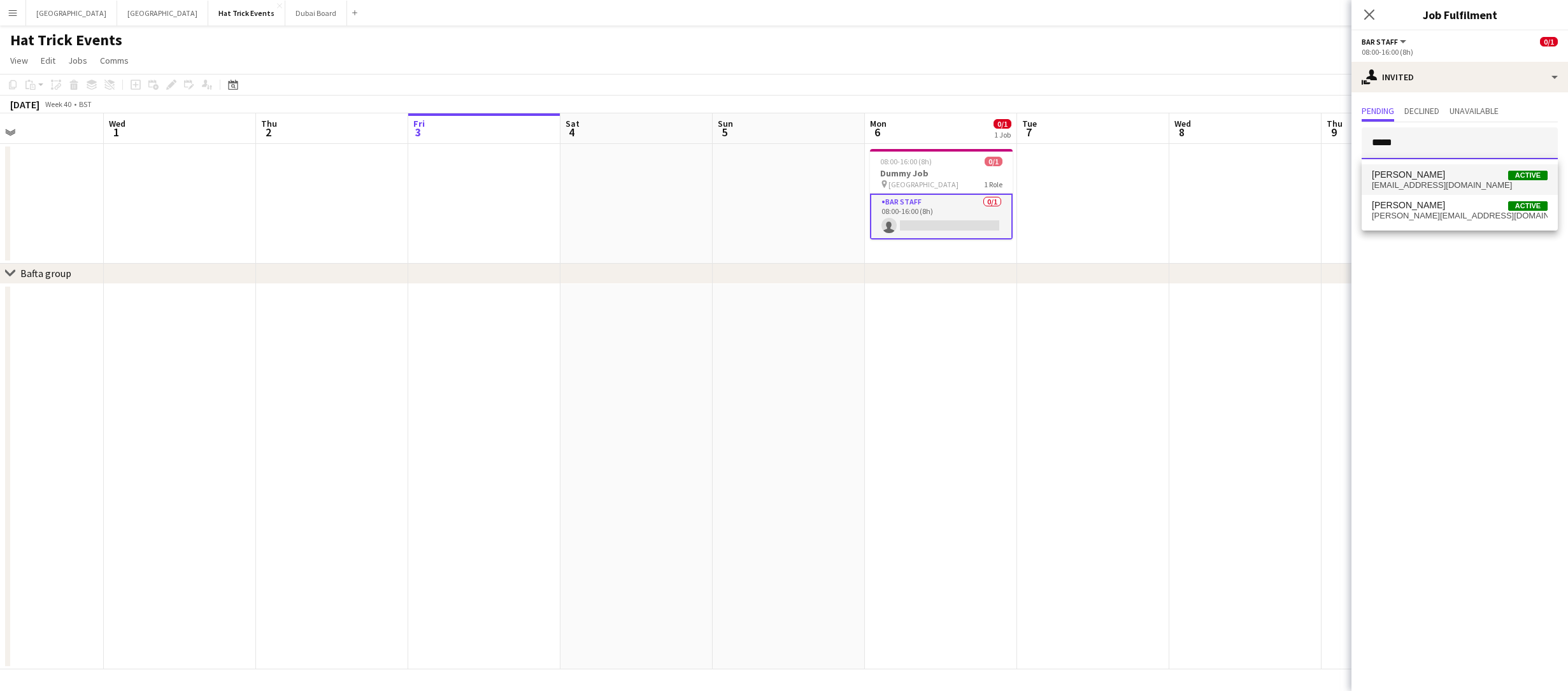
type input "*****"
click at [1447, 176] on span "[PERSON_NAME] Active" at bounding box center [1460, 175] width 176 height 11
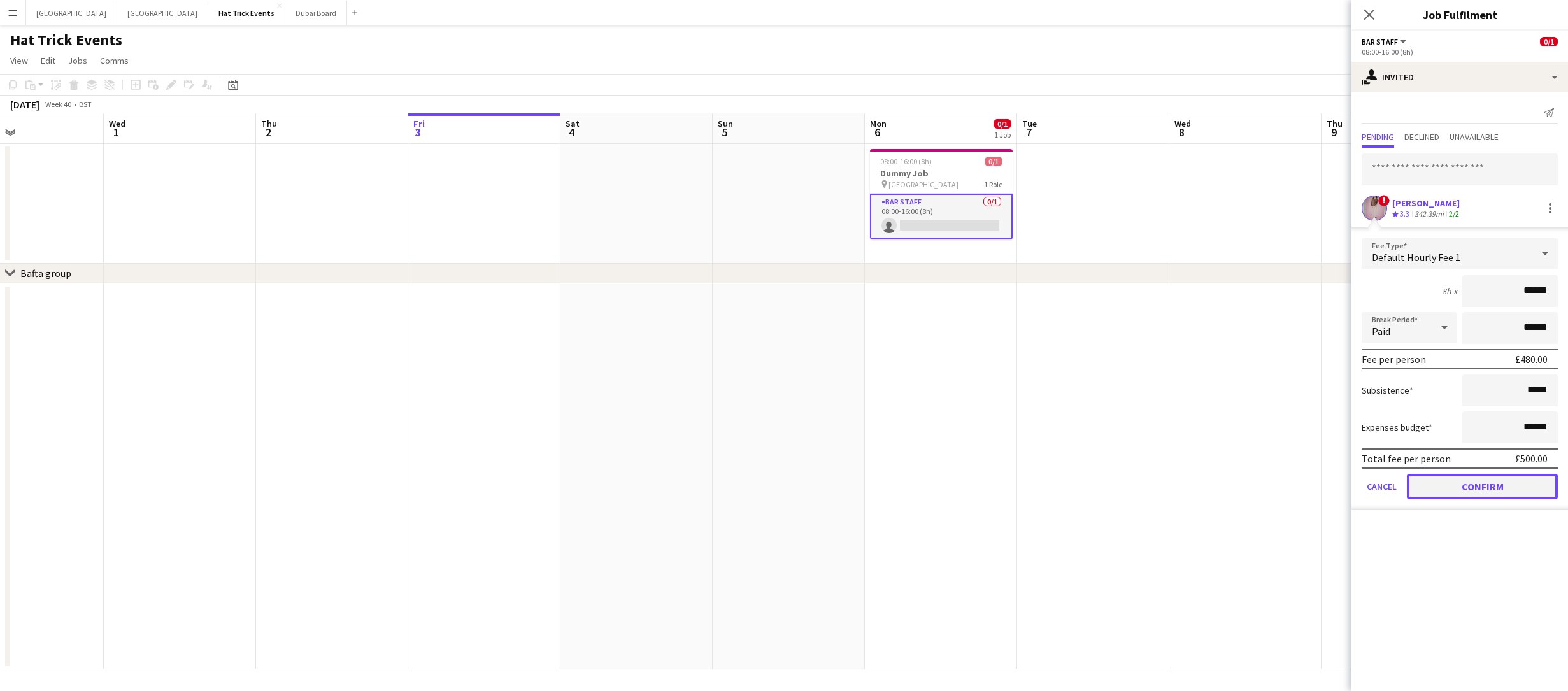
click at [1496, 481] on button "Confirm" at bounding box center [1482, 487] width 151 height 26
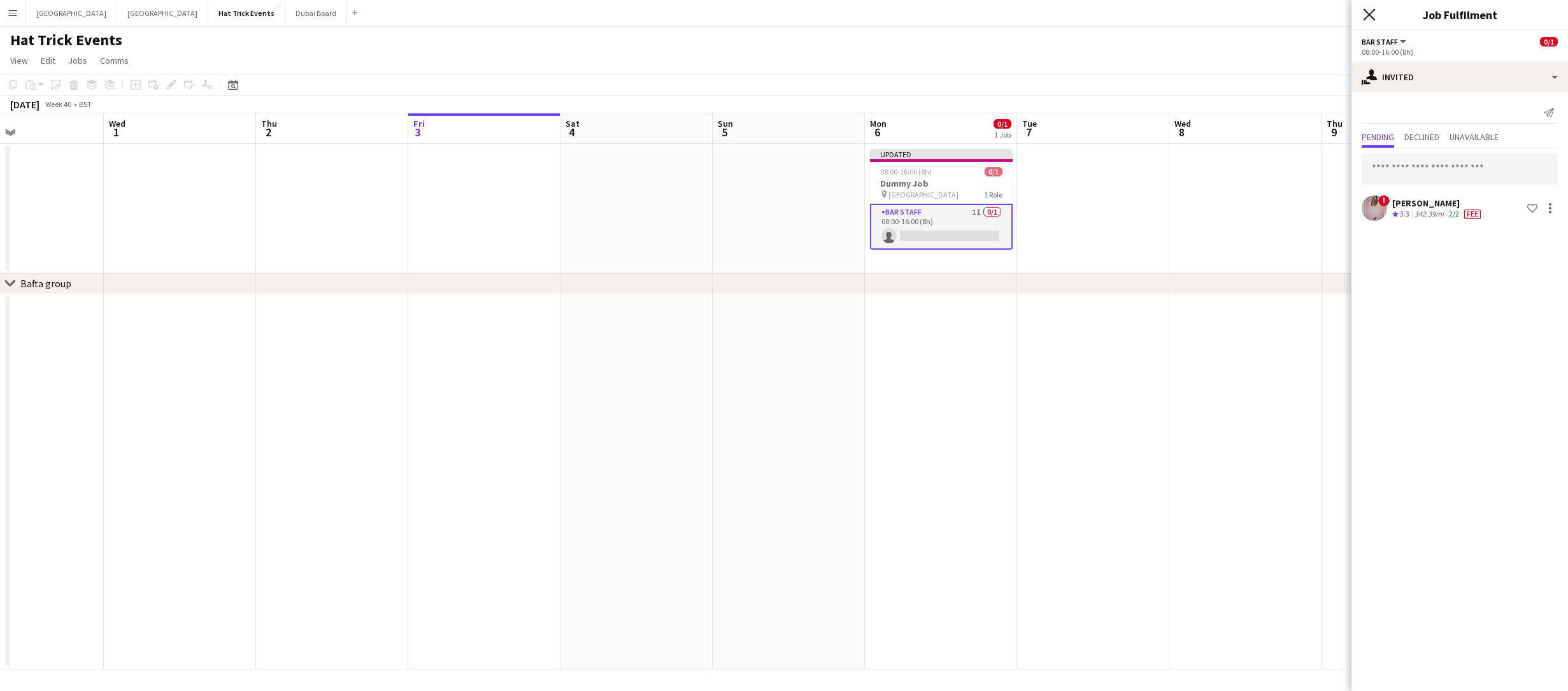
click at [1371, 16] on icon at bounding box center [1369, 15] width 12 height 12
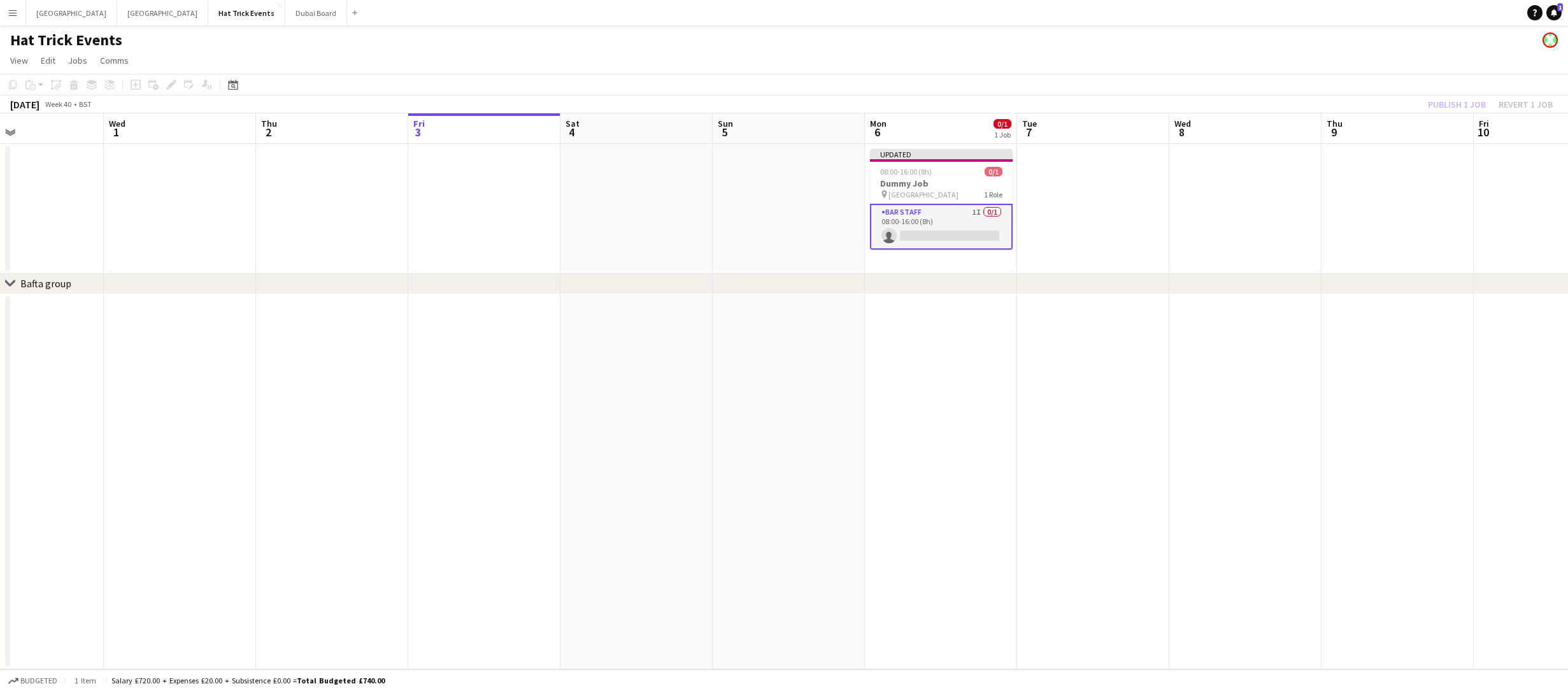
click at [1457, 109] on div "Publish 1 job Revert 1 job" at bounding box center [1490, 104] width 155 height 16
click at [1457, 106] on button "Publish 1 job" at bounding box center [1457, 104] width 68 height 16
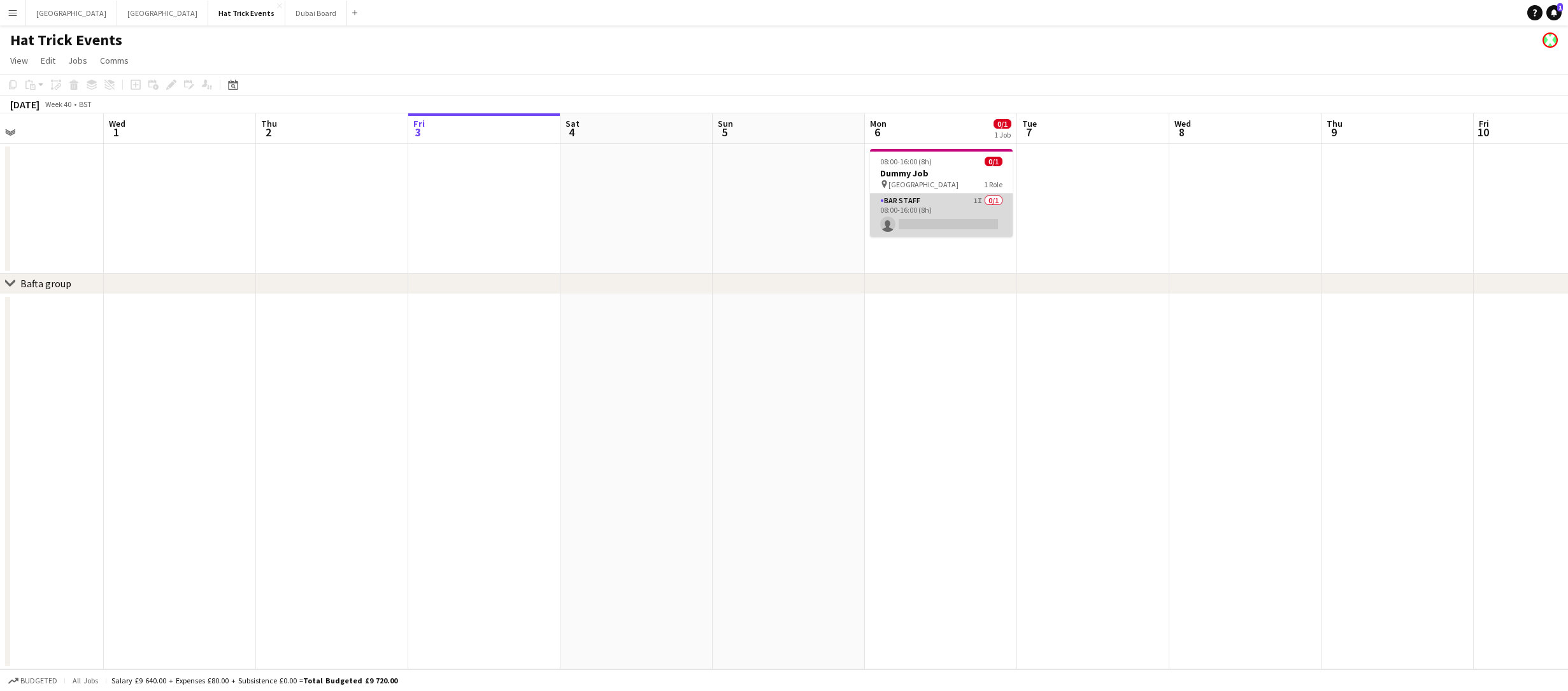
click at [982, 205] on app-card-role "Bar Staff 1I 0/1 08:00-16:00 (8h) single-neutral-actions" at bounding box center [941, 215] width 143 height 44
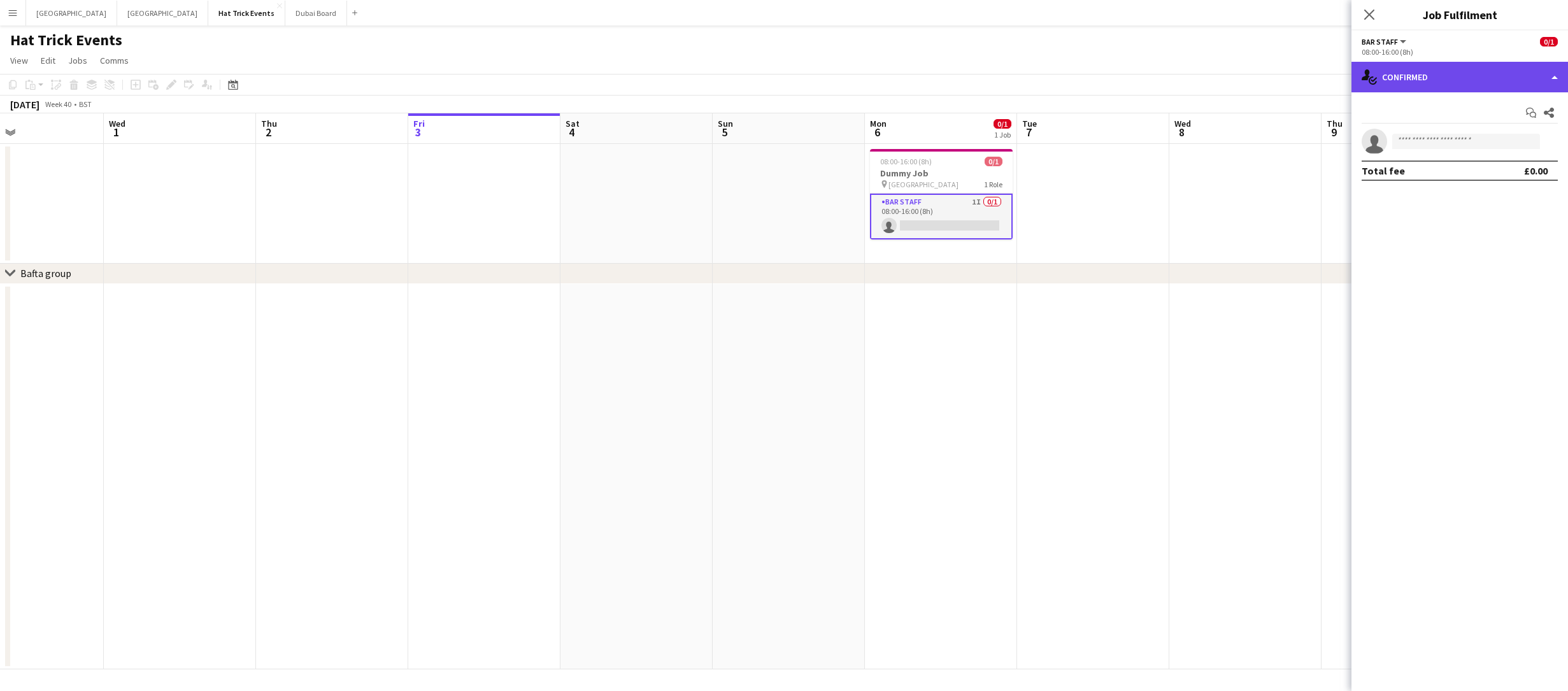
click at [1491, 82] on div "single-neutral-actions-check-2 Confirmed" at bounding box center [1459, 76] width 217 height 30
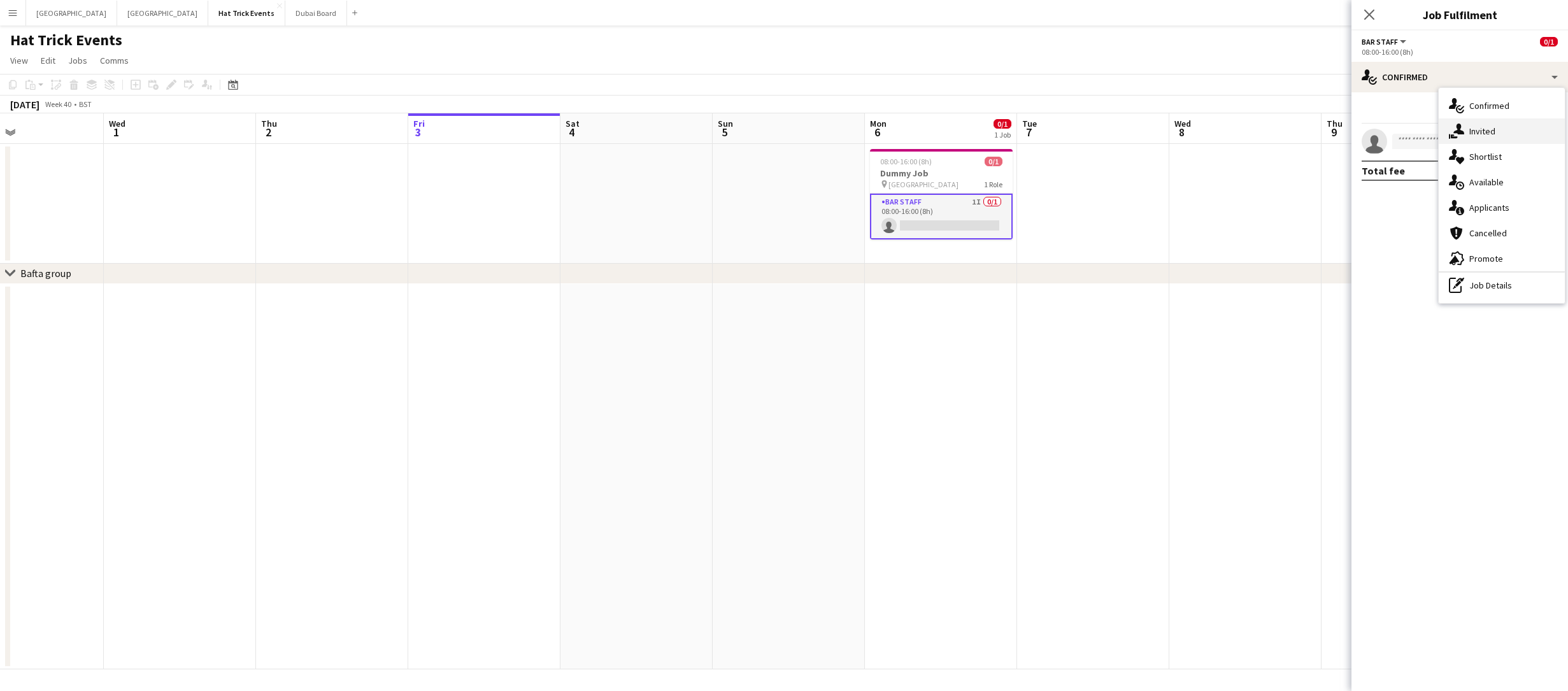
click at [1497, 128] on div "single-neutral-actions-share-1 Invited" at bounding box center [1502, 131] width 126 height 26
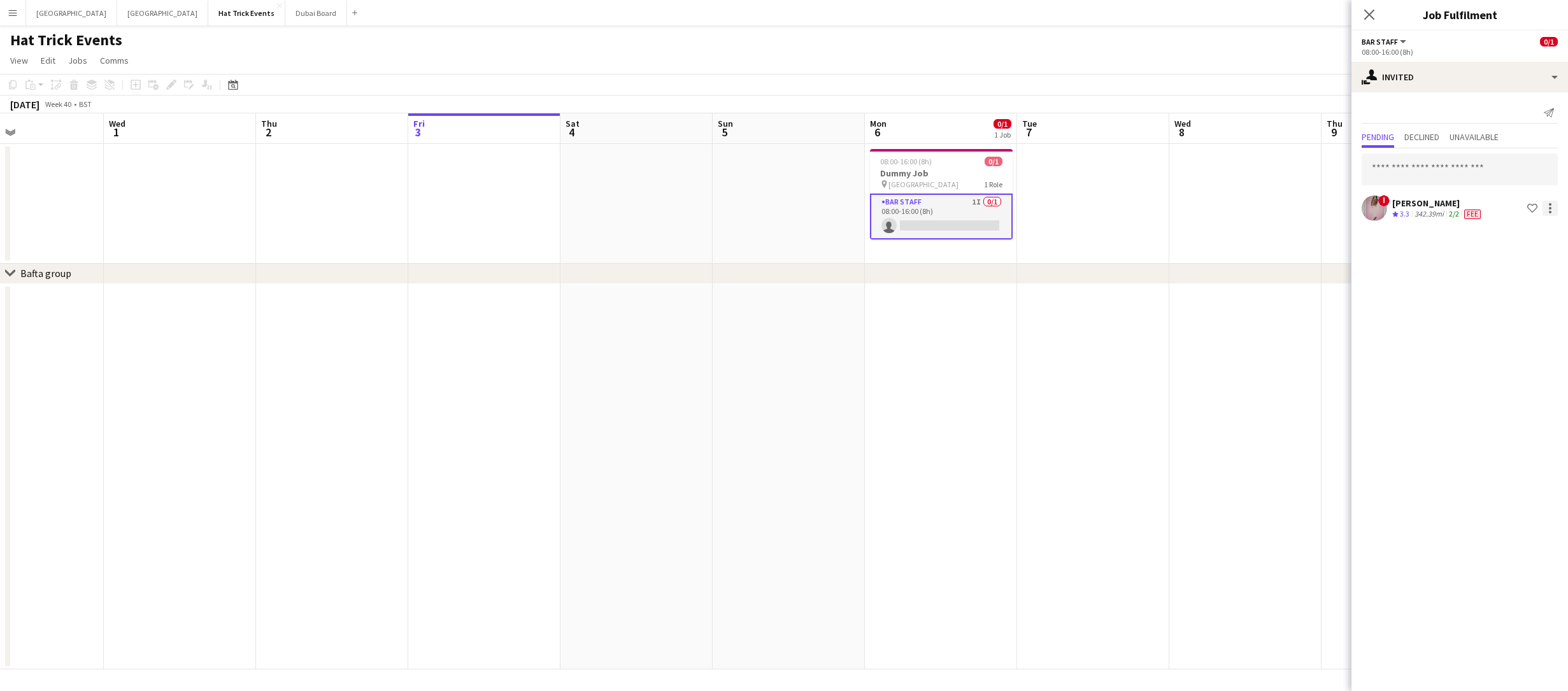
click at [1549, 211] on div at bounding box center [1549, 211] width 2 height 2
click at [1369, 14] on div at bounding box center [784, 345] width 1568 height 691
click at [1369, 16] on icon "Close pop-in" at bounding box center [1369, 15] width 12 height 12
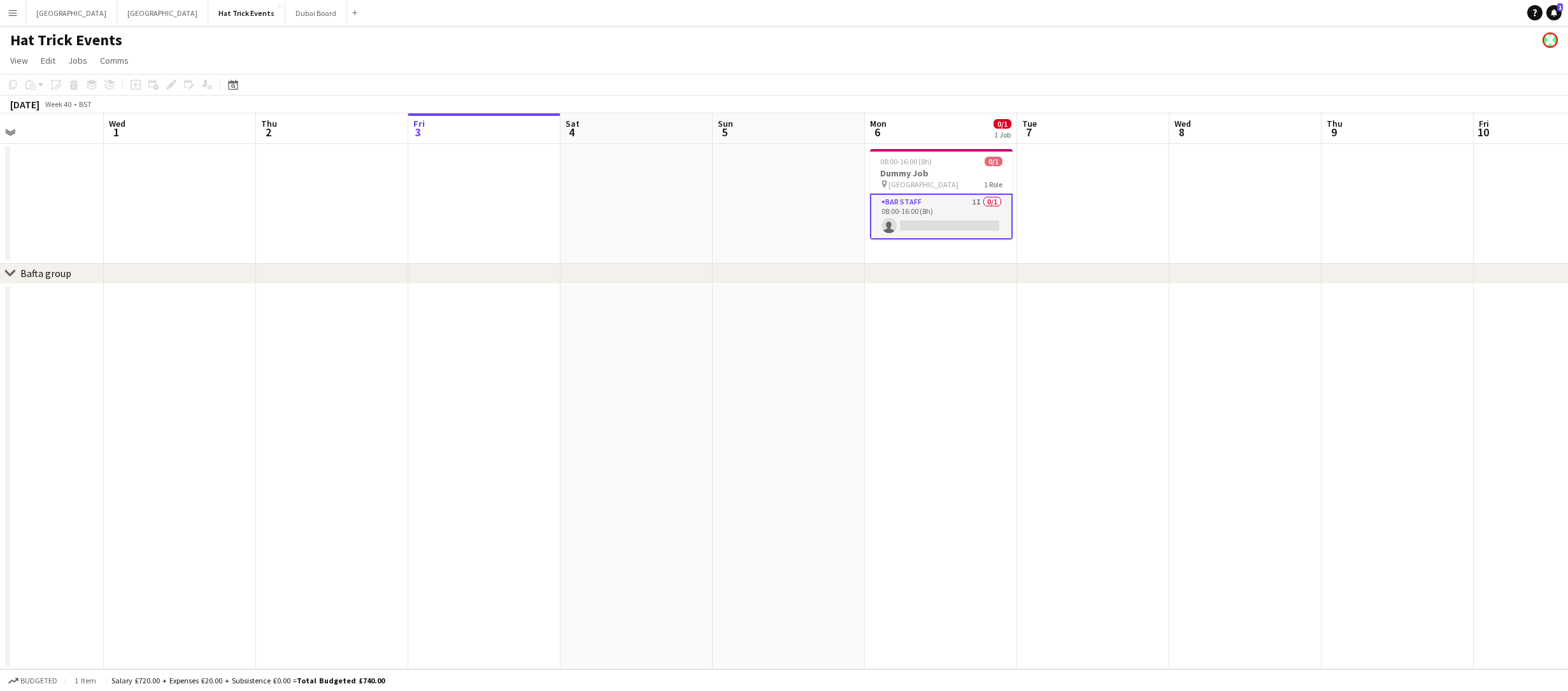
click at [1325, 36] on div "Hat Trick Events" at bounding box center [784, 37] width 1568 height 24
click at [13, 16] on app-icon "Menu" at bounding box center [12, 12] width 10 height 10
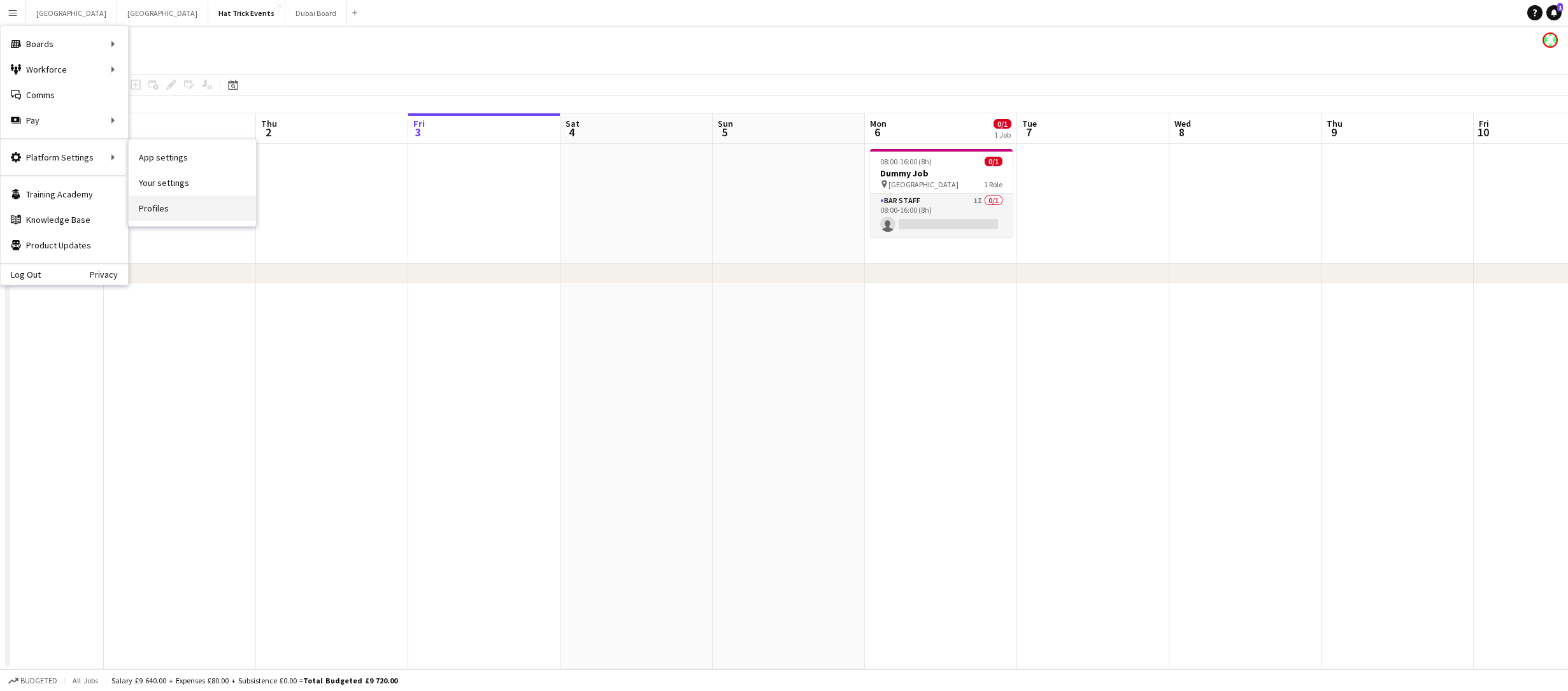
click at [153, 206] on link "Profiles" at bounding box center [192, 208] width 127 height 26
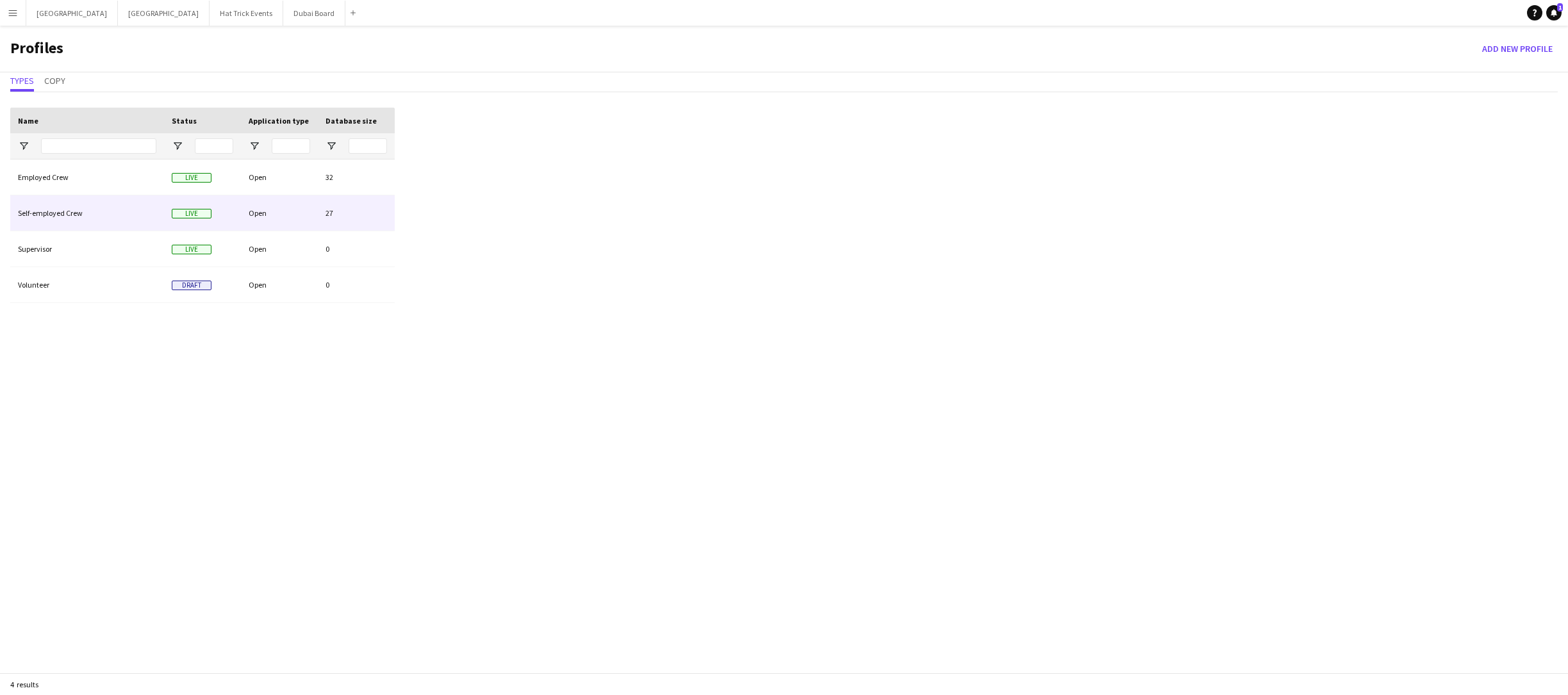
click at [257, 208] on div "Open" at bounding box center [279, 213] width 77 height 35
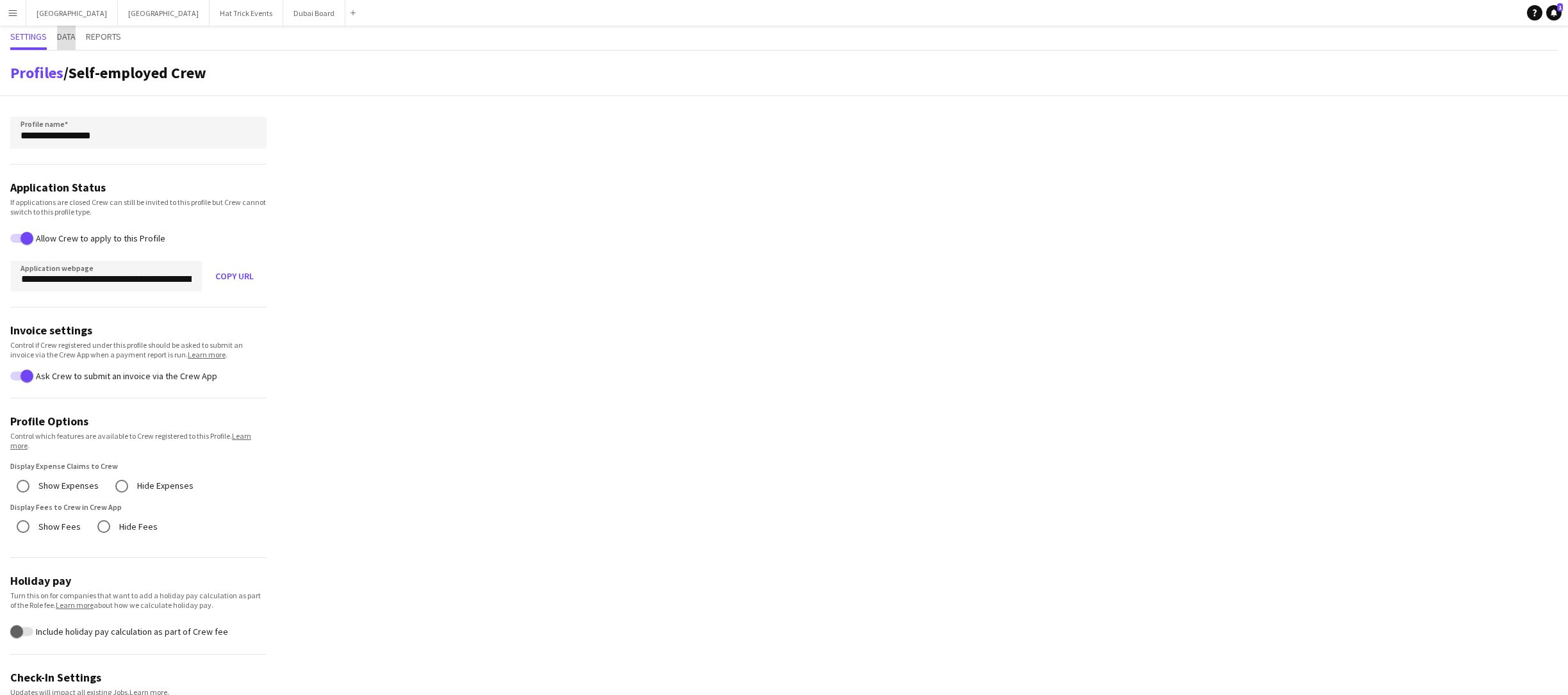
click at [70, 39] on span "Data" at bounding box center [66, 36] width 19 height 9
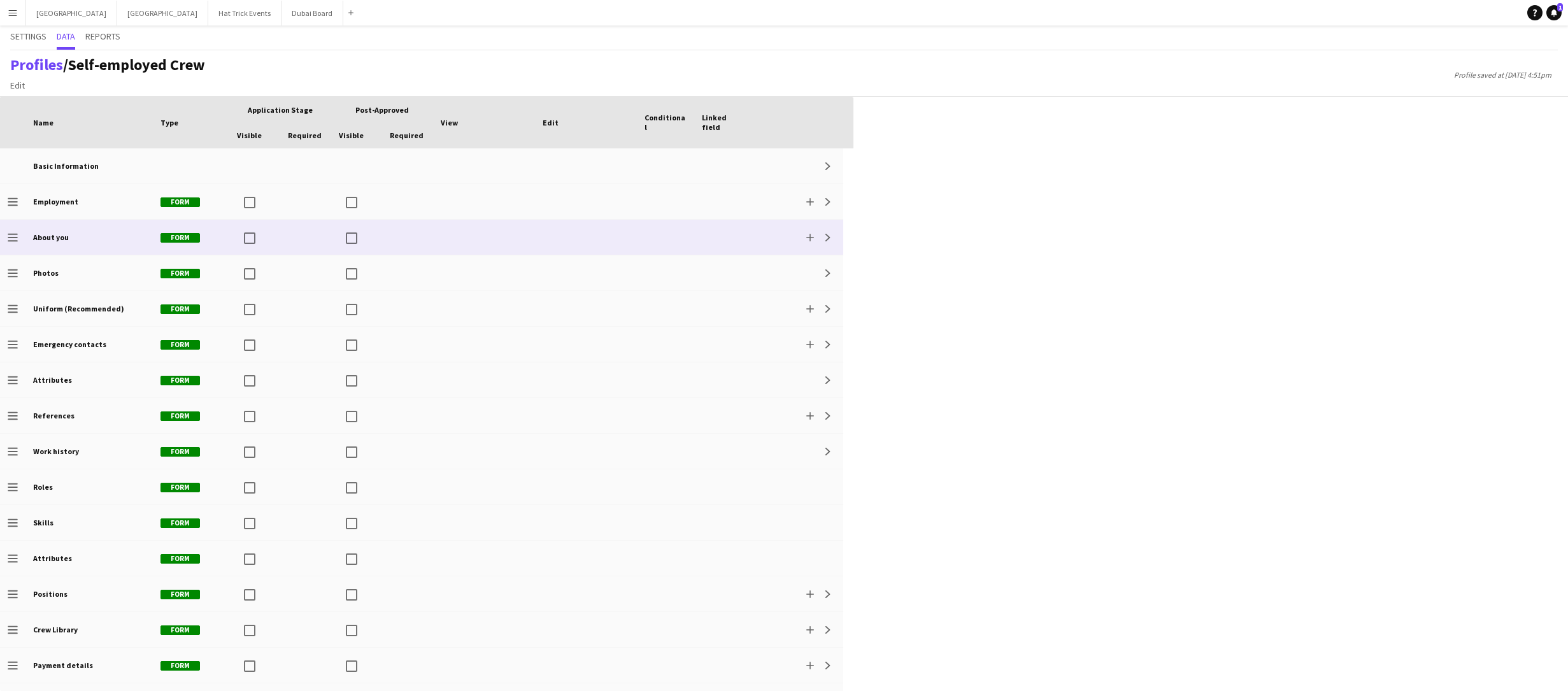
click at [819, 239] on app-profile-data-actions-cell "Add Expand" at bounding box center [818, 238] width 36 height 16
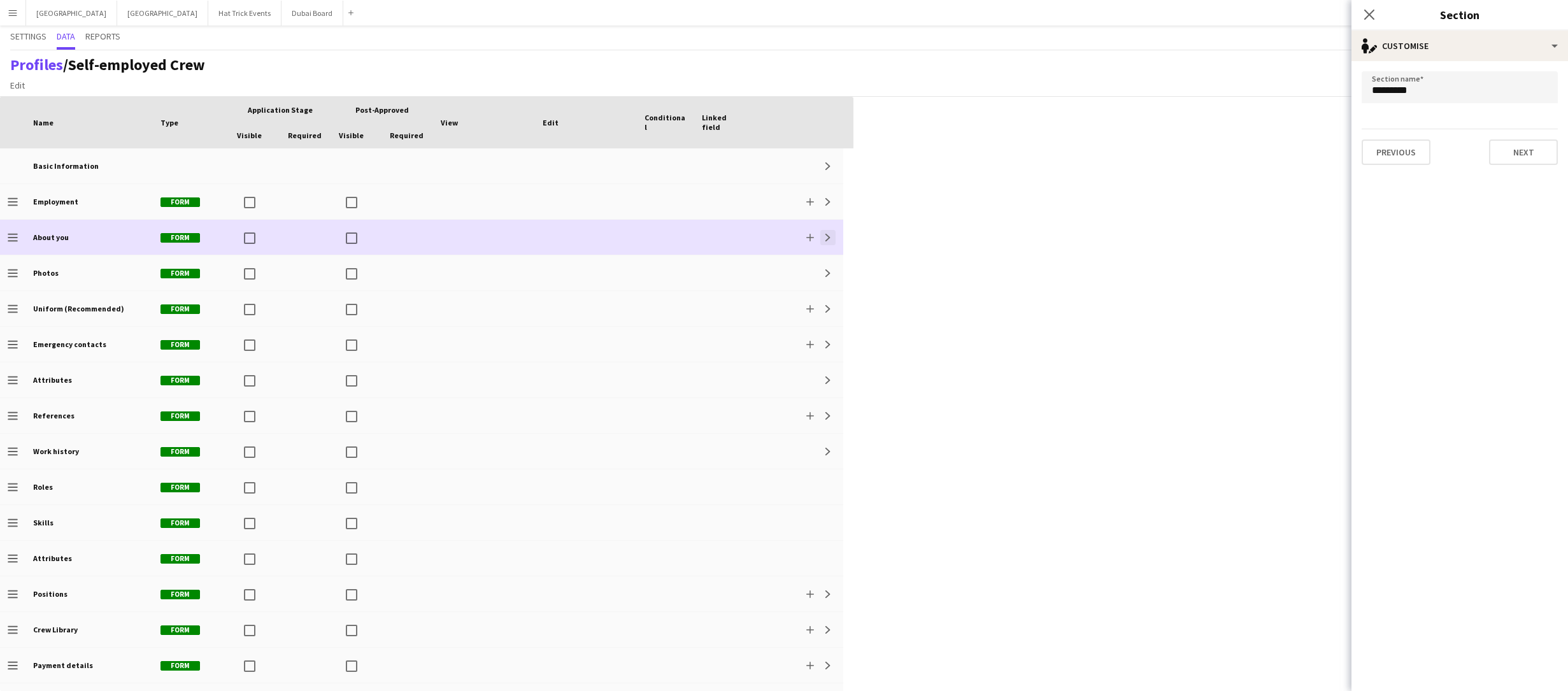
click at [827, 240] on app-icon "Expand" at bounding box center [828, 238] width 8 height 8
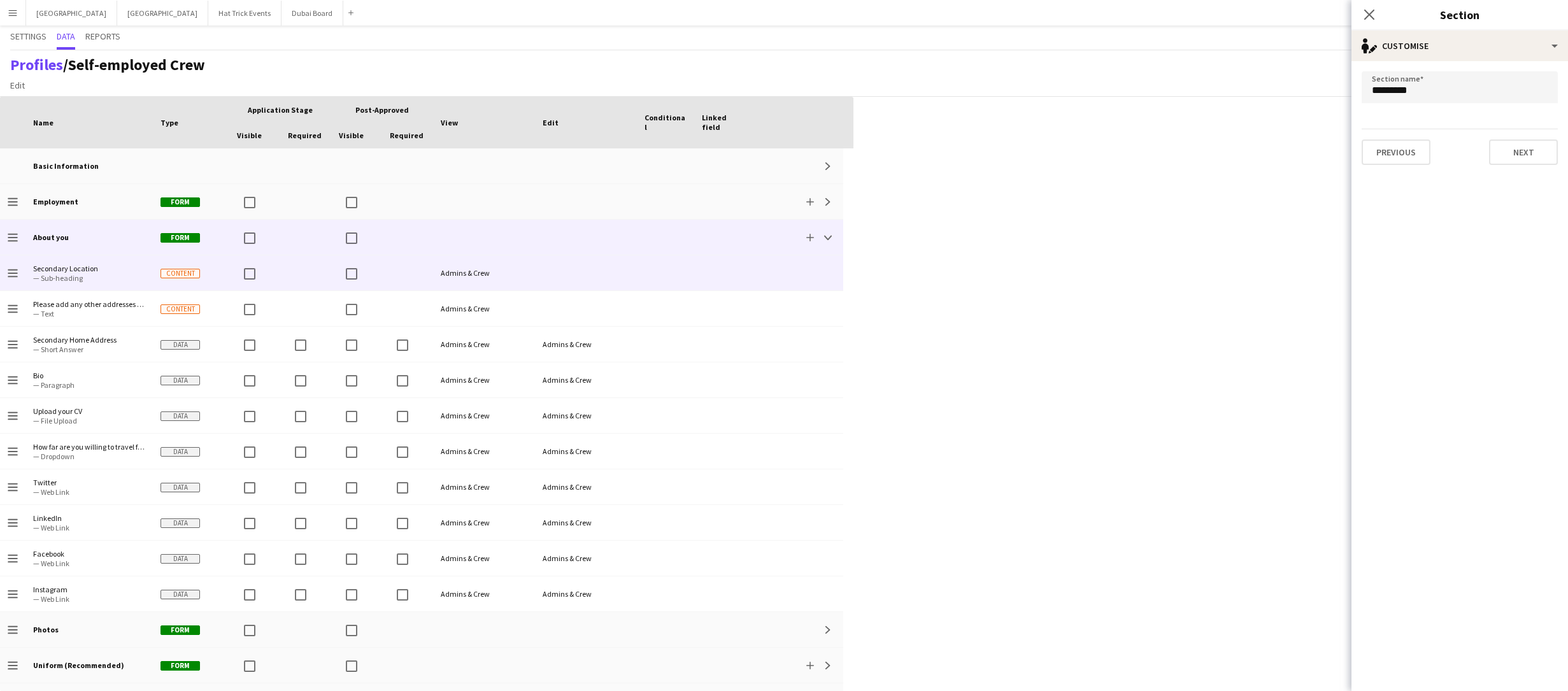
click at [782, 274] on div at bounding box center [798, 273] width 92 height 35
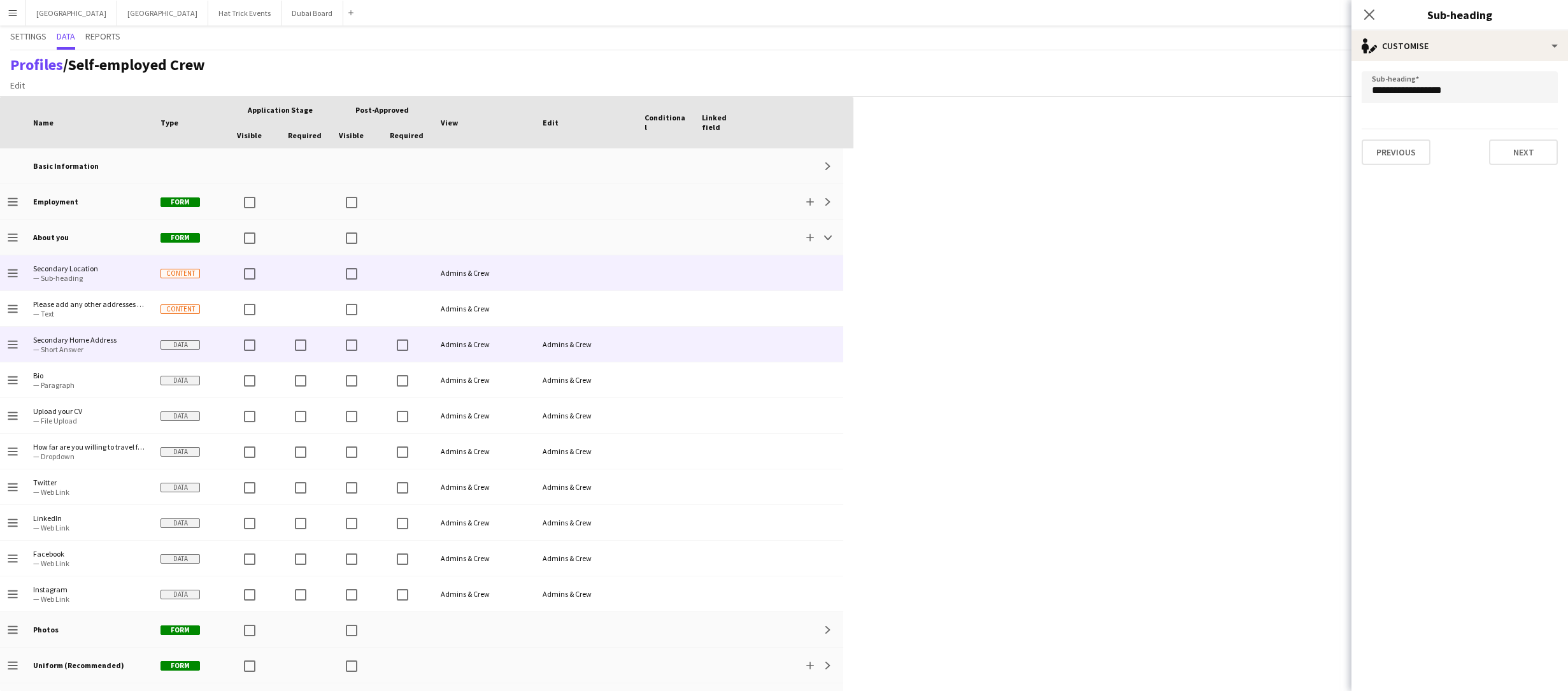
click at [686, 351] on div at bounding box center [665, 344] width 58 height 35
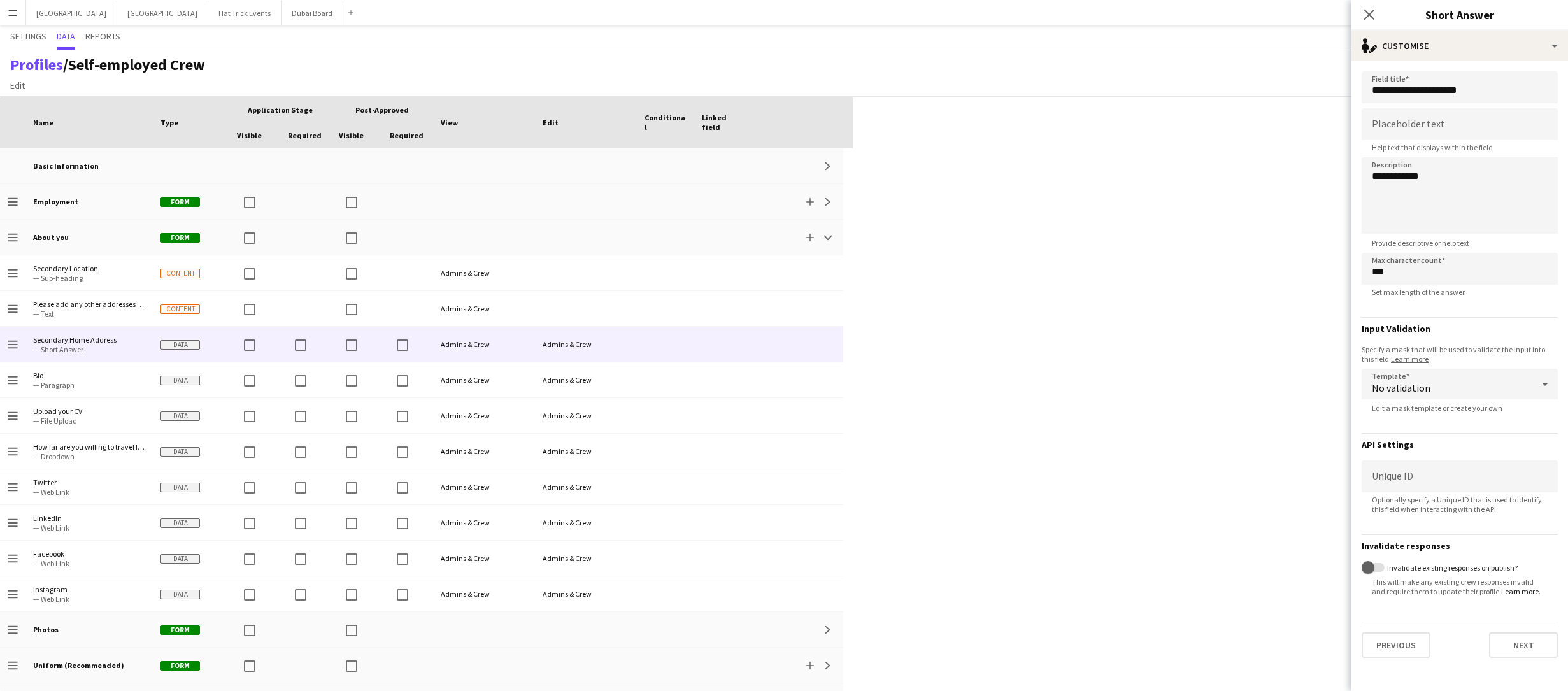
click at [14, 16] on app-icon "Menu" at bounding box center [12, 12] width 10 height 10
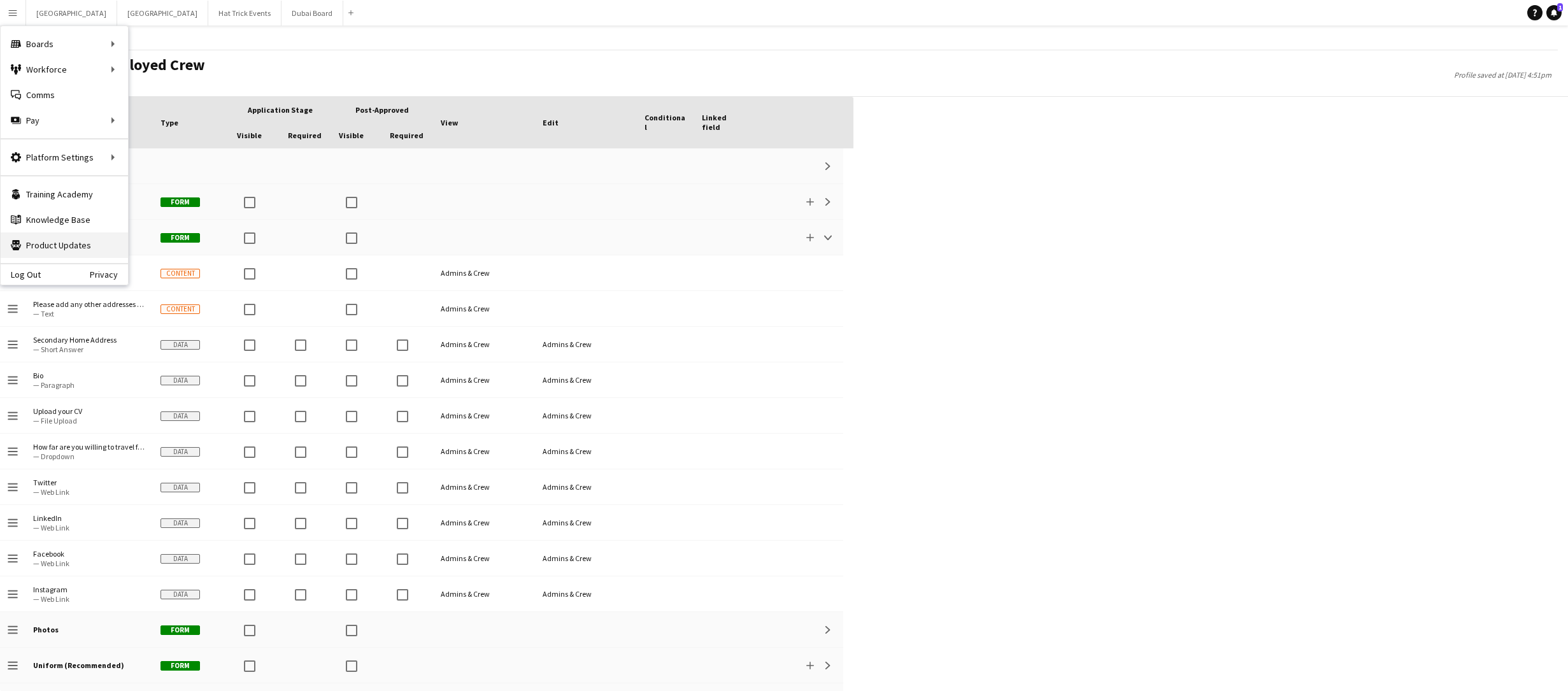
click at [75, 243] on link "Product Updates Product Updates" at bounding box center [65, 245] width 127 height 26
